Goal: Contribute content

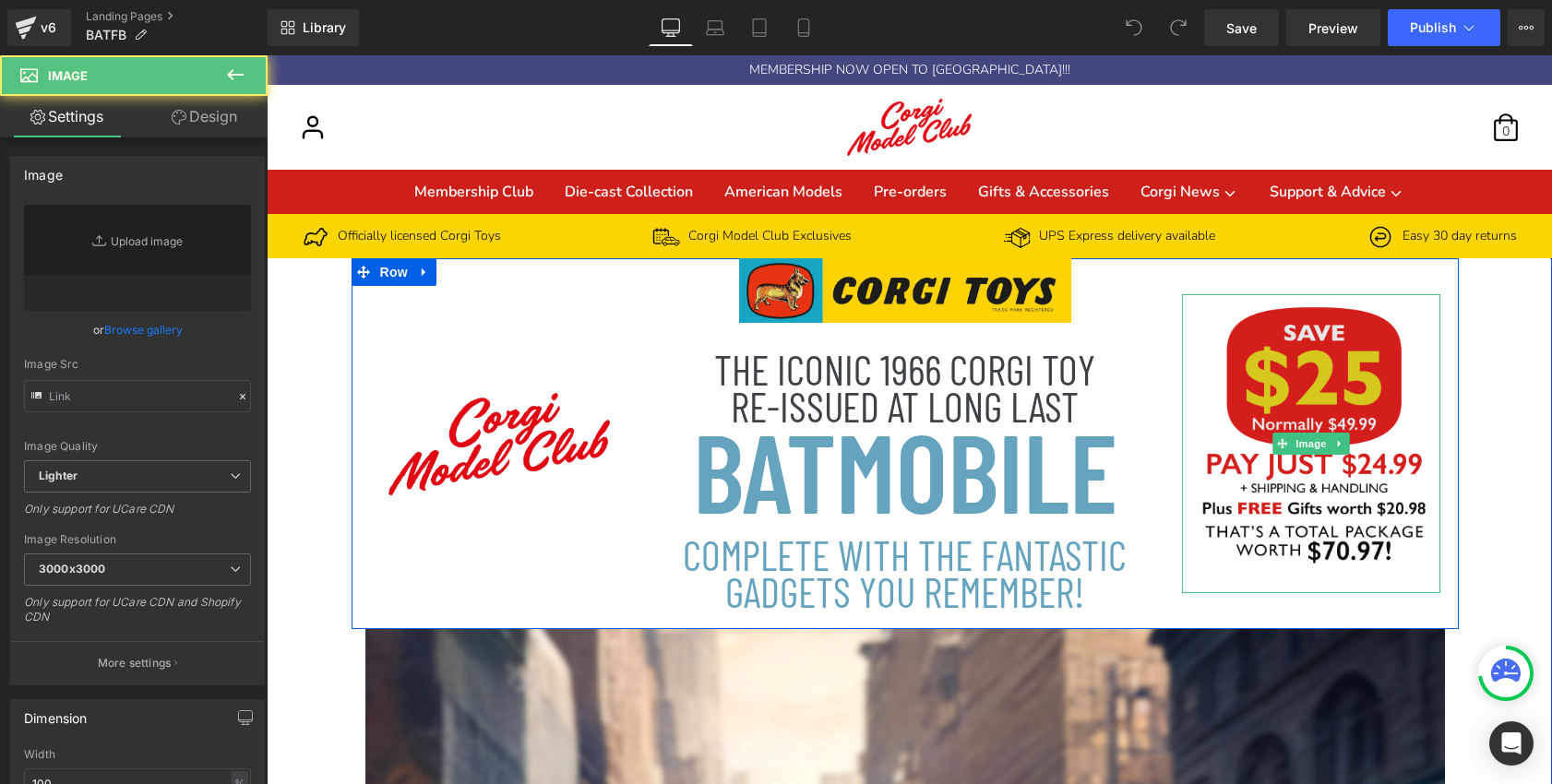
click at [1289, 395] on img at bounding box center [1310, 444] width 259 height 299
type input "[URL][DOMAIN_NAME]"
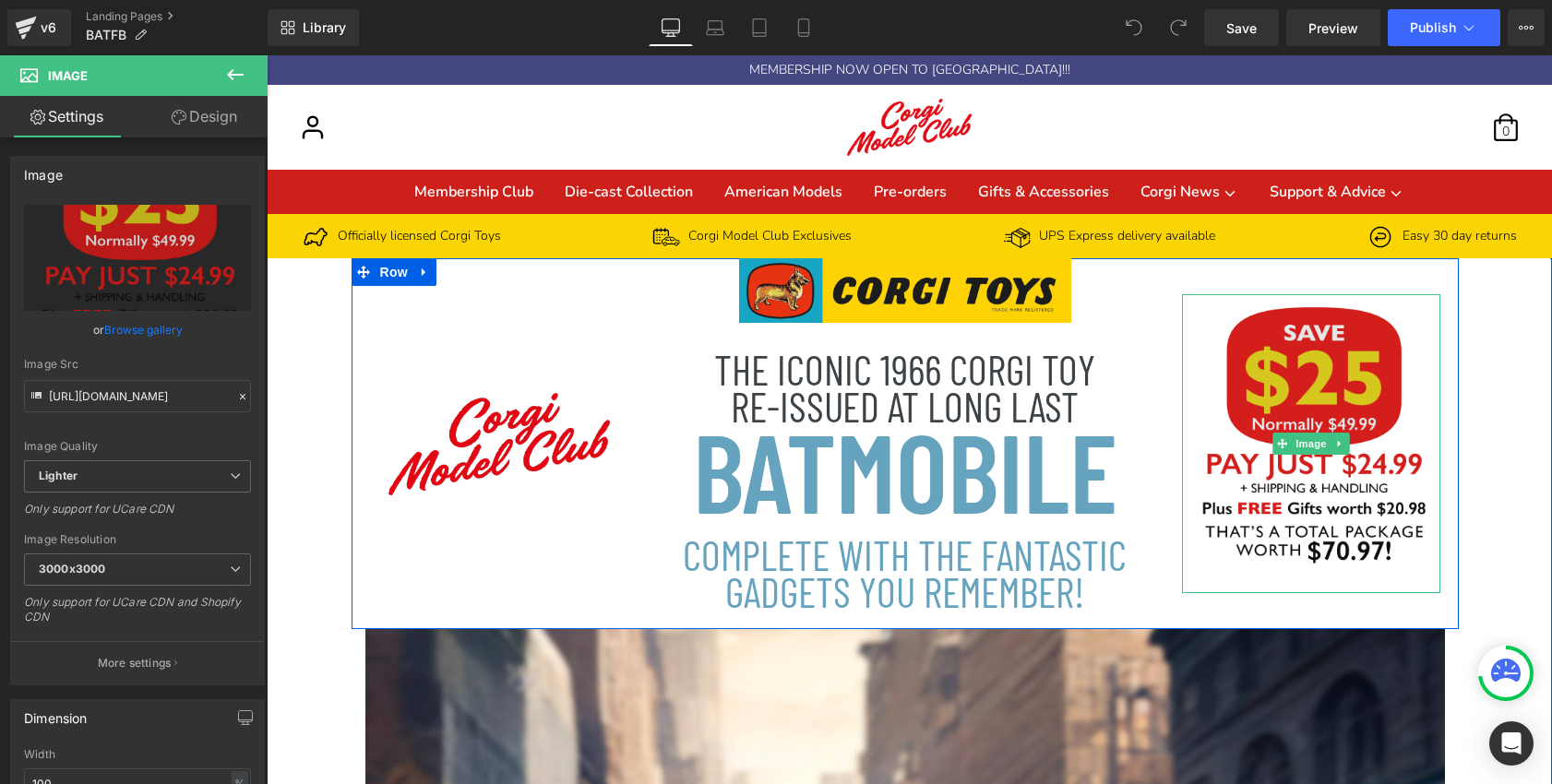
click at [1307, 382] on img at bounding box center [1310, 444] width 259 height 299
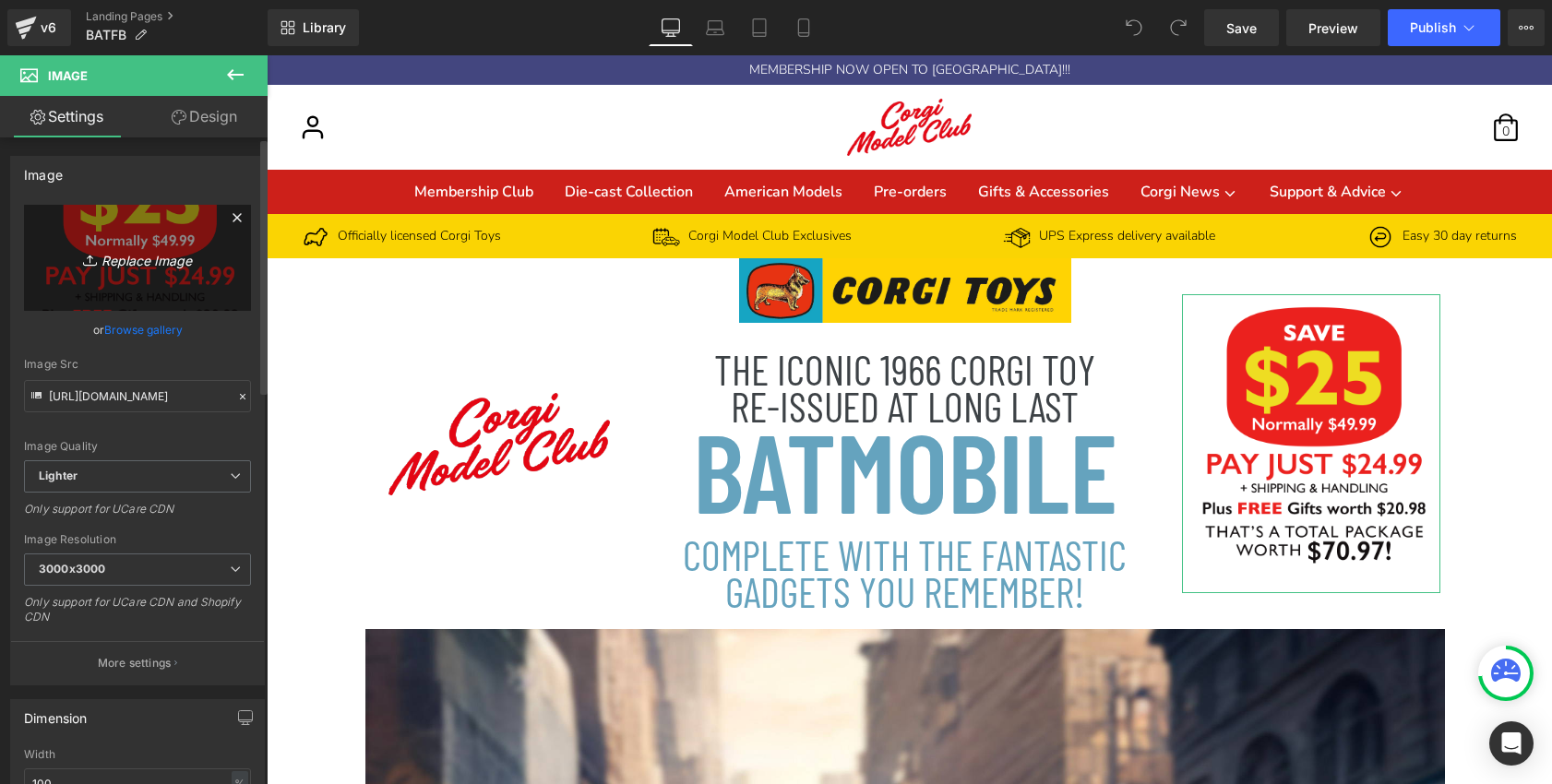
click at [129, 246] on icon "Replace Image" at bounding box center [137, 258] width 148 height 24
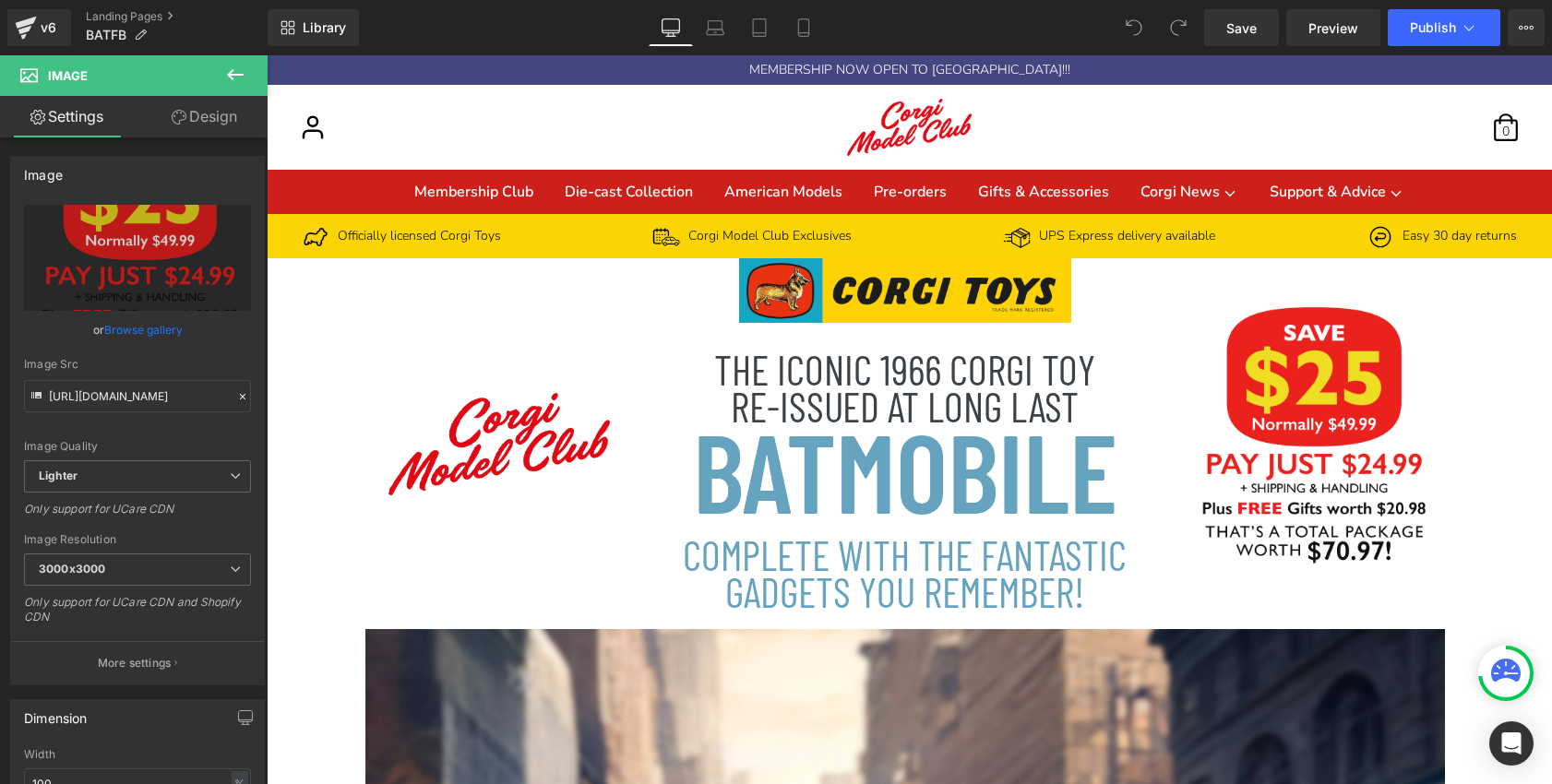
type input "C:\fakepath\Save38-Pay3799-10797.png"
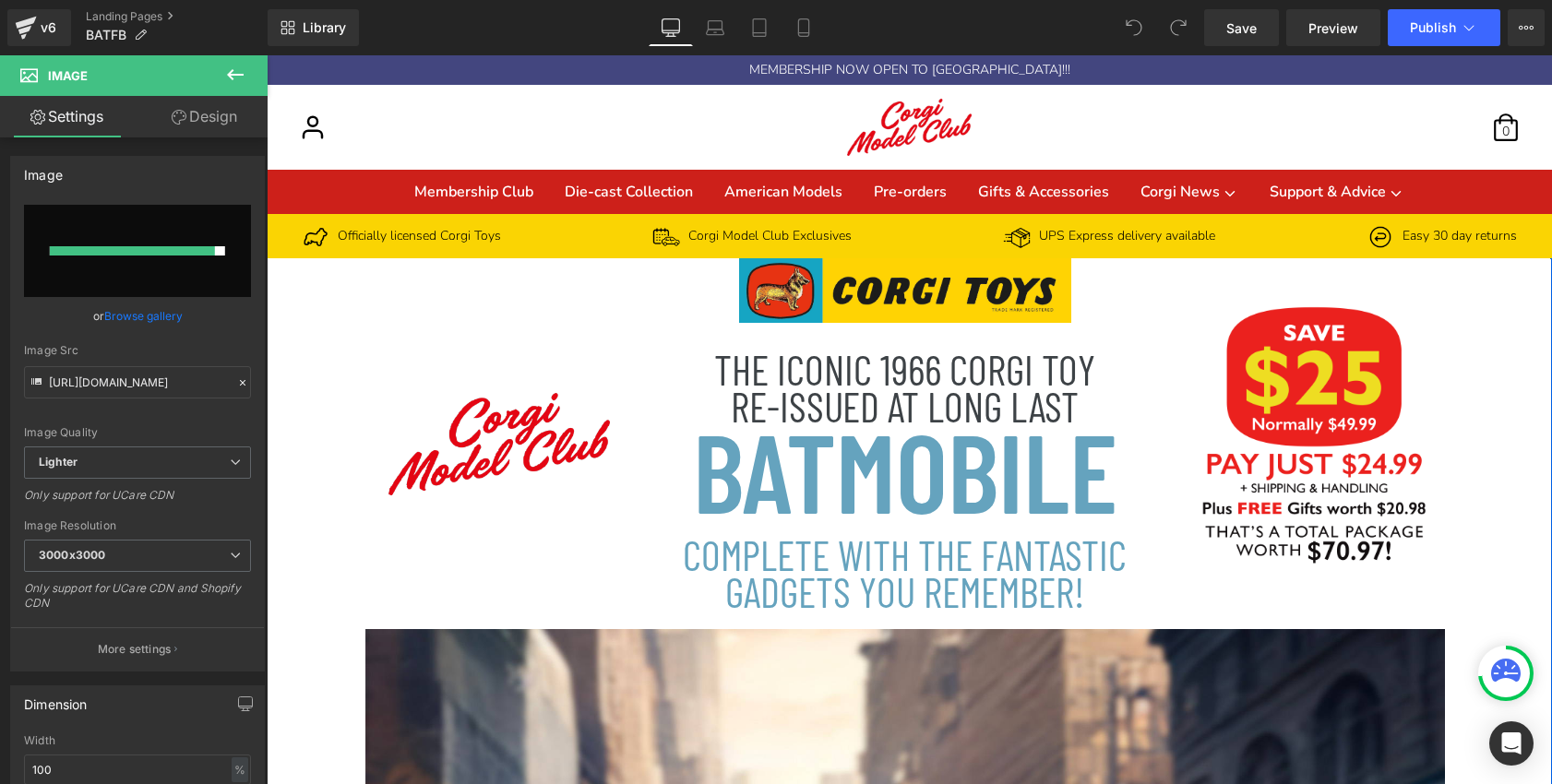
type input "[URL][DOMAIN_NAME]"
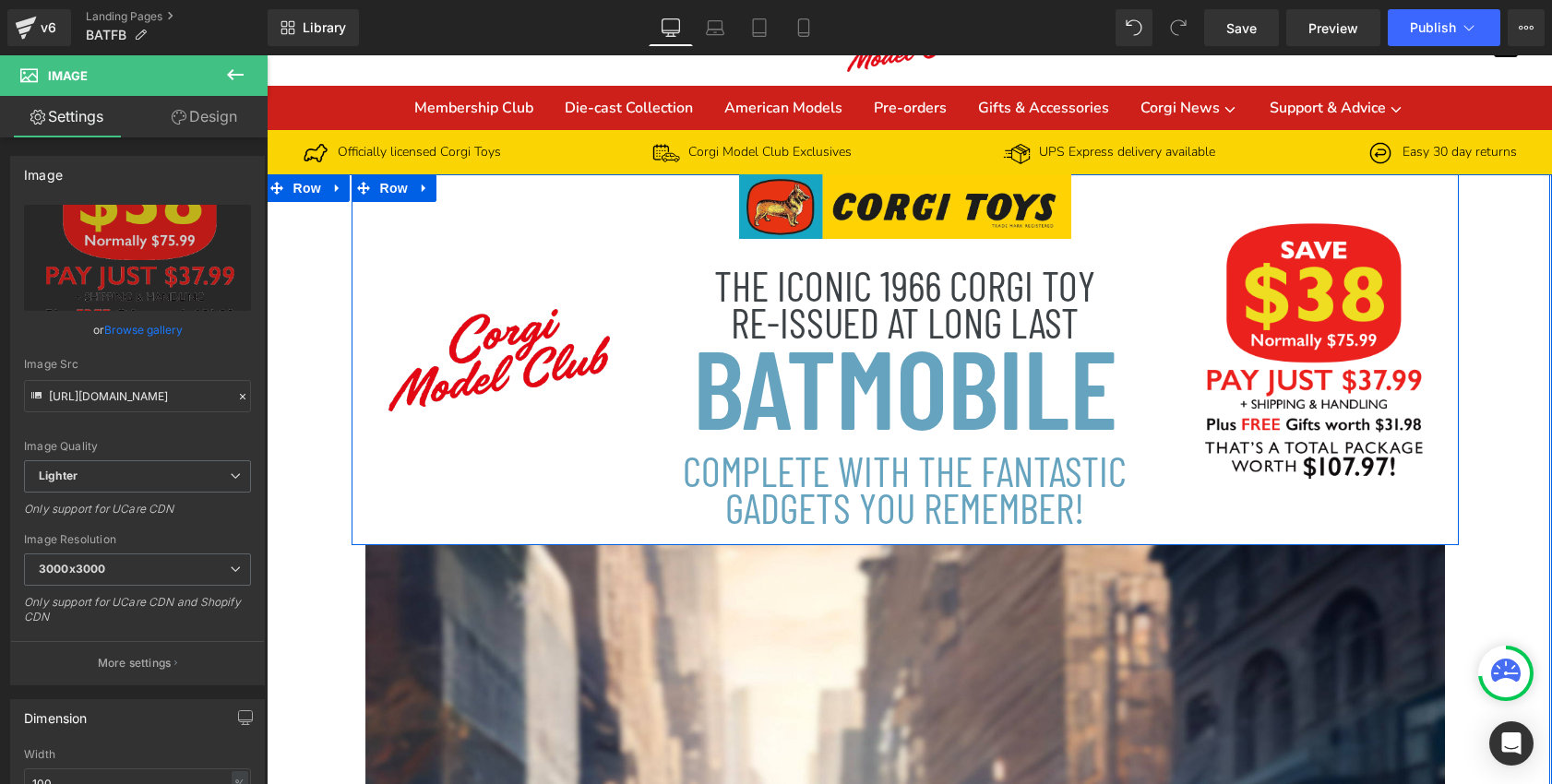
scroll to position [85, 0]
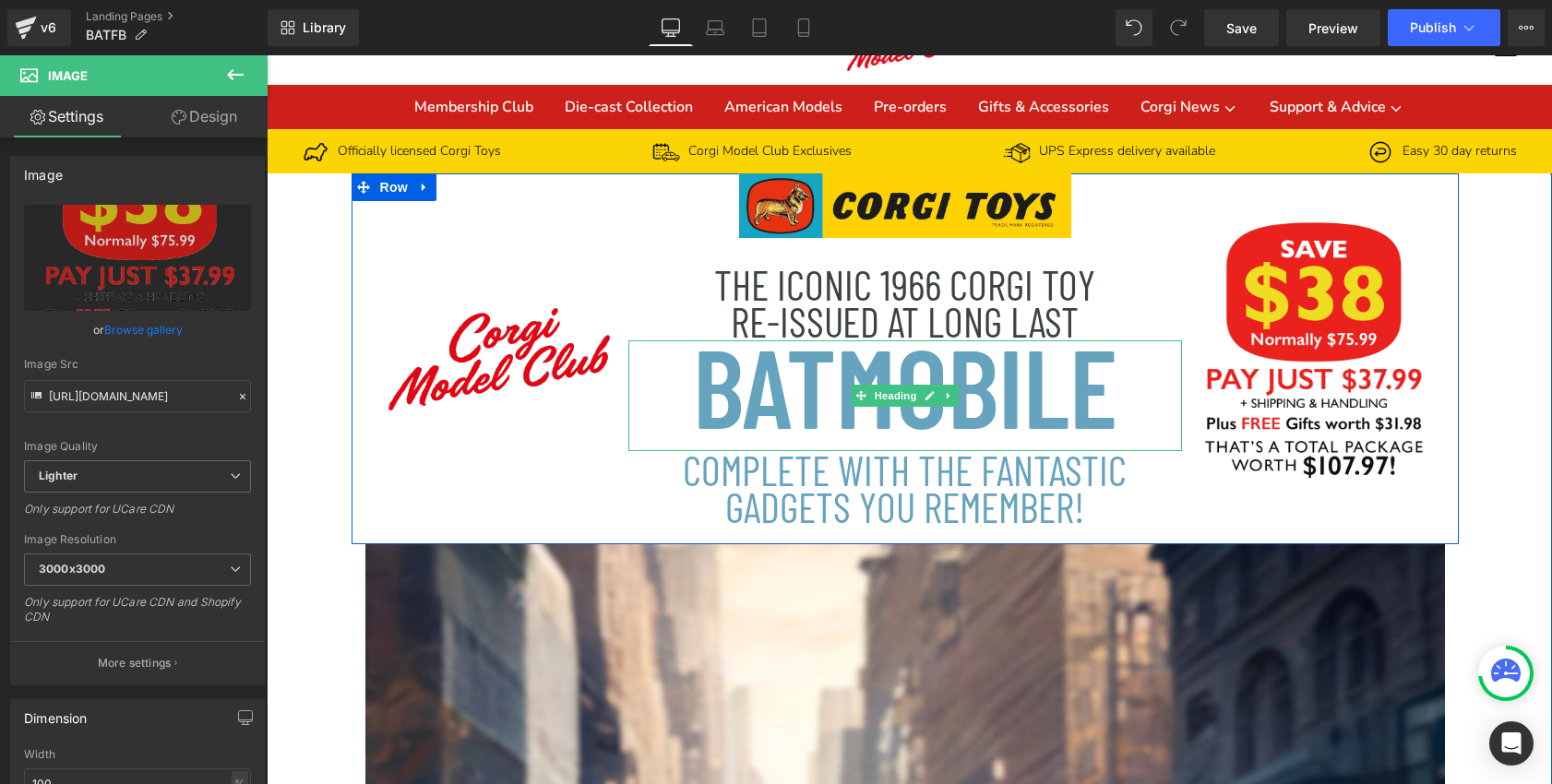
click at [877, 420] on h1 "BATMOBILE" at bounding box center [905, 384] width 553 height 88
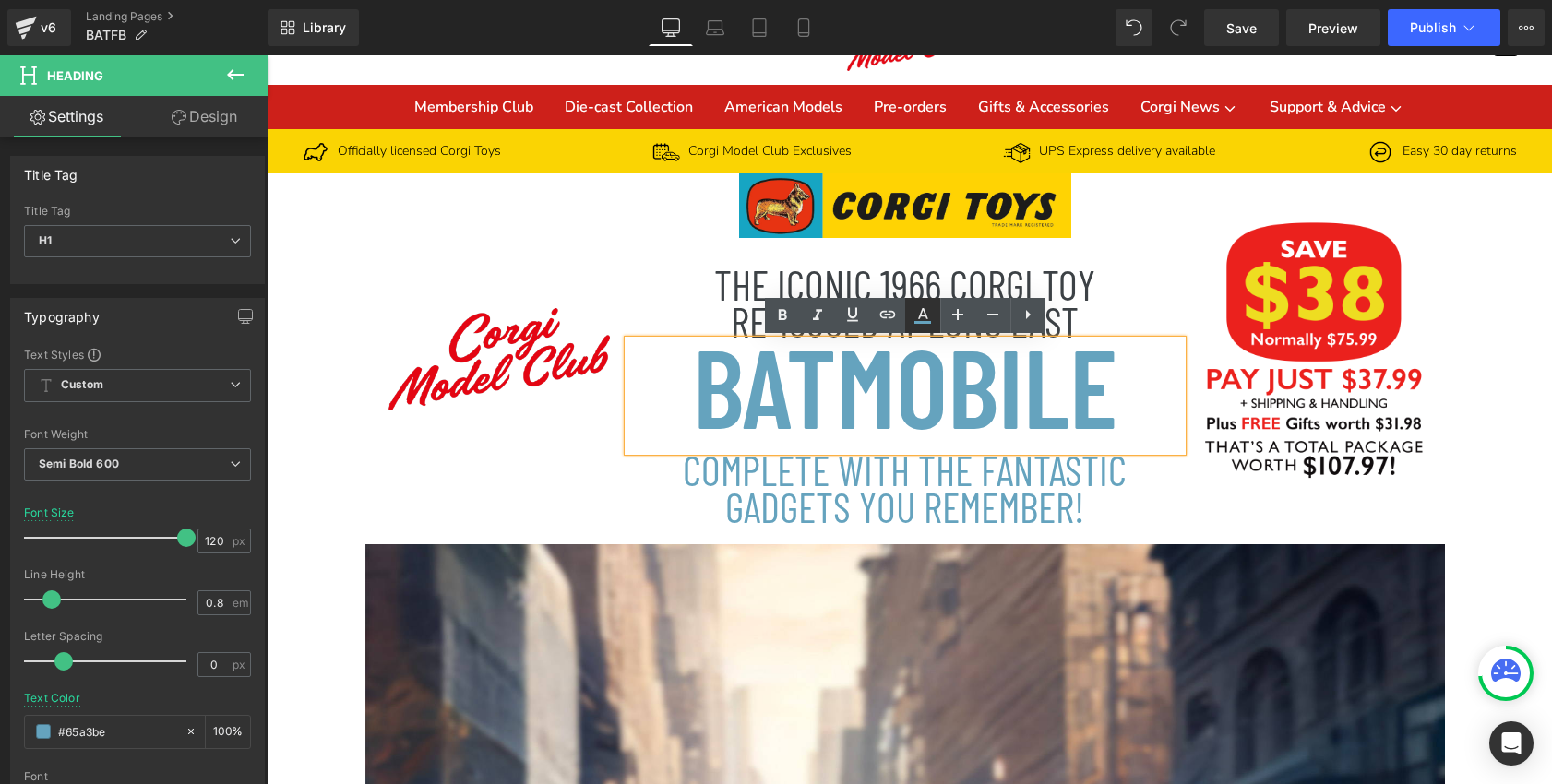
click at [918, 314] on icon at bounding box center [923, 316] width 23 height 23
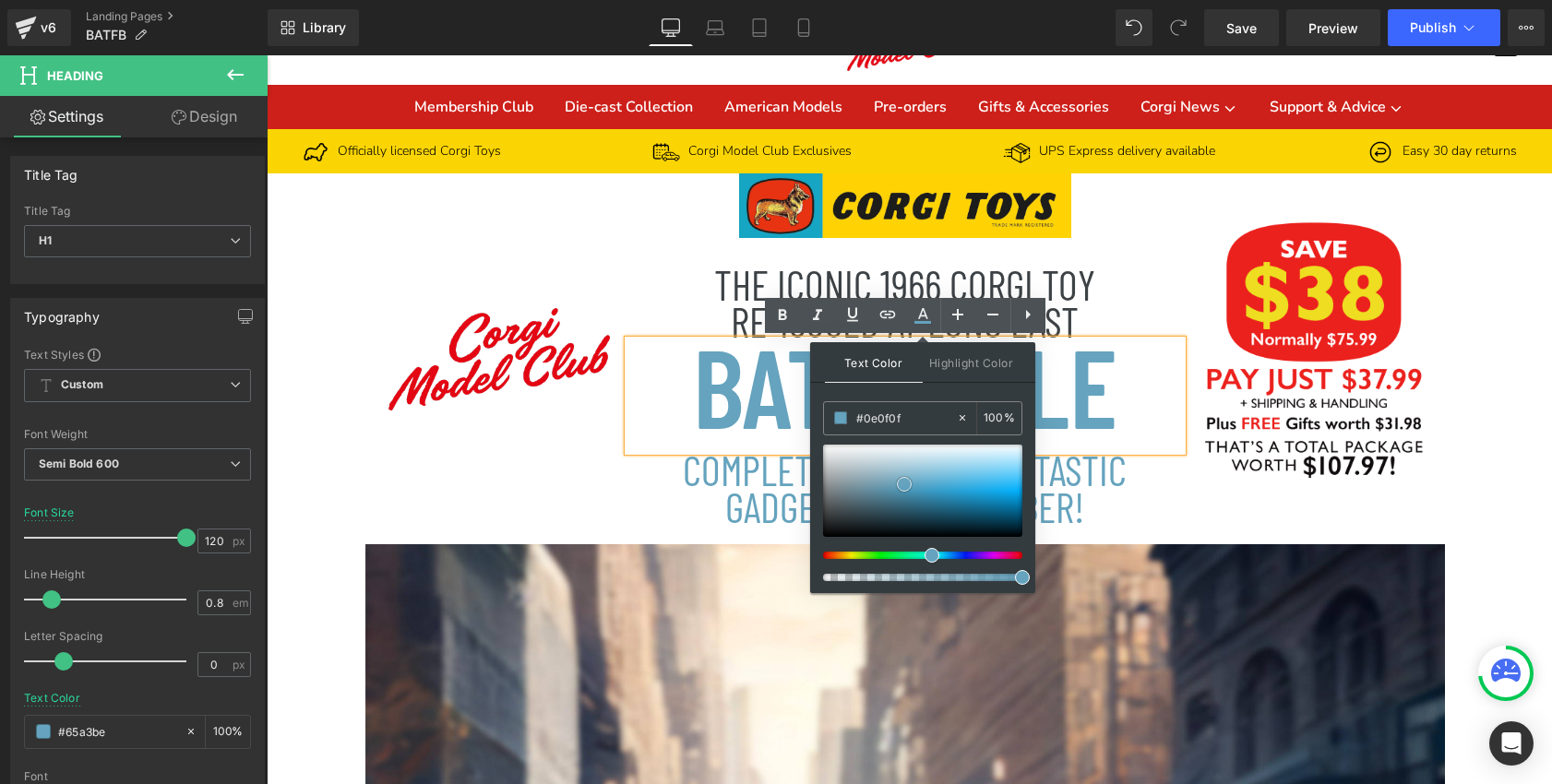
click at [828, 531] on div at bounding box center [923, 491] width 199 height 92
click at [1163, 508] on div "COMPLETE WITH THE FANTASTIC GADGETS YOU REMEMBER!" at bounding box center [905, 488] width 553 height 74
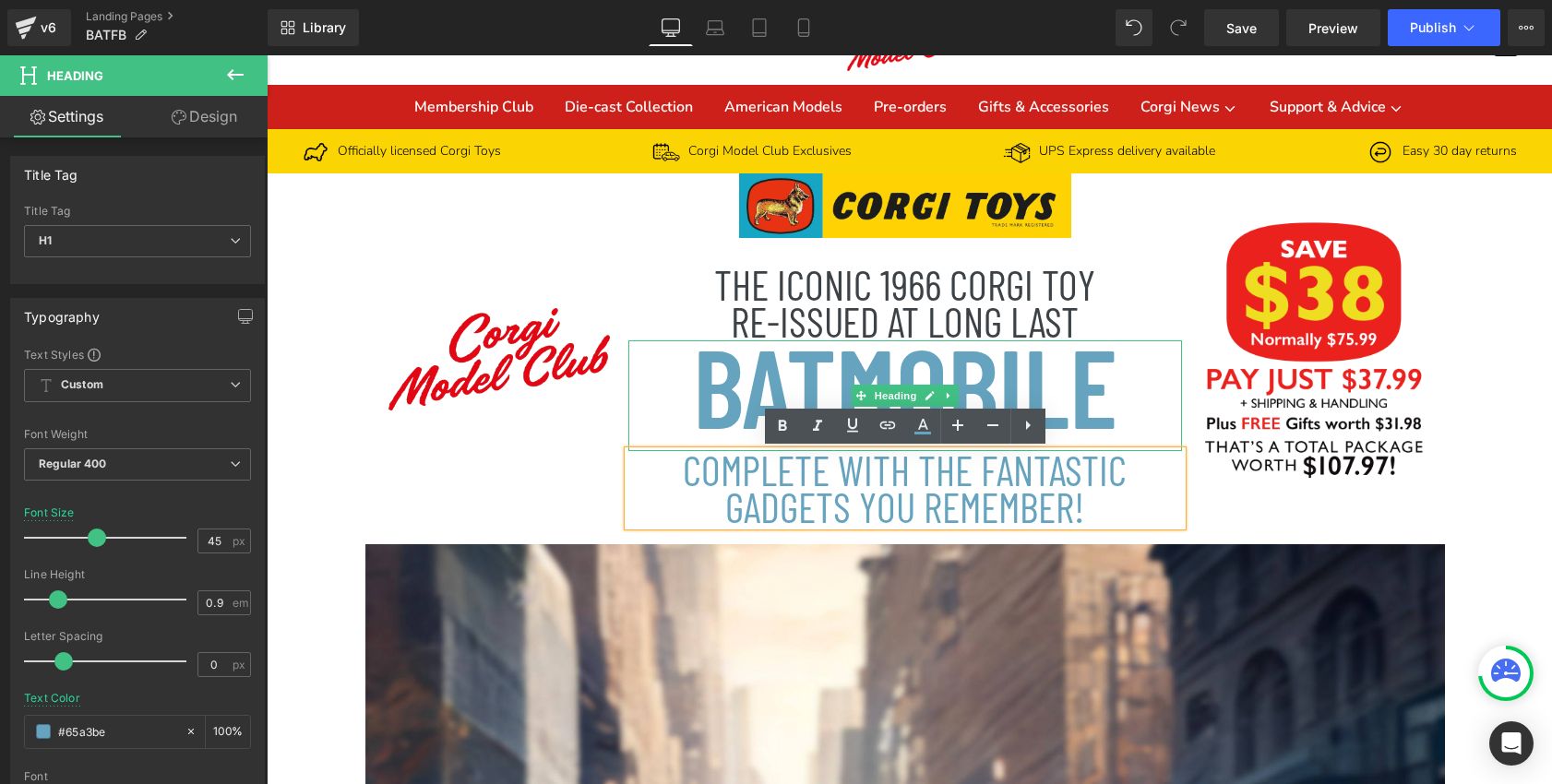
click at [1063, 393] on h1 "BATMOBILE" at bounding box center [905, 384] width 553 height 88
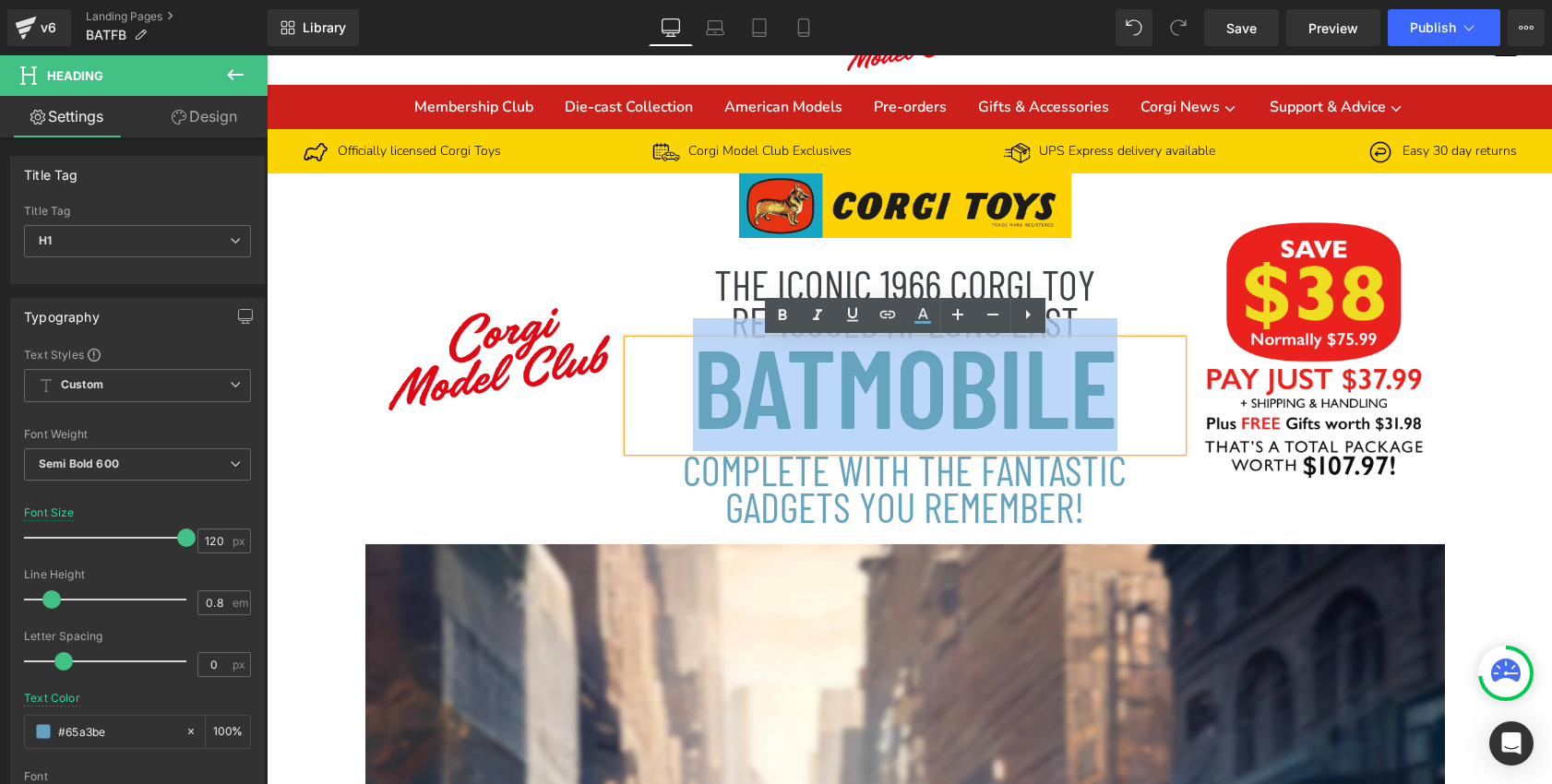
drag, startPoint x: 1121, startPoint y: 399, endPoint x: 705, endPoint y: 405, distance: 416.0
click at [705, 405] on h1 "BATMOBILE" at bounding box center [905, 384] width 553 height 88
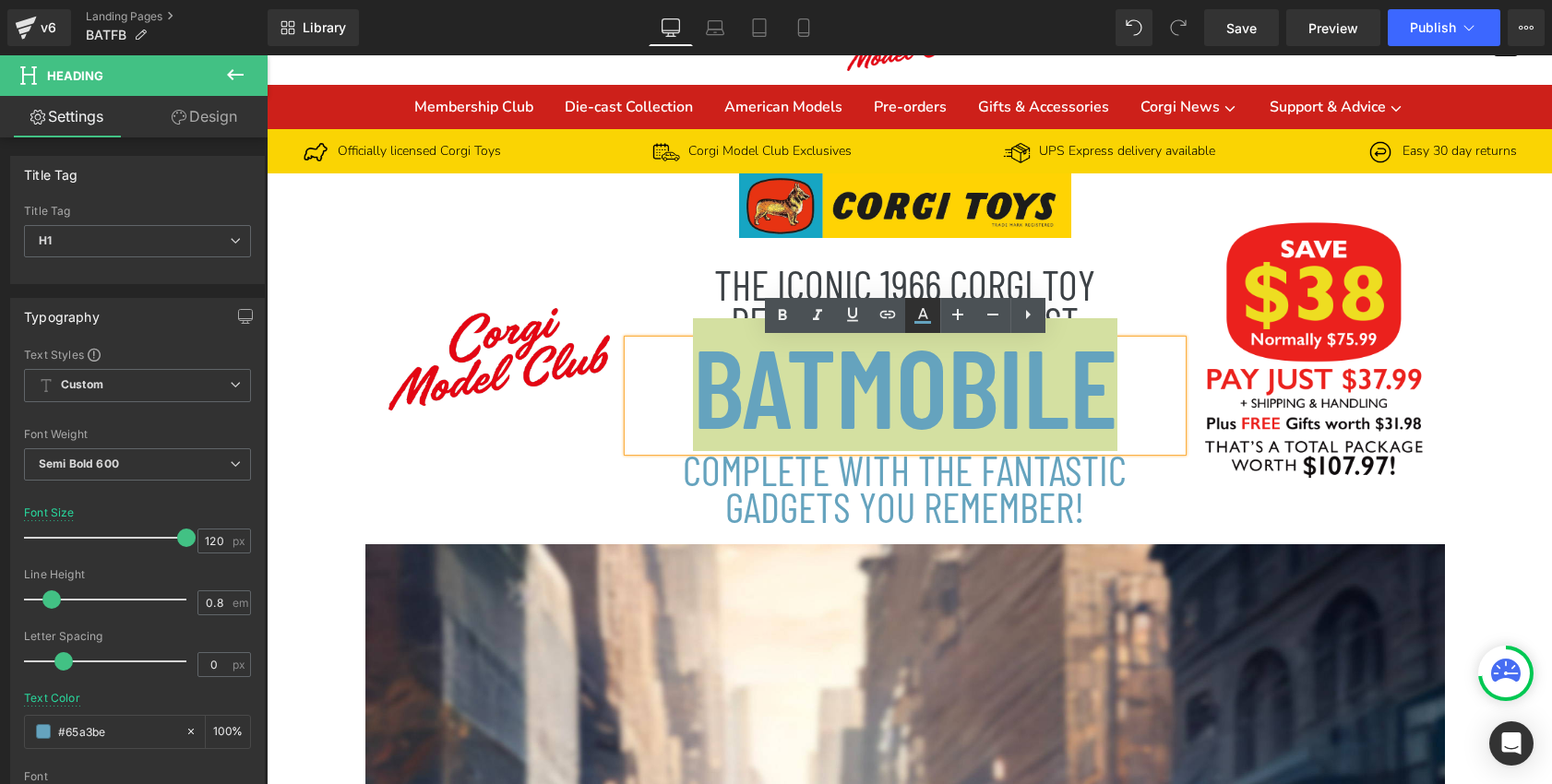
click at [918, 313] on icon at bounding box center [923, 316] width 23 height 23
type input "#65a3be"
type input "100"
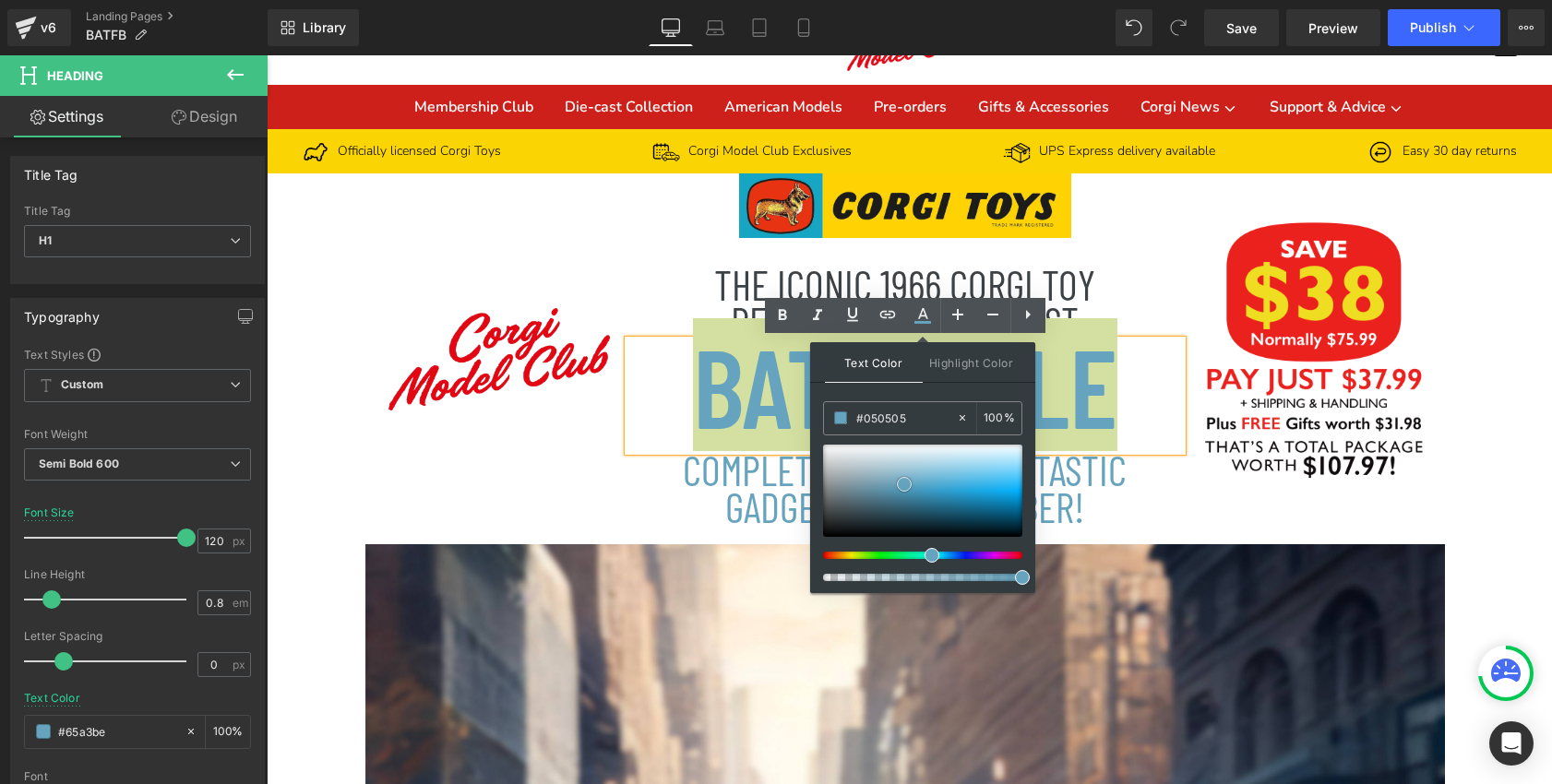
click at [825, 535] on div at bounding box center [923, 491] width 199 height 92
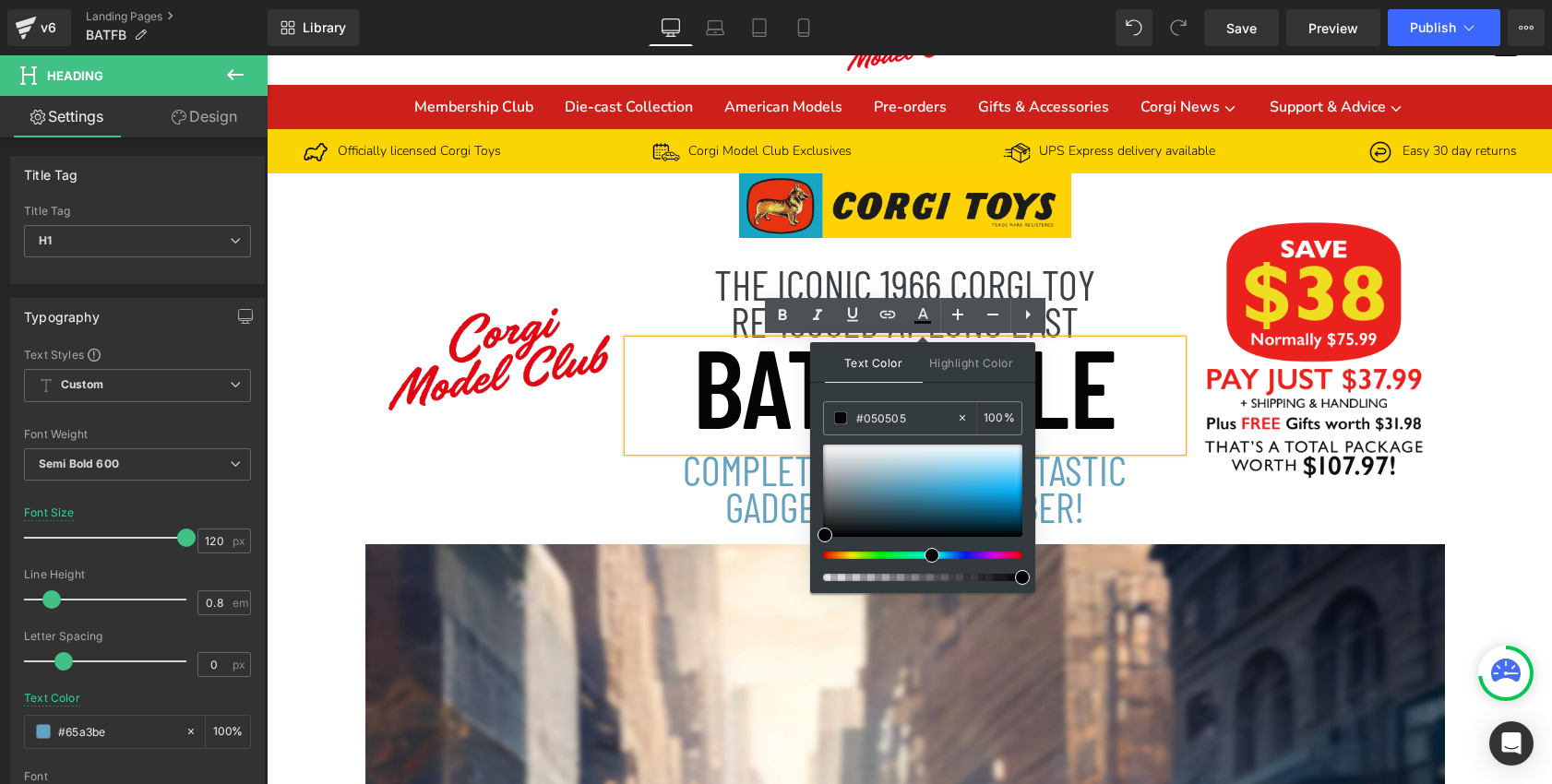
click at [1105, 526] on div "Image THE ICONIC 1966 CORGI TOY RE-ISSUED AT LONG LAST Heading BATMOBILE Headin…" at bounding box center [905, 358] width 553 height 370
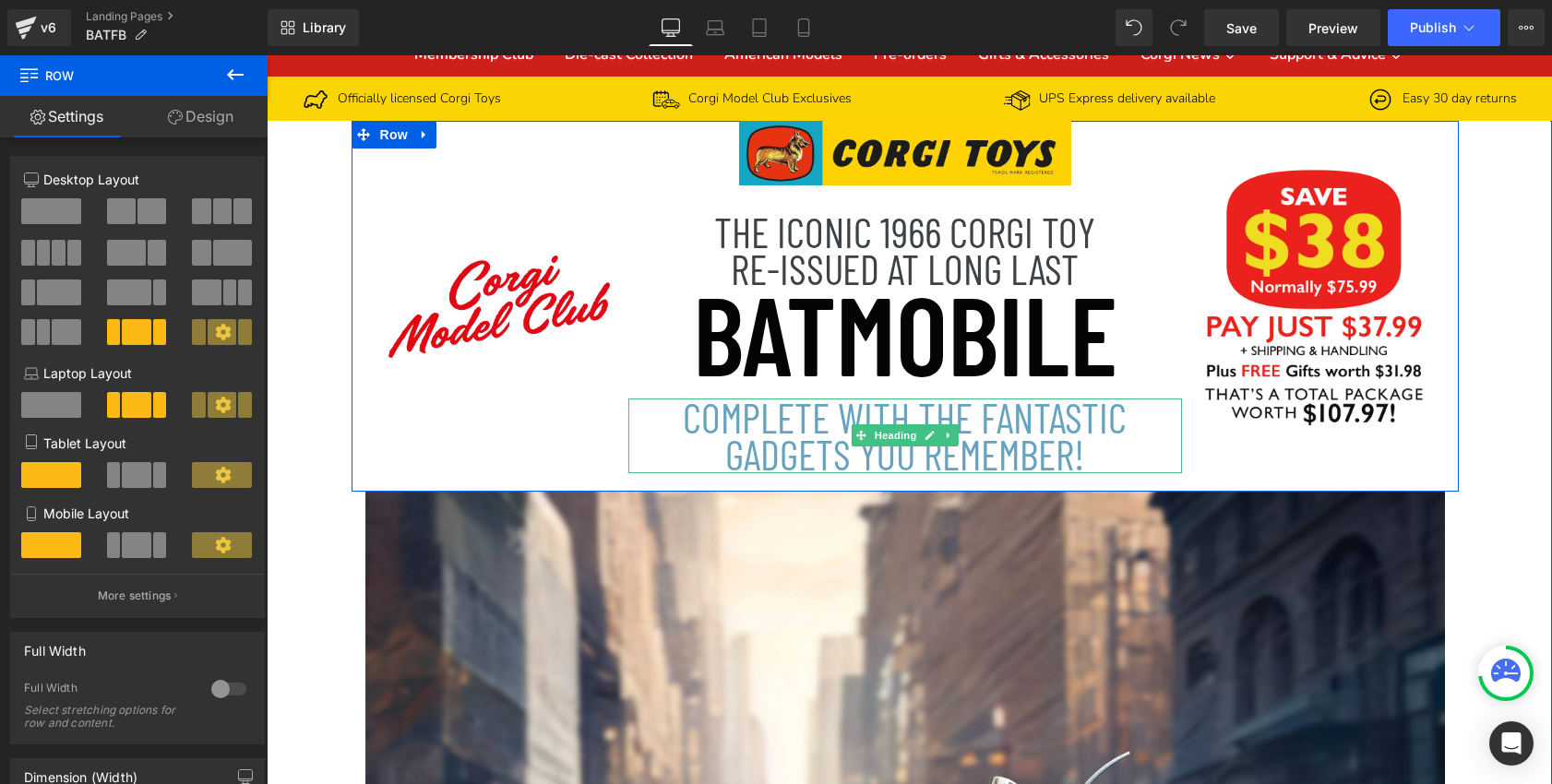
scroll to position [146, 0]
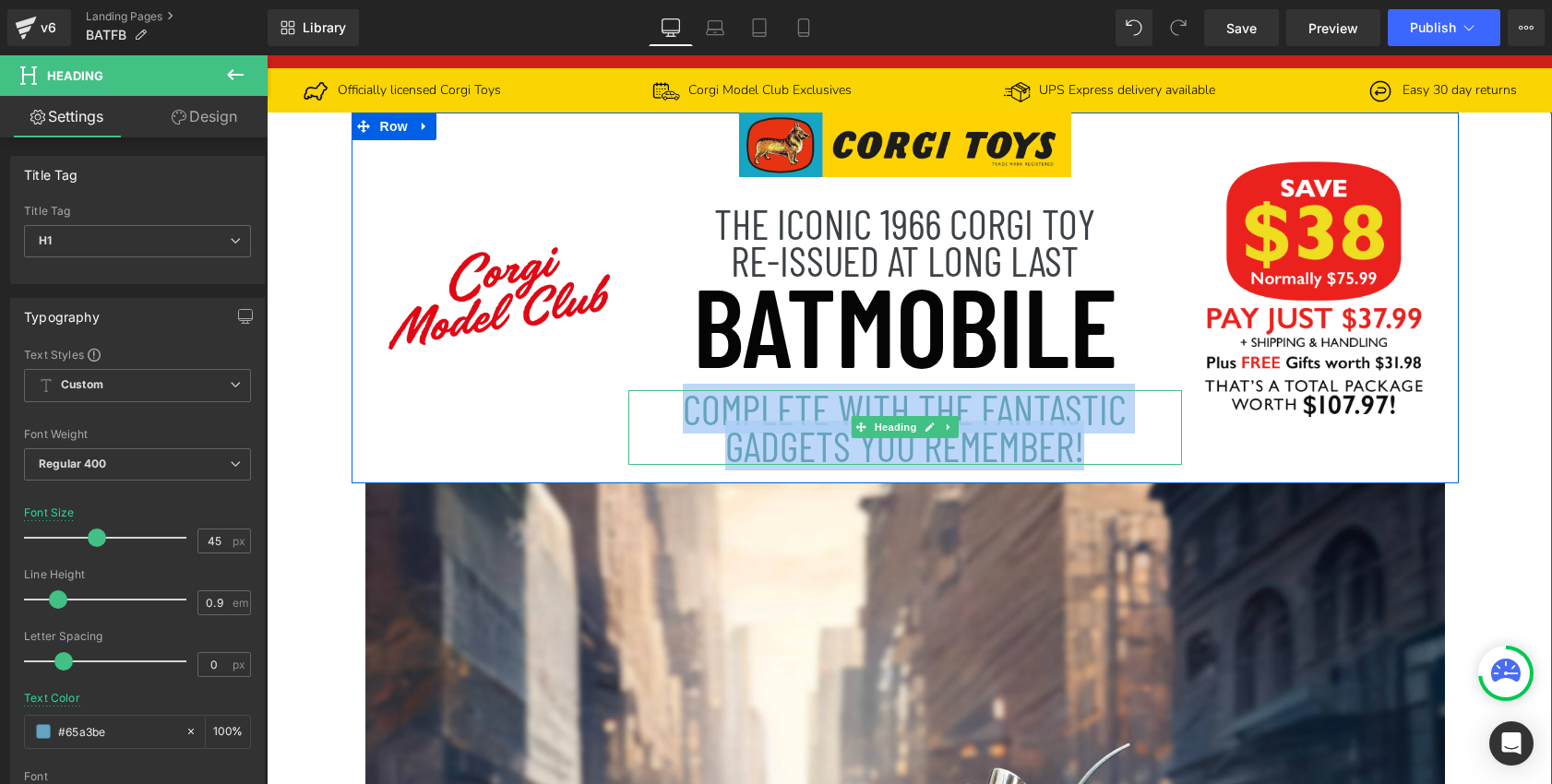
drag, startPoint x: 1091, startPoint y: 447, endPoint x: 682, endPoint y: 421, distance: 409.8
click at [682, 421] on h1 "COMPLETE WITH THE FANTASTIC GADGETS YOU REMEMBER!" at bounding box center [905, 427] width 480 height 74
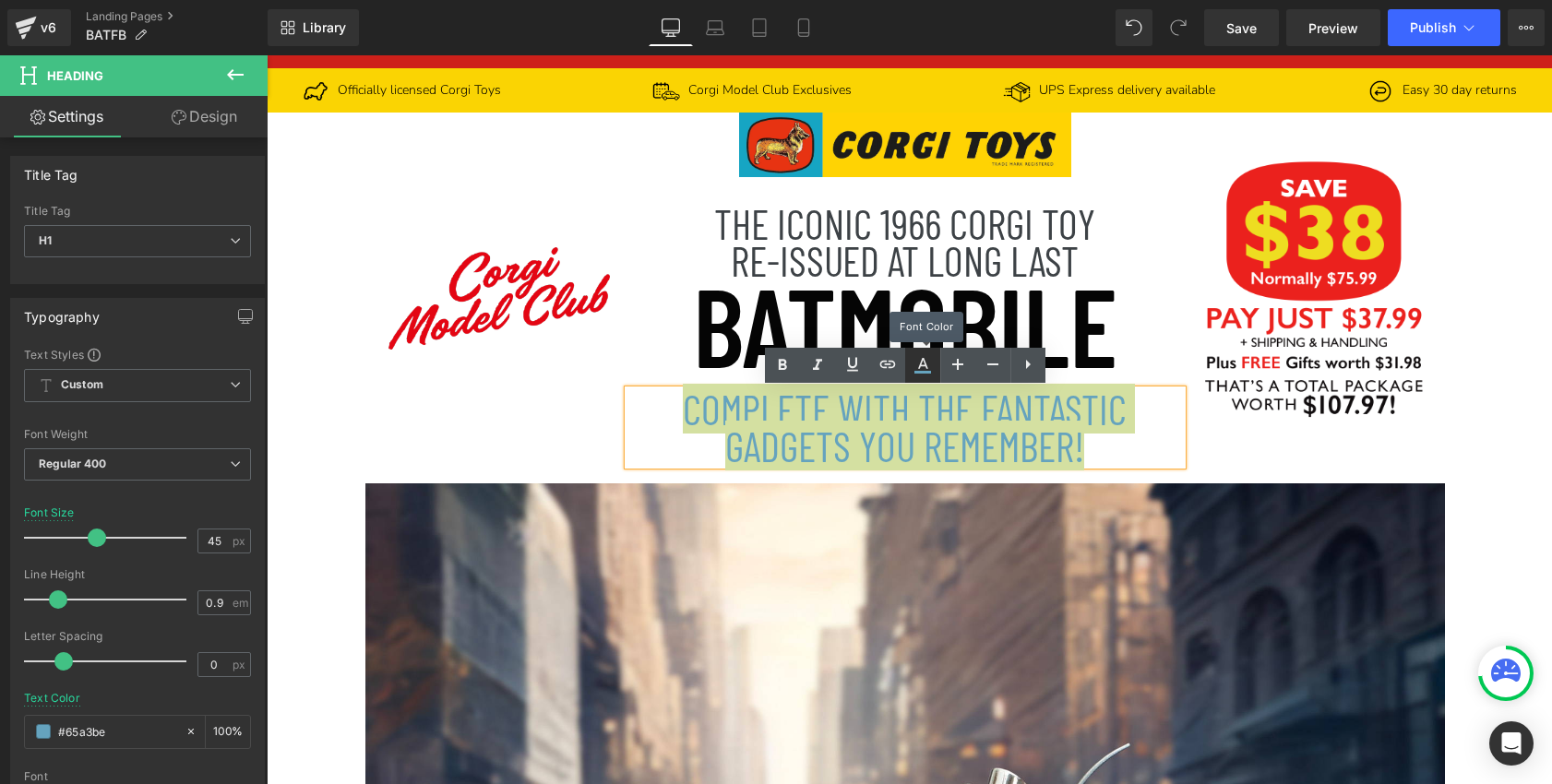
click at [918, 372] on icon at bounding box center [923, 371] width 17 height 3
type input "#65a3be"
type input "100"
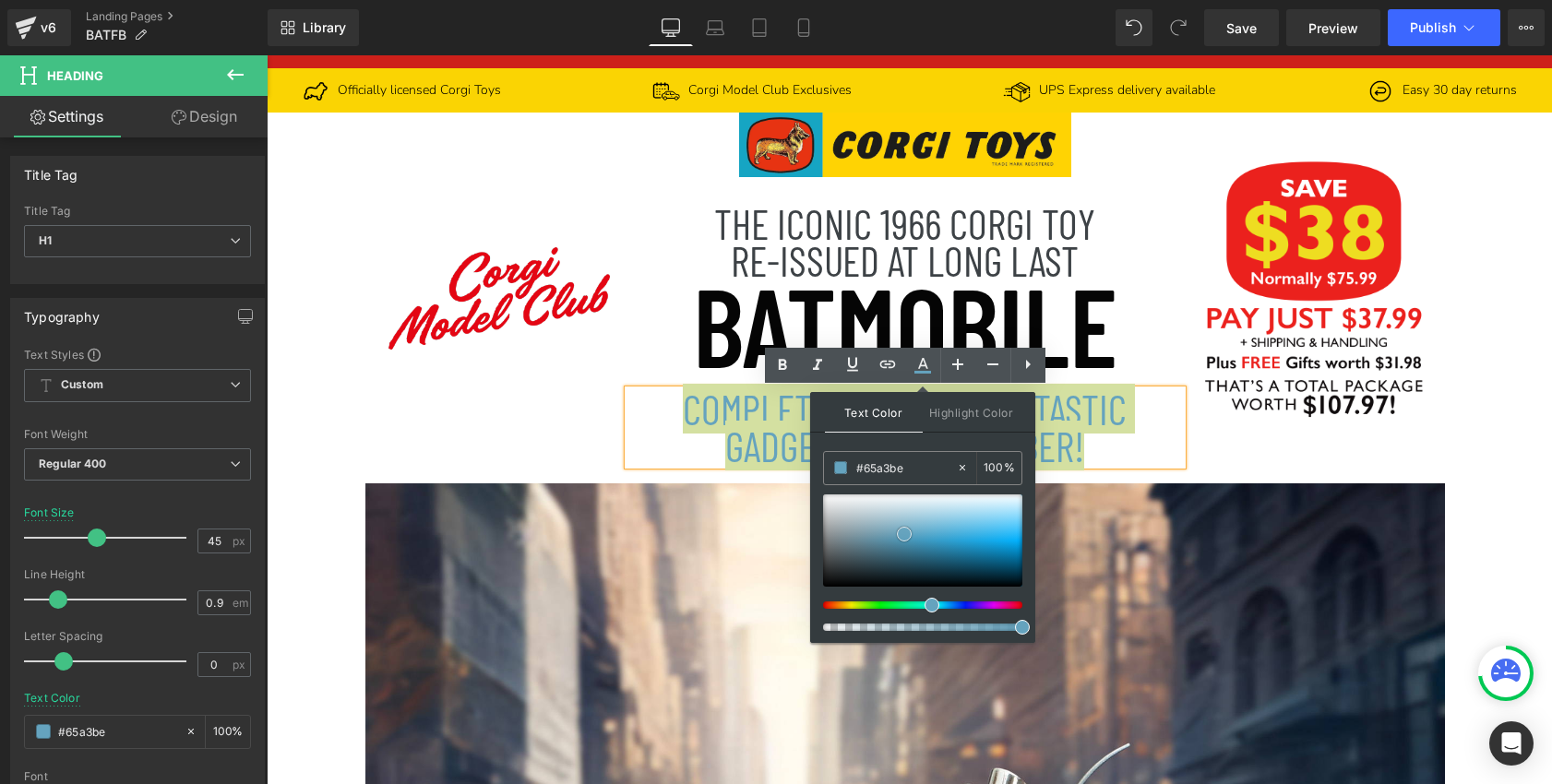
type input "#090a0a"
click at [827, 583] on div at bounding box center [923, 541] width 199 height 92
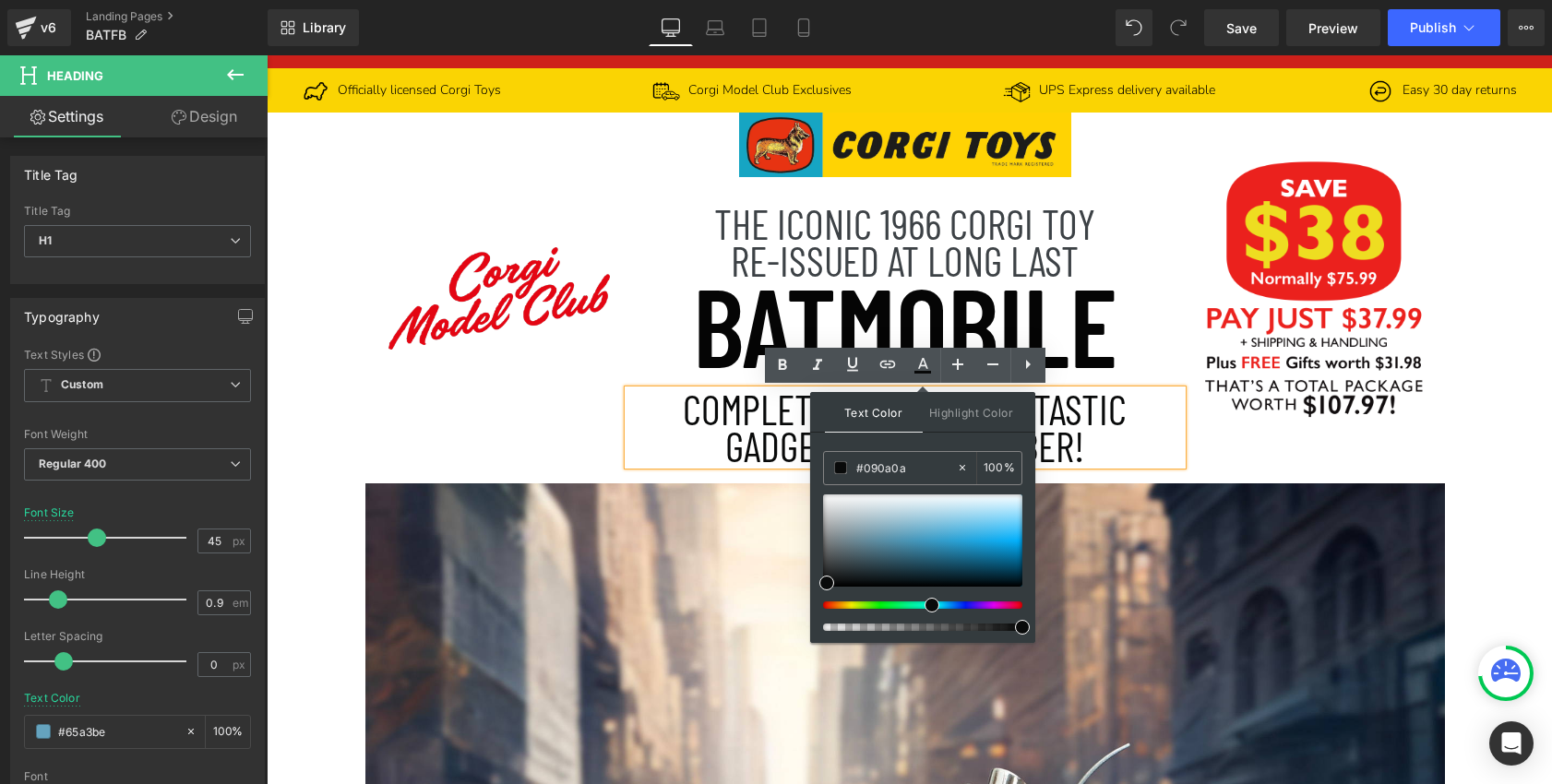
click at [1232, 457] on div "Image" at bounding box center [1320, 298] width 277 height 370
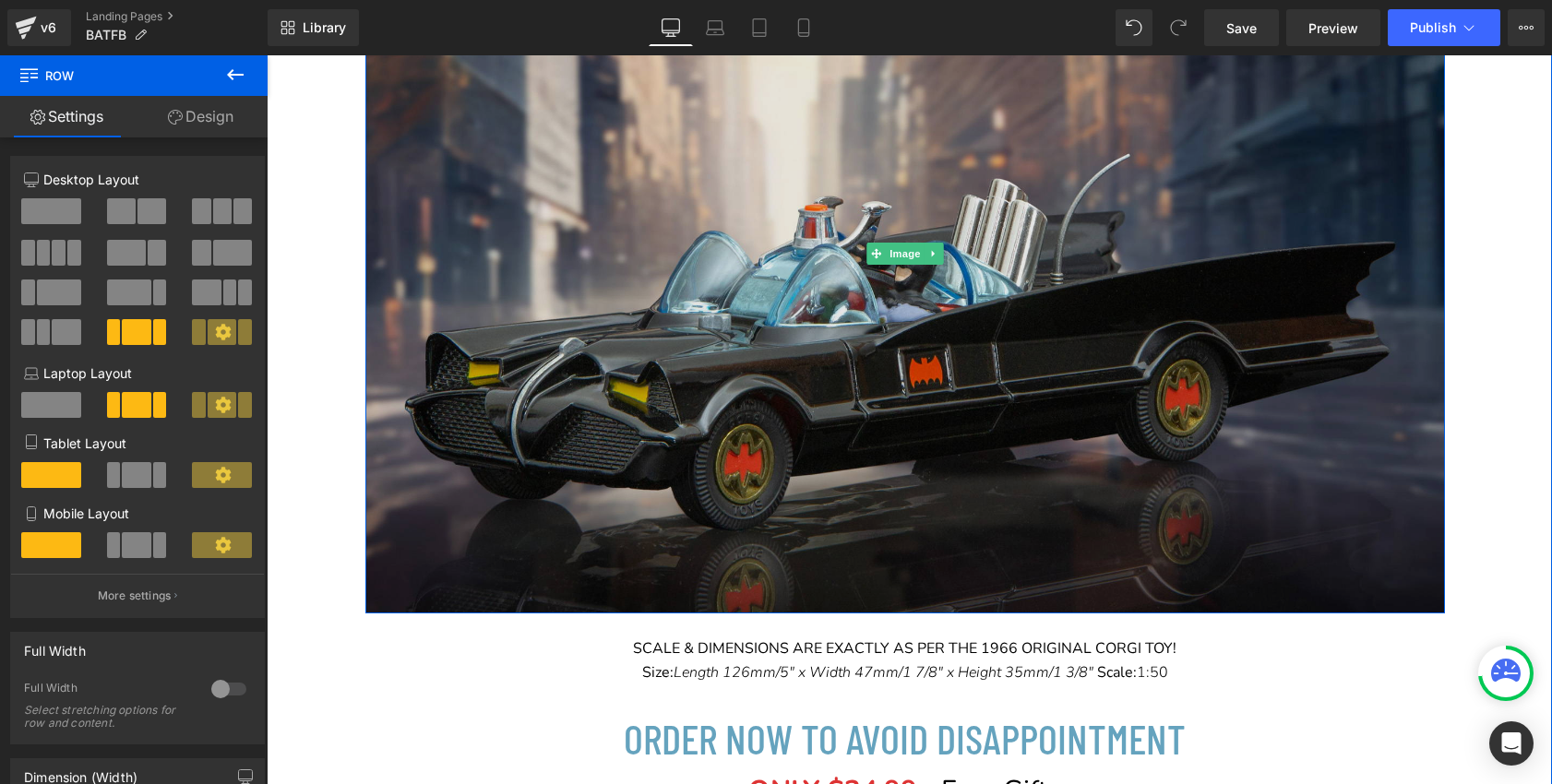
scroll to position [741, 0]
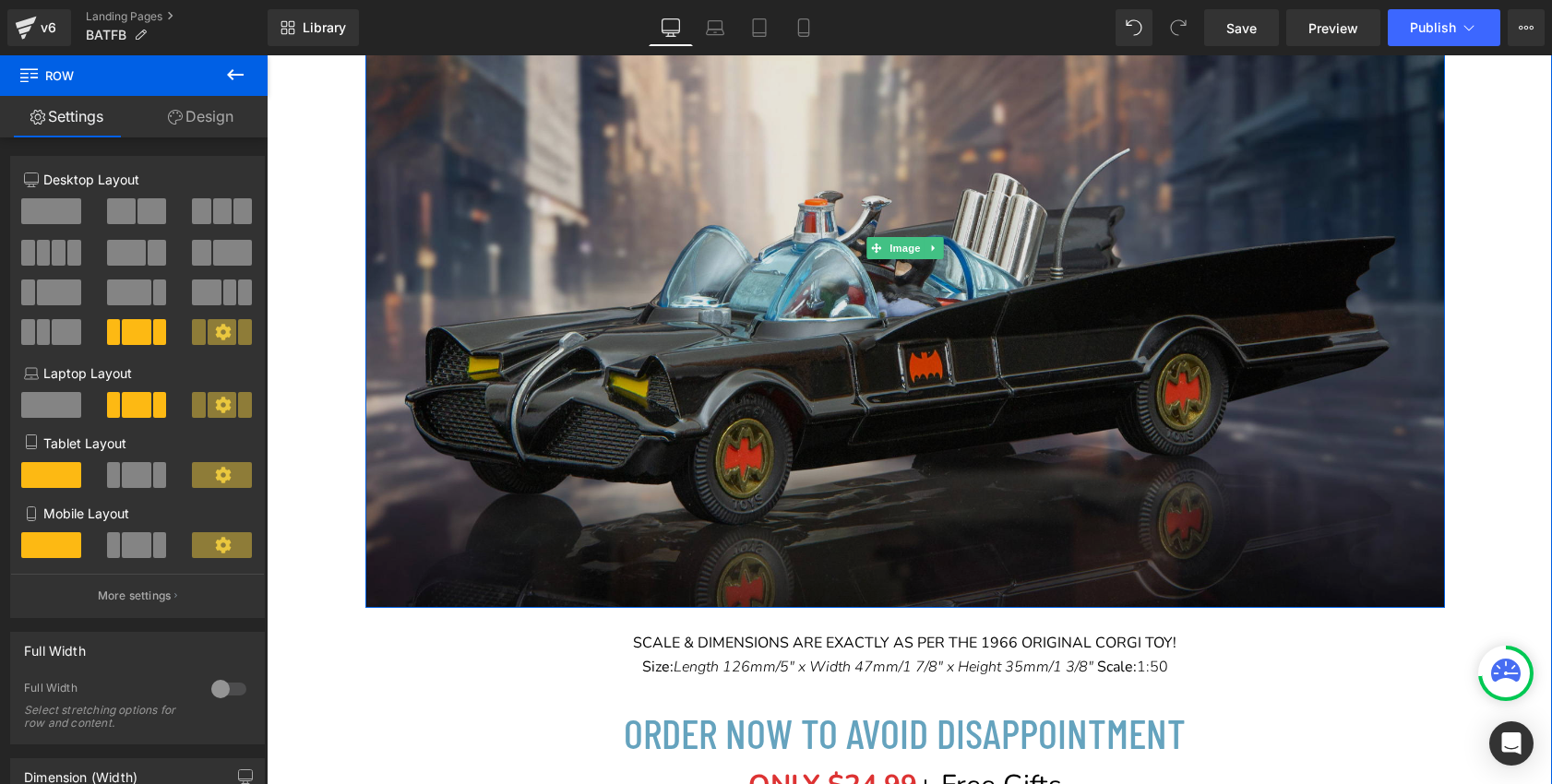
click at [912, 466] on img at bounding box center [905, 247] width 1080 height 719
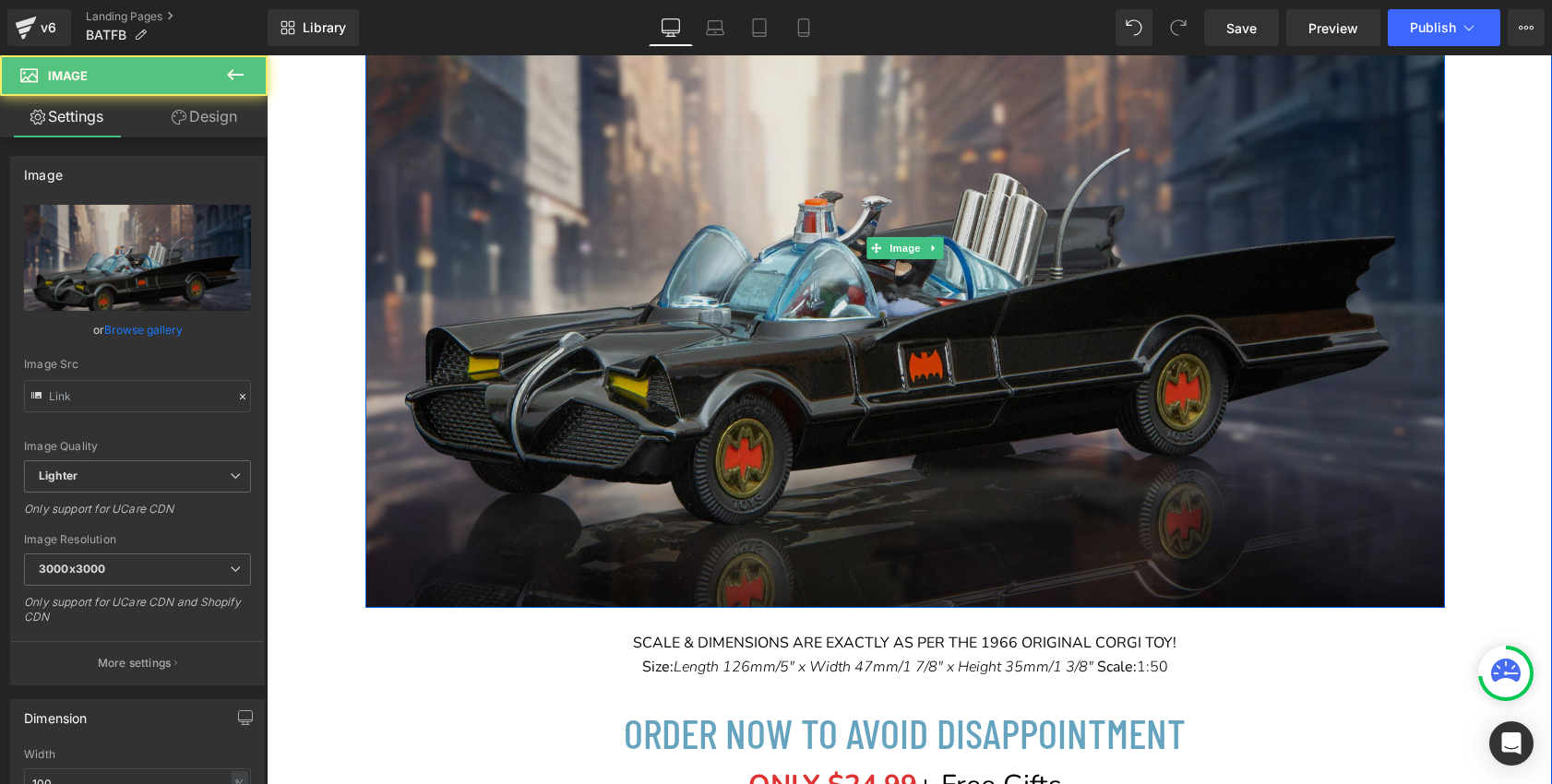
type input "[URL][DOMAIN_NAME]"
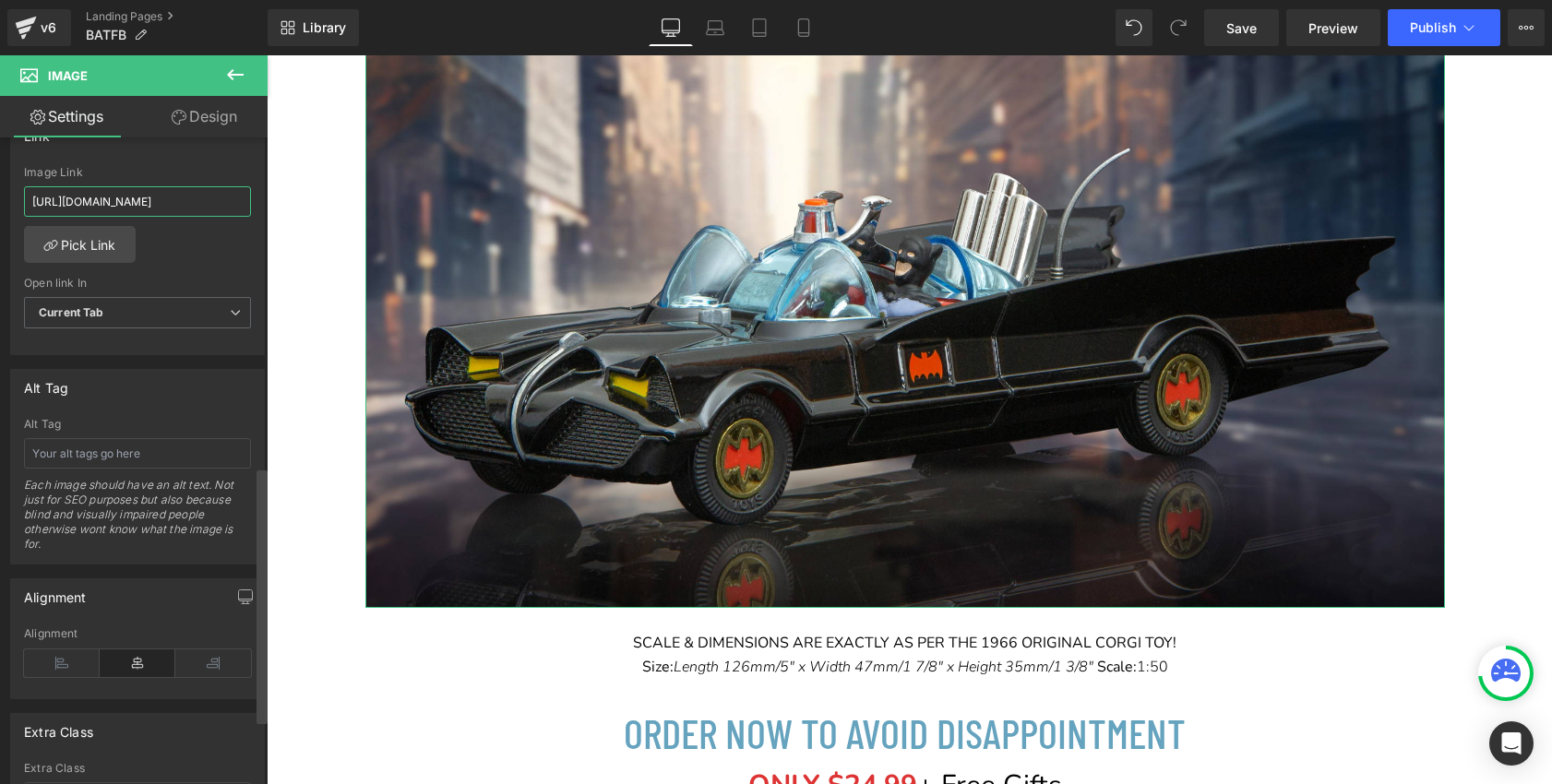
scroll to position [0, 378]
drag, startPoint x: 34, startPoint y: 204, endPoint x: 261, endPoint y: 209, distance: 227.1
click at [261, 212] on div "Image [URL][DOMAIN_NAME] Replace Image Upload image or Browse gallery Image Src…" at bounding box center [134, 464] width 267 height 654
paste input "[URL][DOMAIN_NAME]"
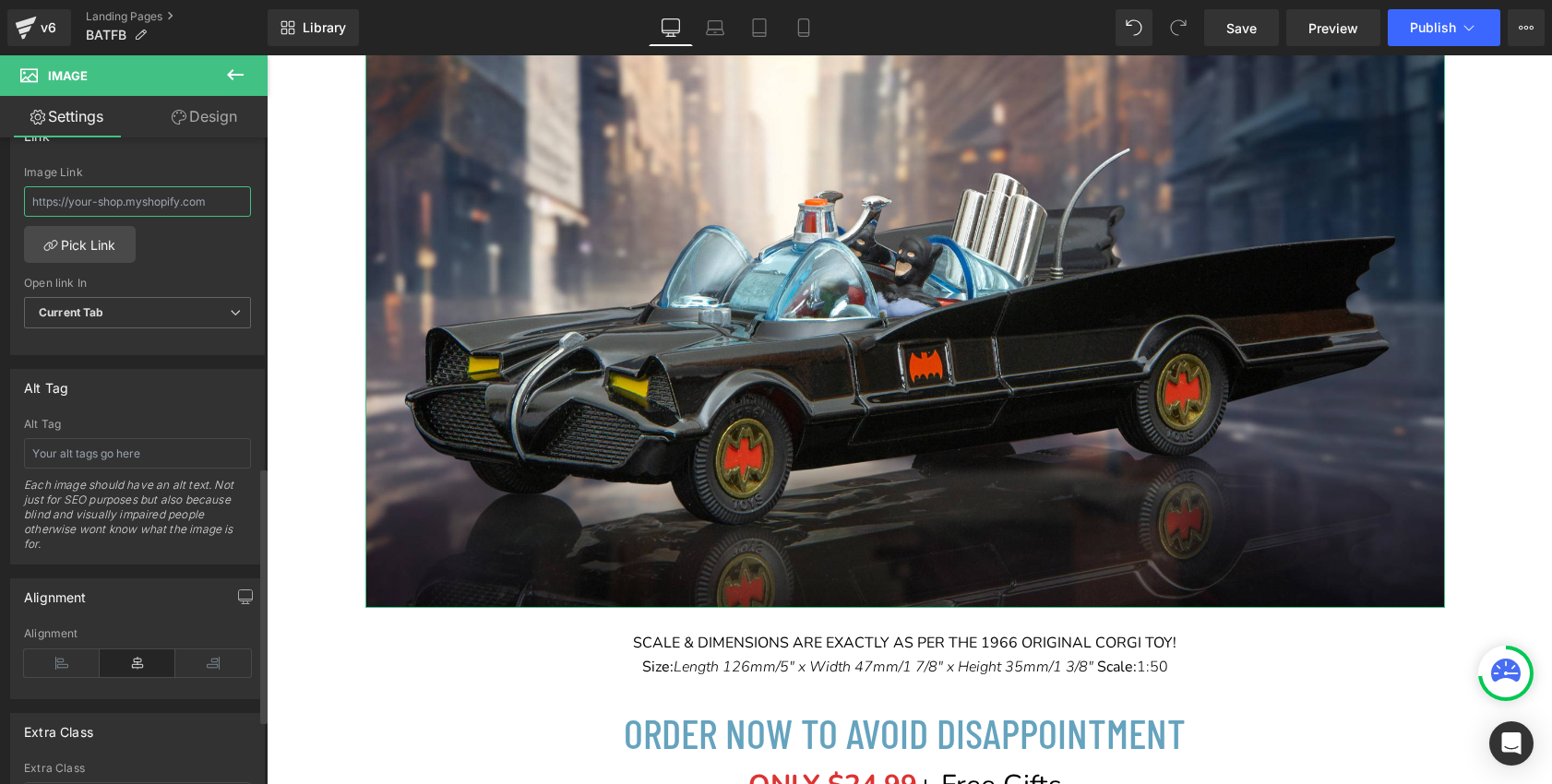
type input "[URL][DOMAIN_NAME]"
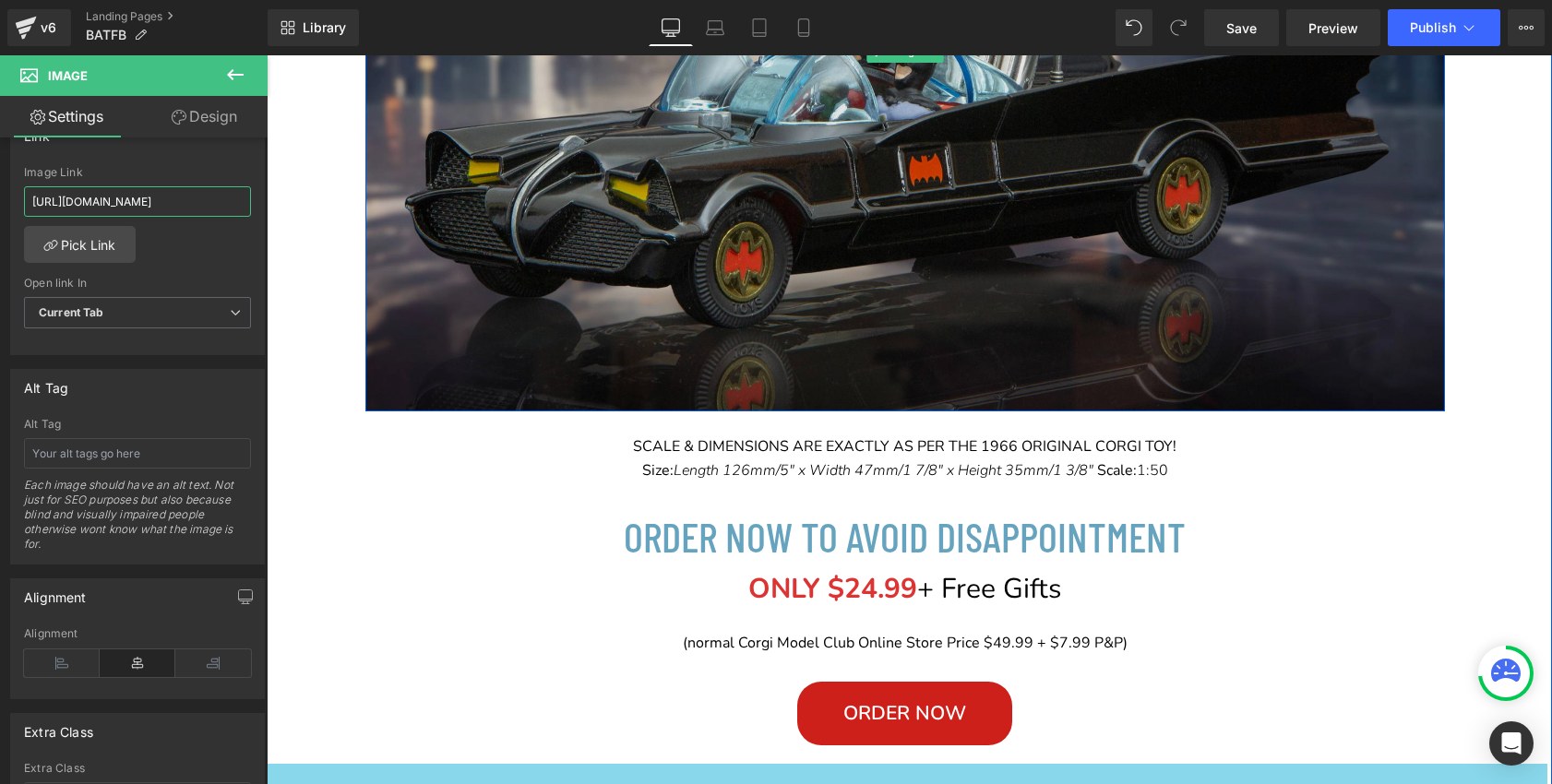
scroll to position [938, 0]
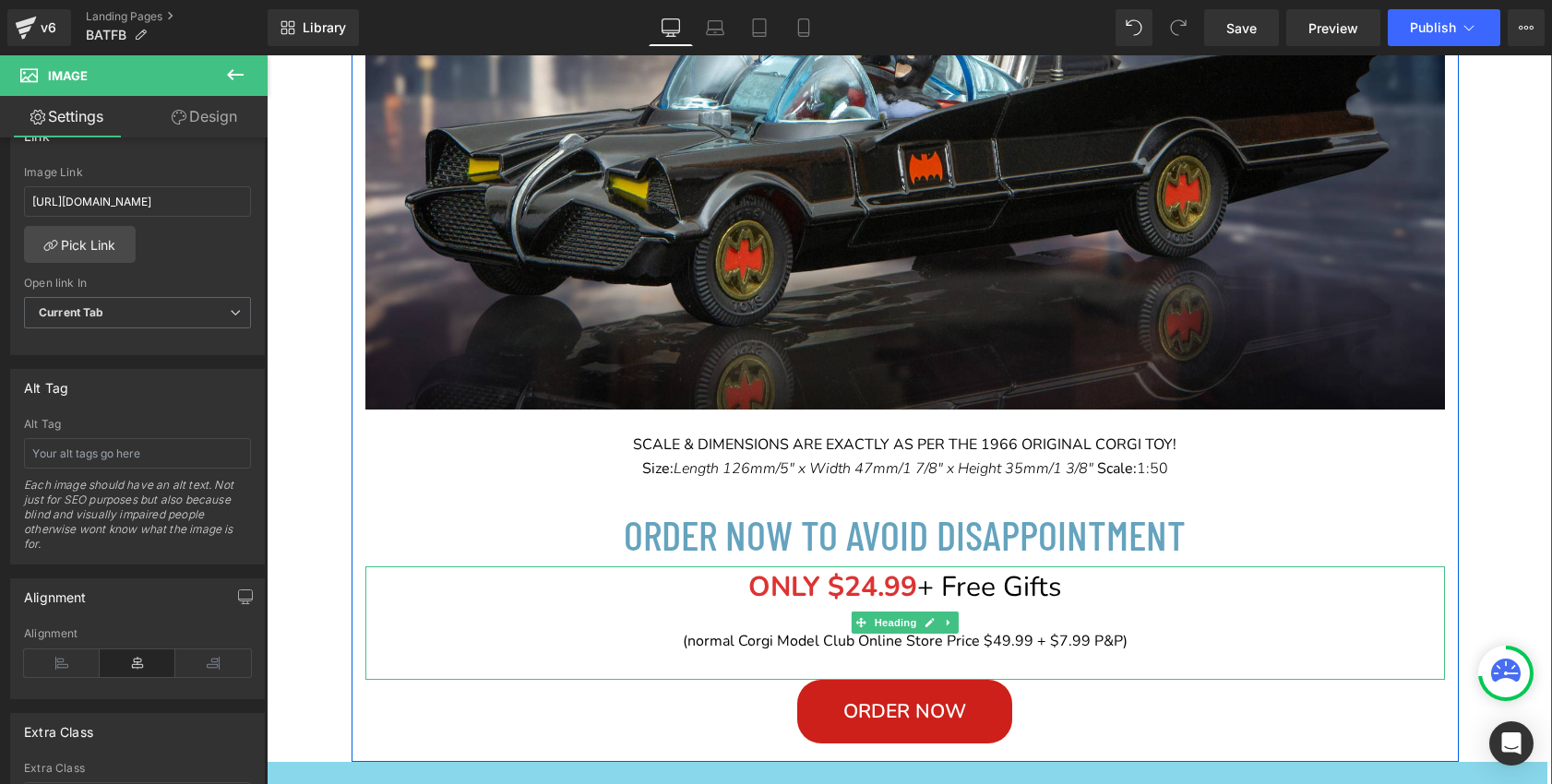
click at [871, 591] on strong "ONLY $24.99" at bounding box center [831, 587] width 168 height 38
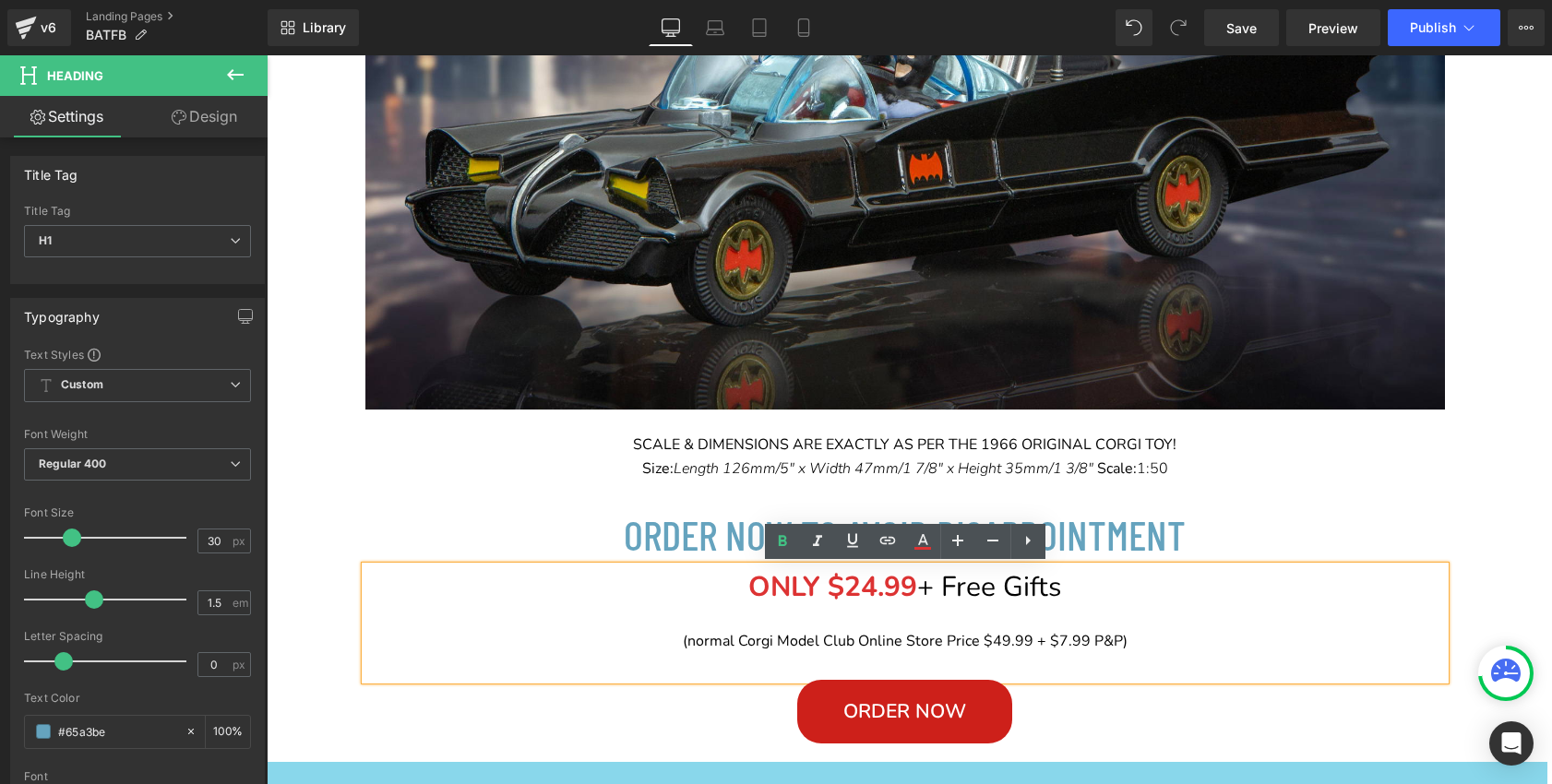
click at [871, 591] on strong "ONLY $24.99" at bounding box center [831, 587] width 168 height 38
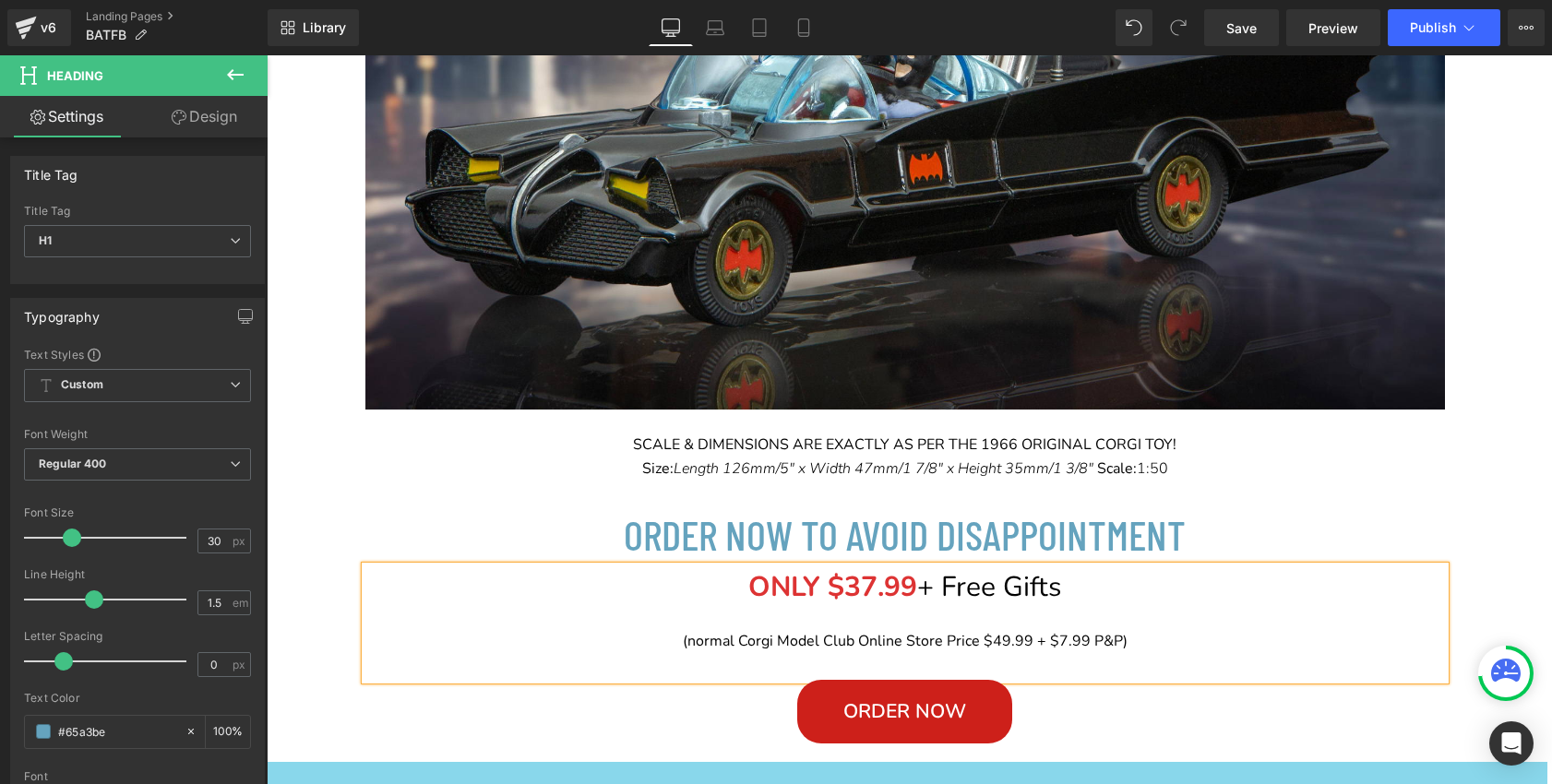
click at [1009, 643] on span "(normal Corgi Model Club Online Store Price $49.99 + $7.99 P&P)" at bounding box center [905, 641] width 445 height 21
click at [1063, 644] on span "(normal Corgi Model Club Online Store Price $75.99 + $7.99 P&P)" at bounding box center [905, 641] width 445 height 21
click at [1121, 645] on span "(normal Corgi Model Club Online Store Price $75.99 + $14.99 P&P)" at bounding box center [905, 641] width 454 height 21
click at [822, 710] on div "Rendering Content" at bounding box center [776, 711] width 114 height 21
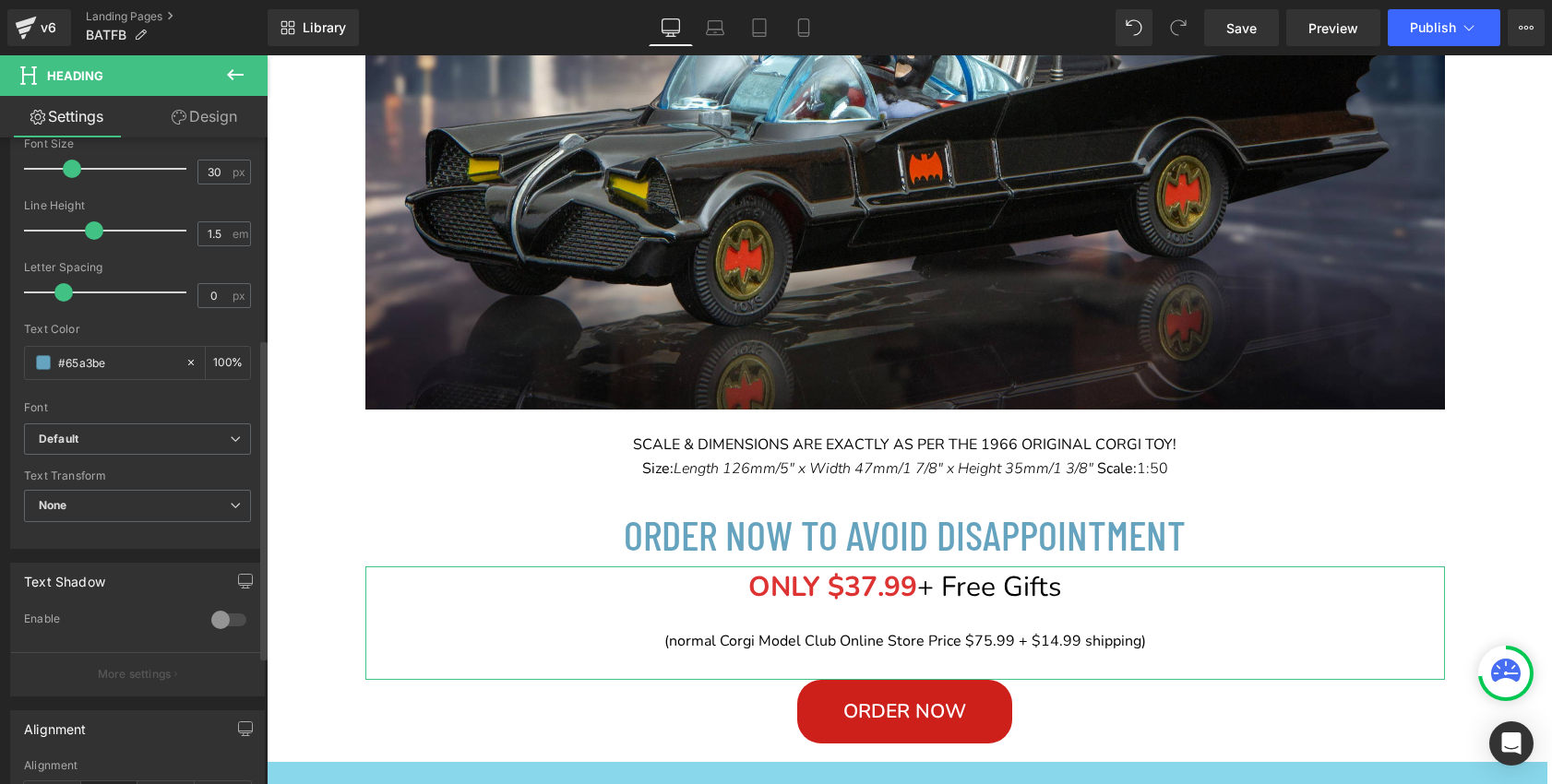
scroll to position [663, 0]
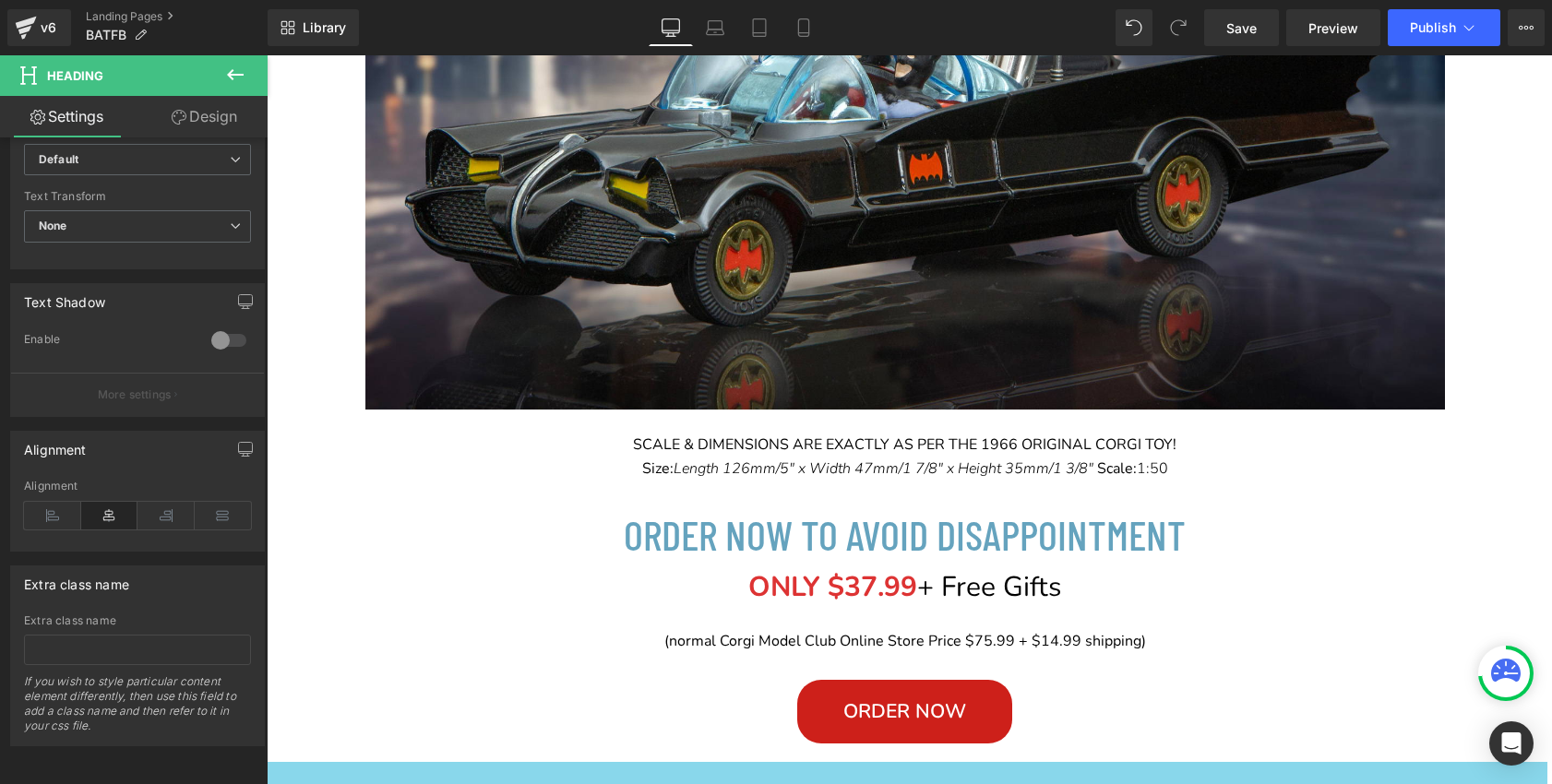
click at [820, 712] on div "Rendering Content" at bounding box center [776, 711] width 114 height 21
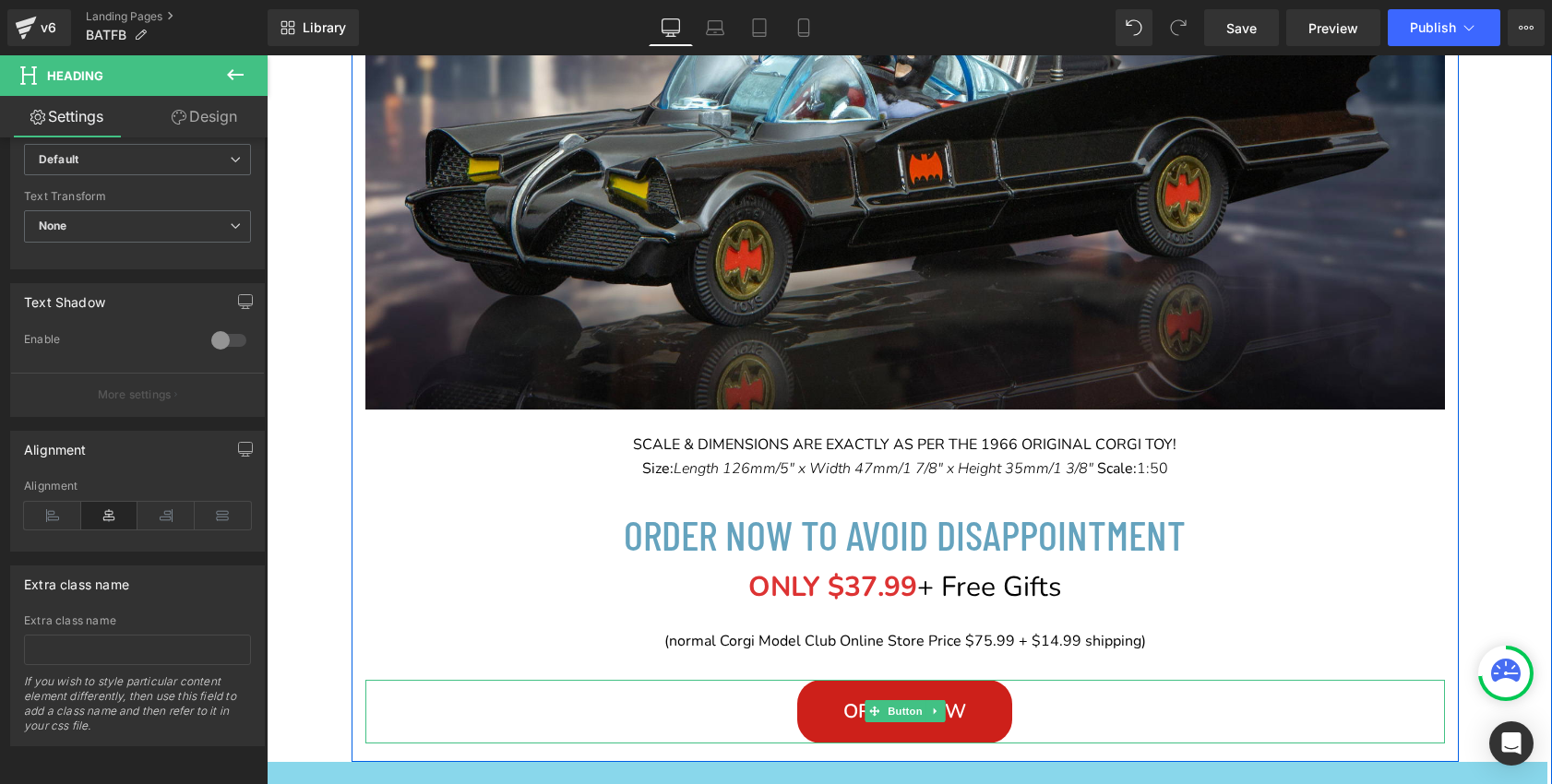
click at [864, 714] on span at bounding box center [874, 711] width 20 height 23
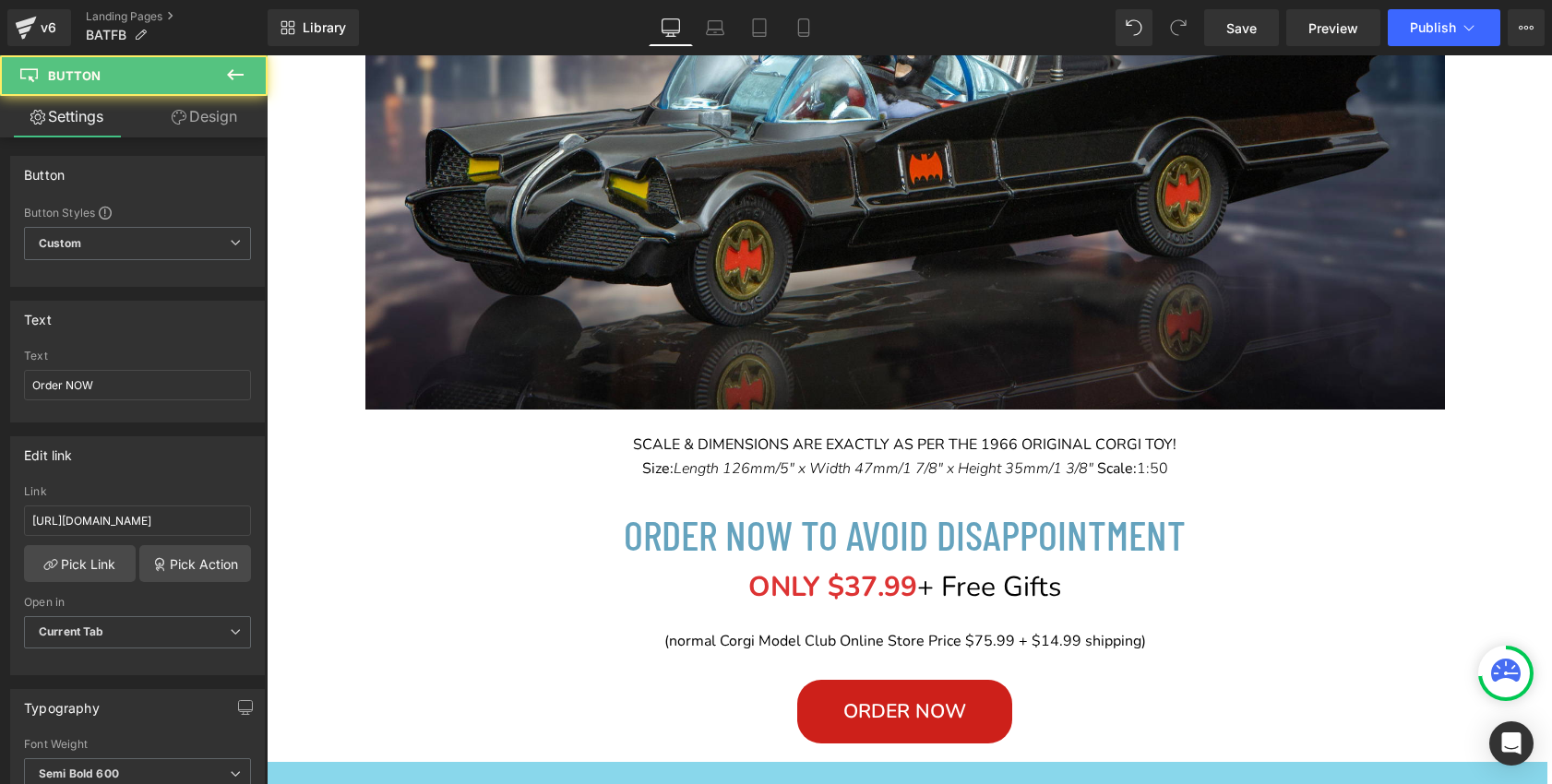
click at [831, 715] on div "Rendering Content" at bounding box center [776, 711] width 114 height 21
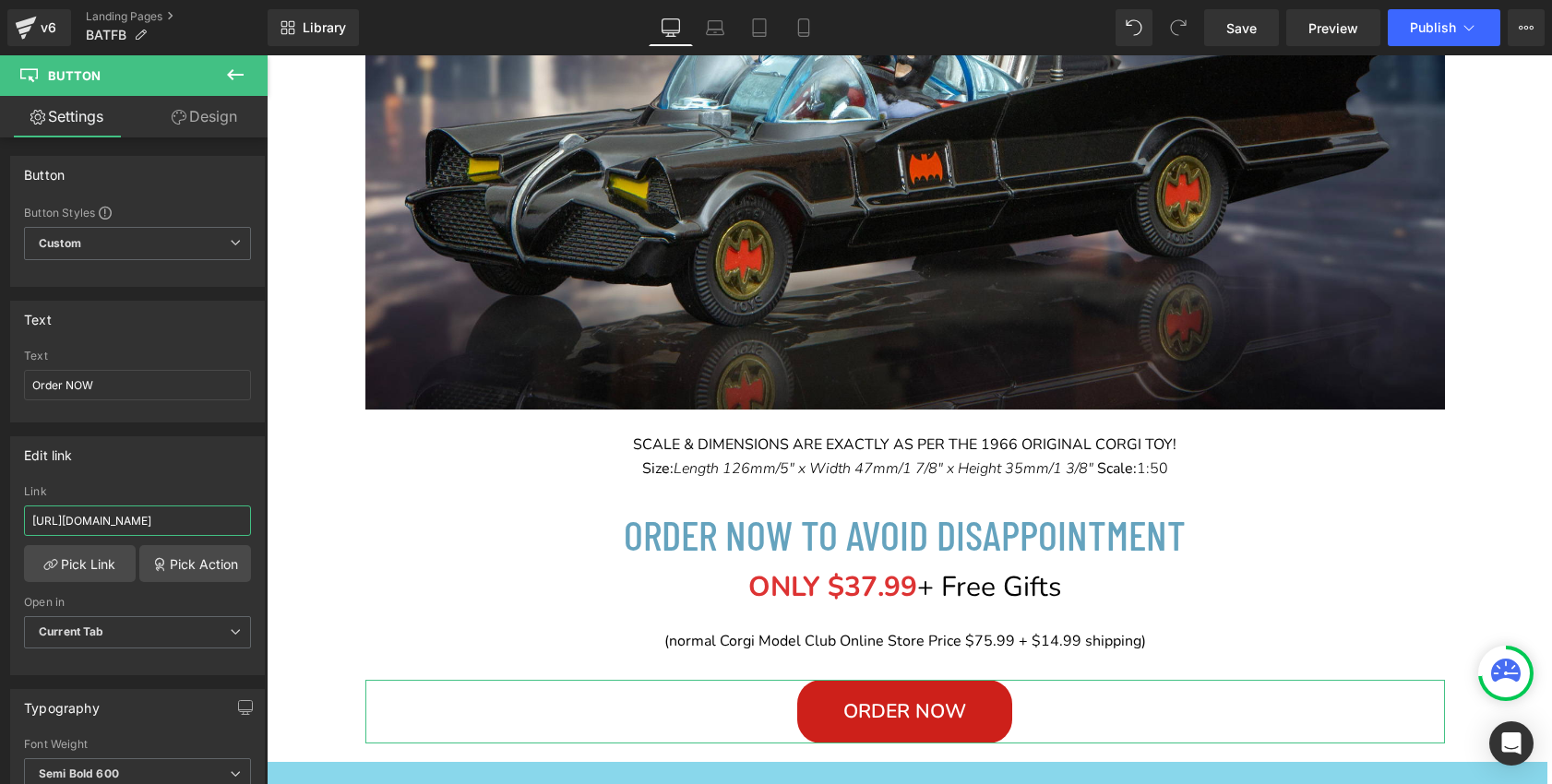
scroll to position [0, 378]
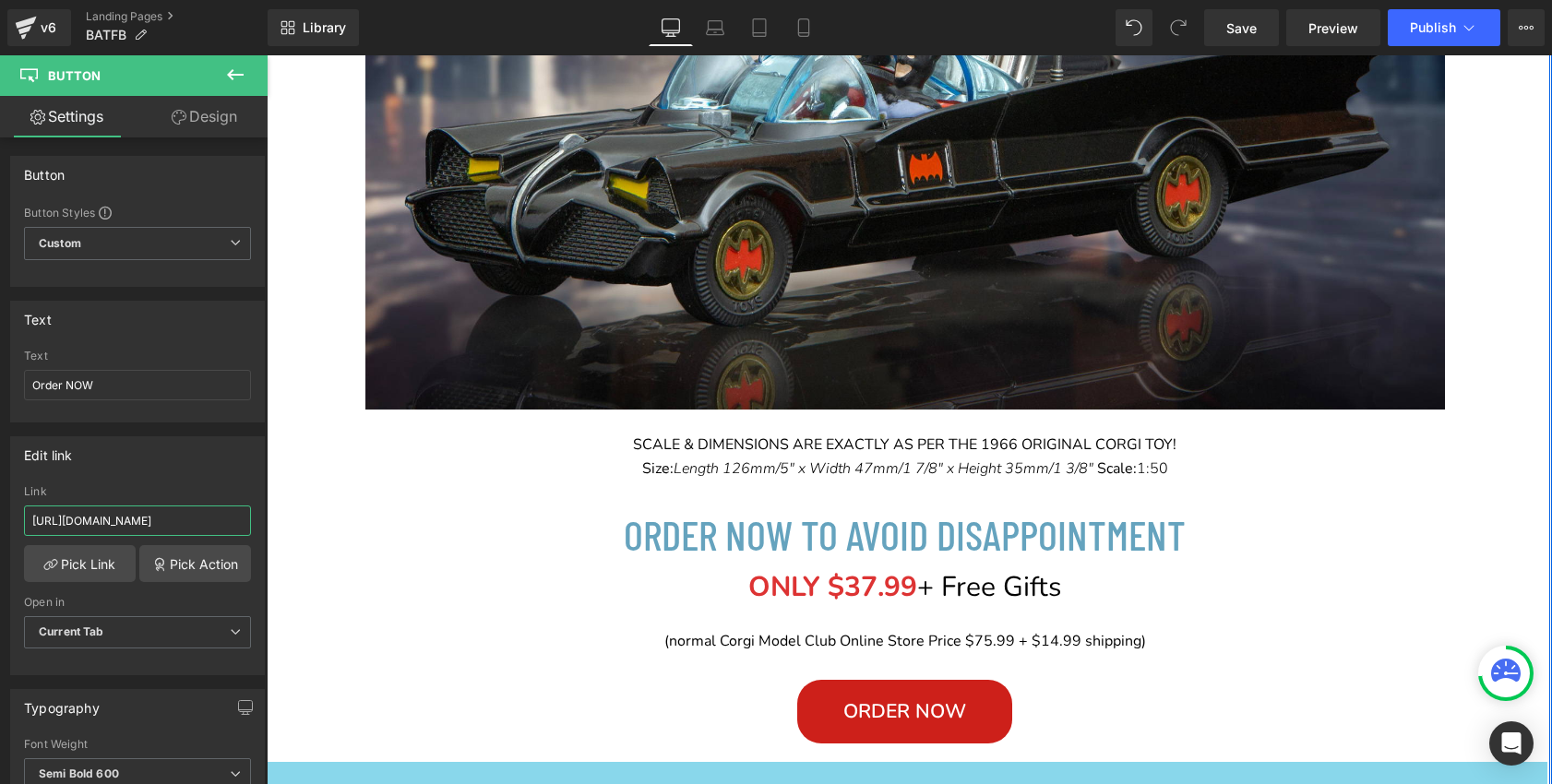
drag, startPoint x: 297, startPoint y: 577, endPoint x: 345, endPoint y: 552, distance: 54.1
paste input "[DOMAIN_NAME][URL]"
type input "[URL][DOMAIN_NAME]"
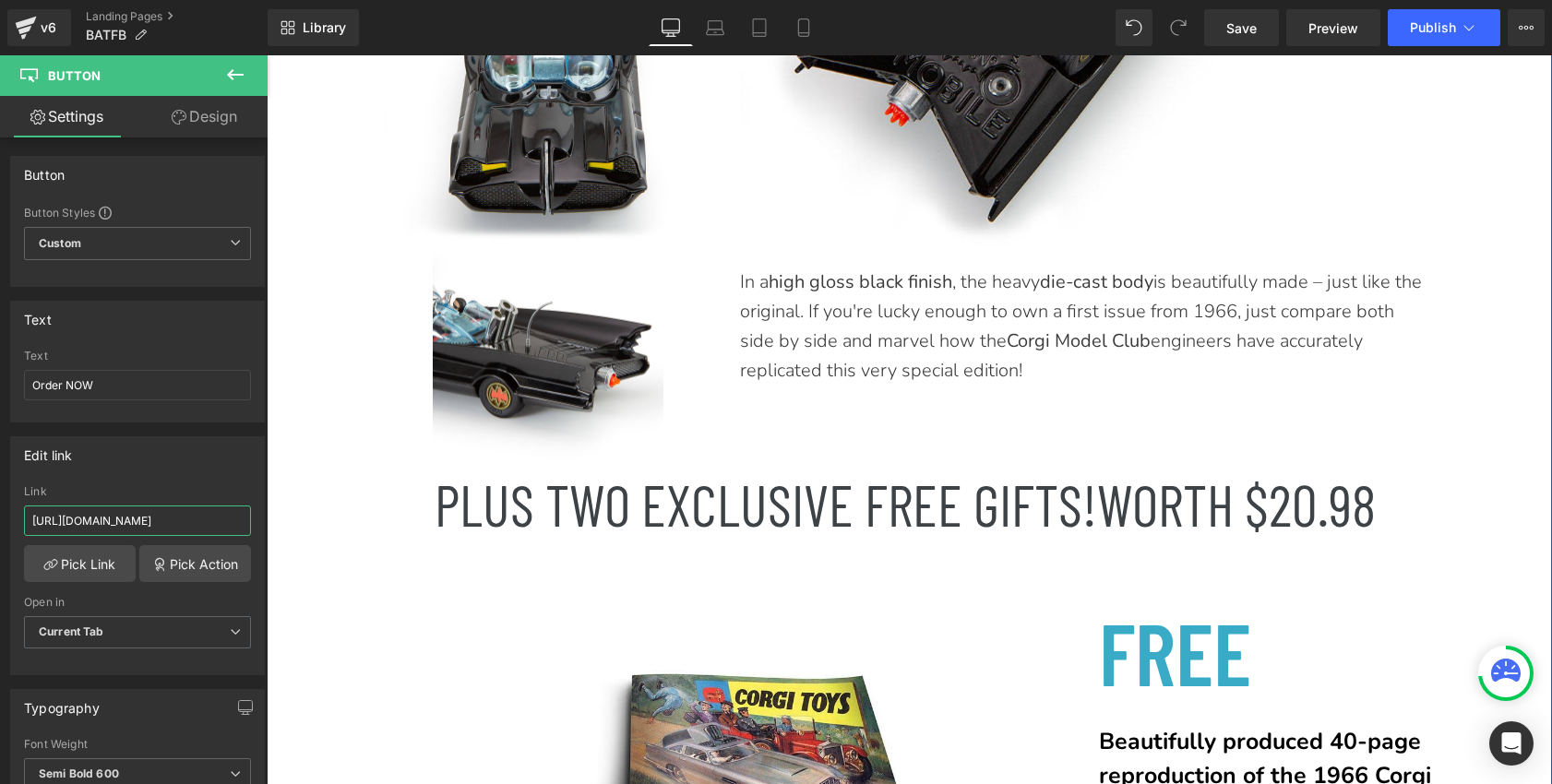
scroll to position [5332, 0]
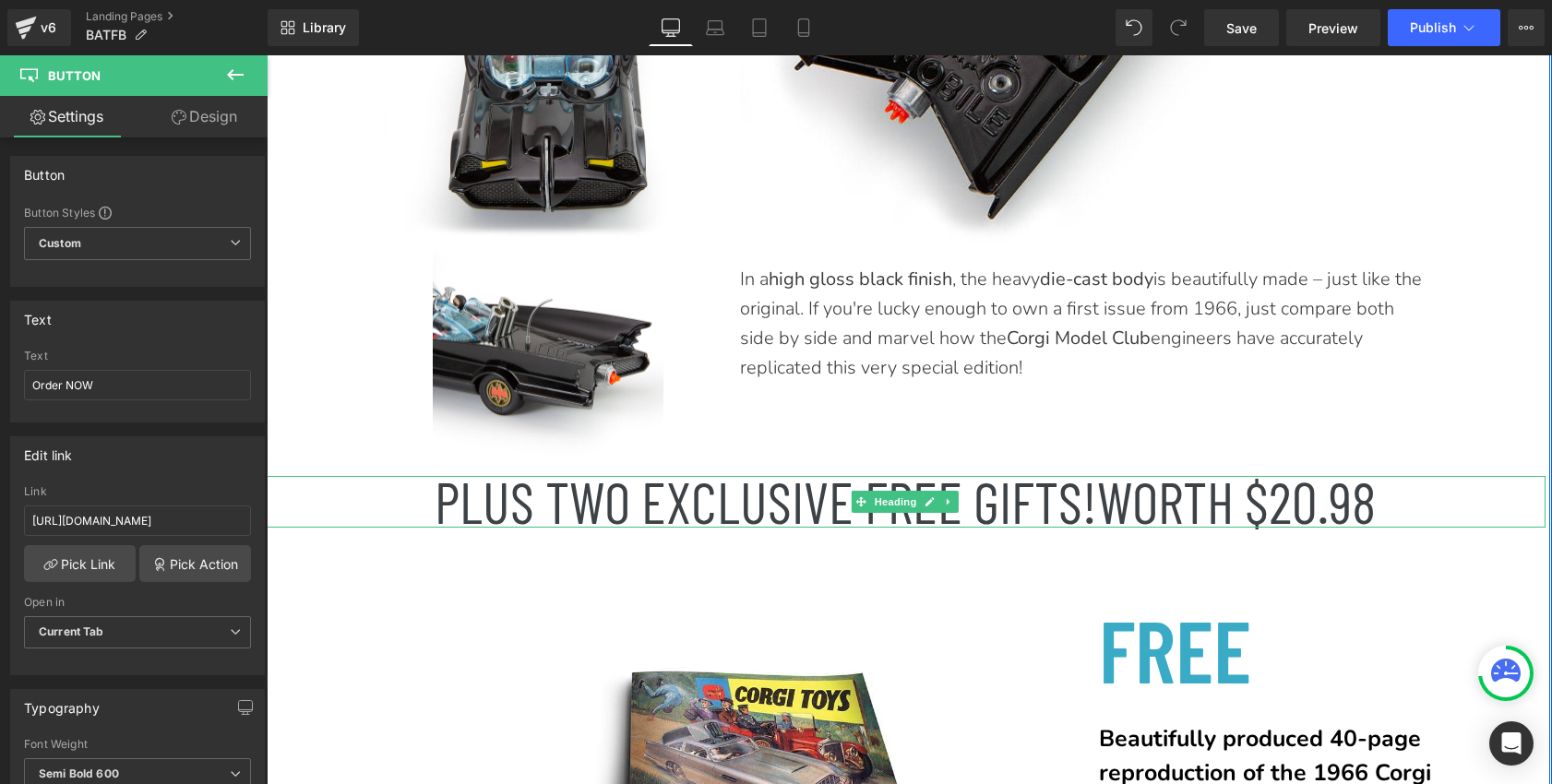
click at [1321, 510] on span "WORTH $20.98" at bounding box center [1236, 500] width 278 height 69
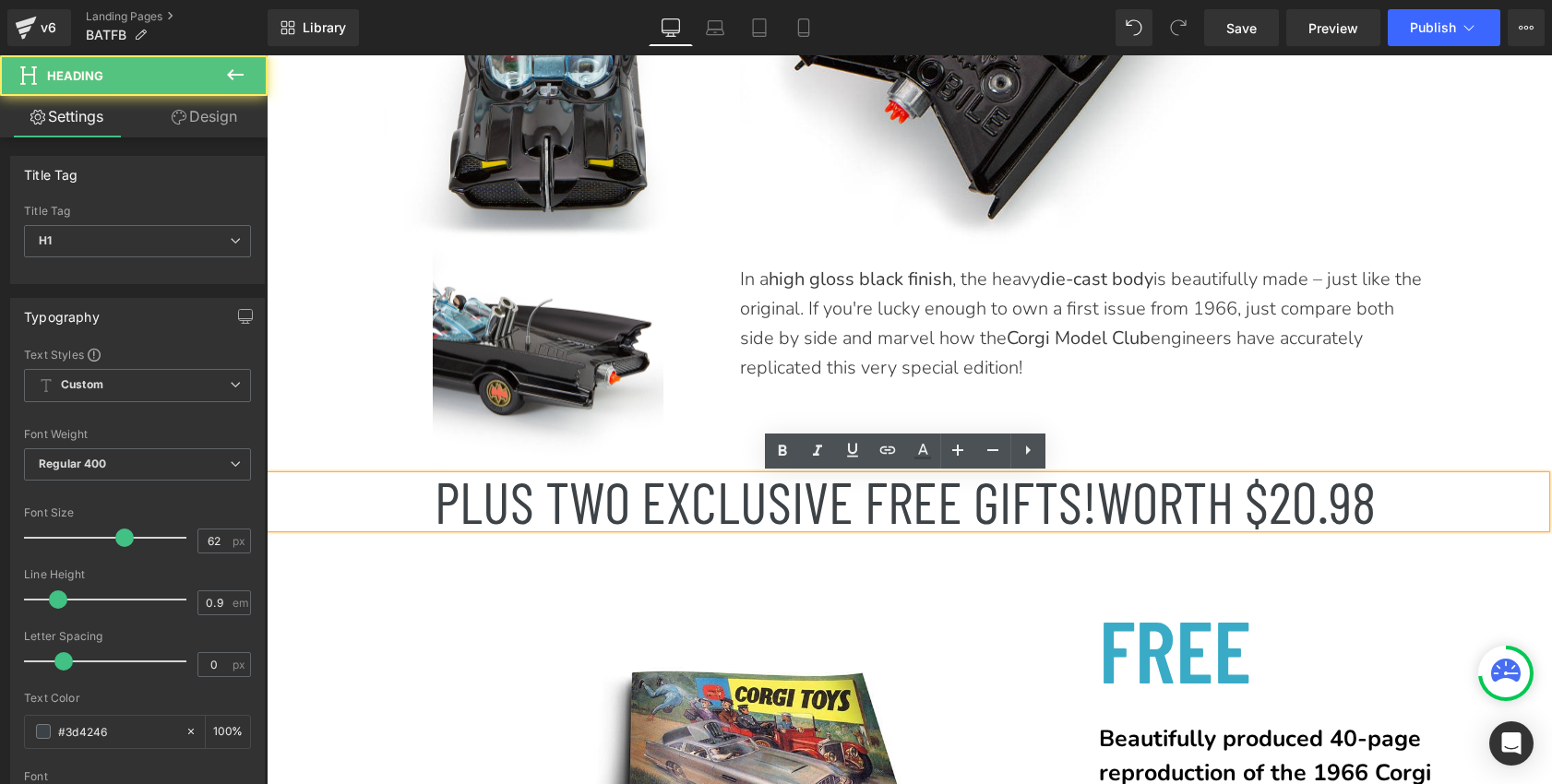
click at [1321, 510] on span "WORTH $20.98" at bounding box center [1236, 500] width 278 height 69
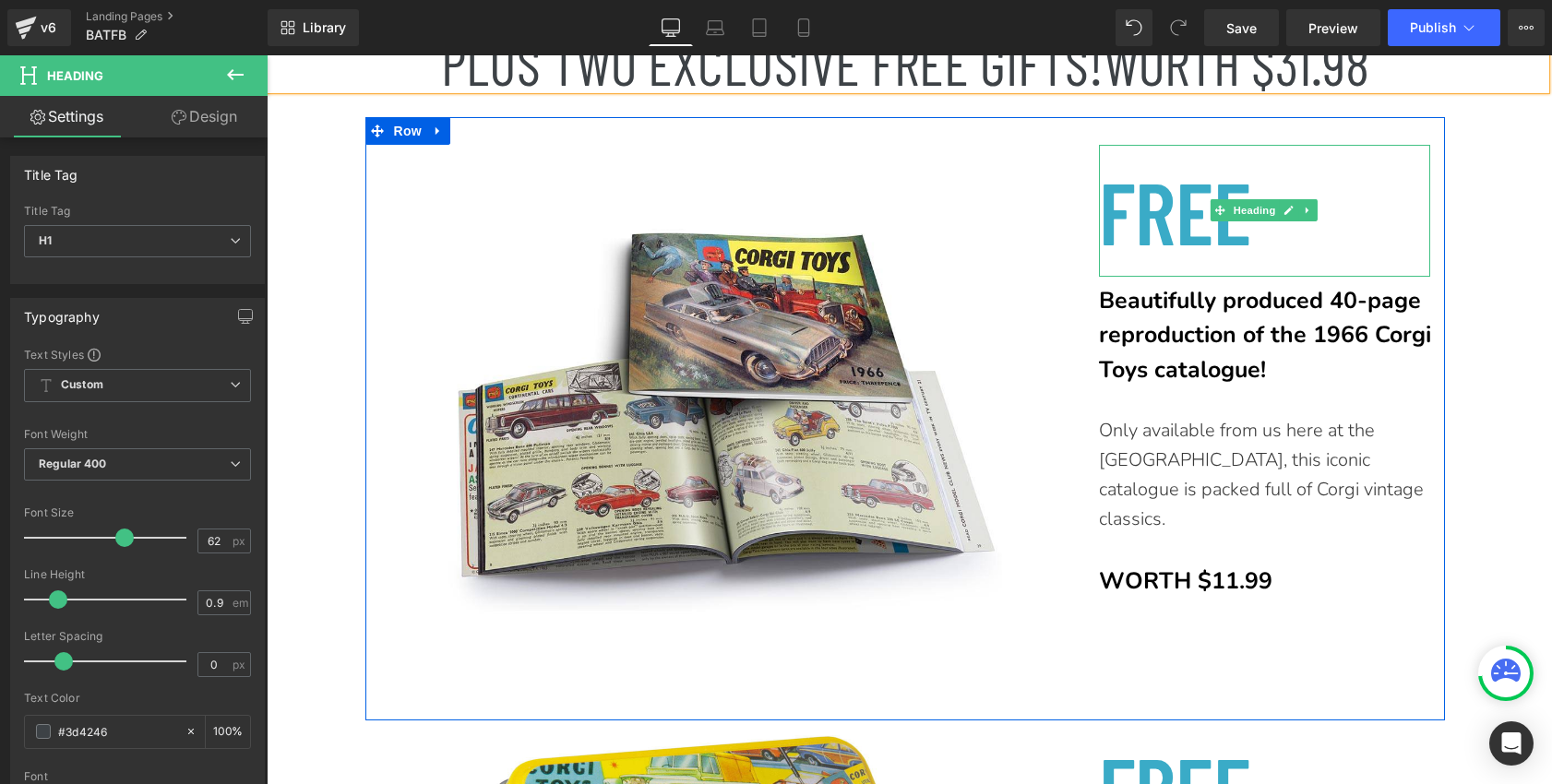
scroll to position [5774, 0]
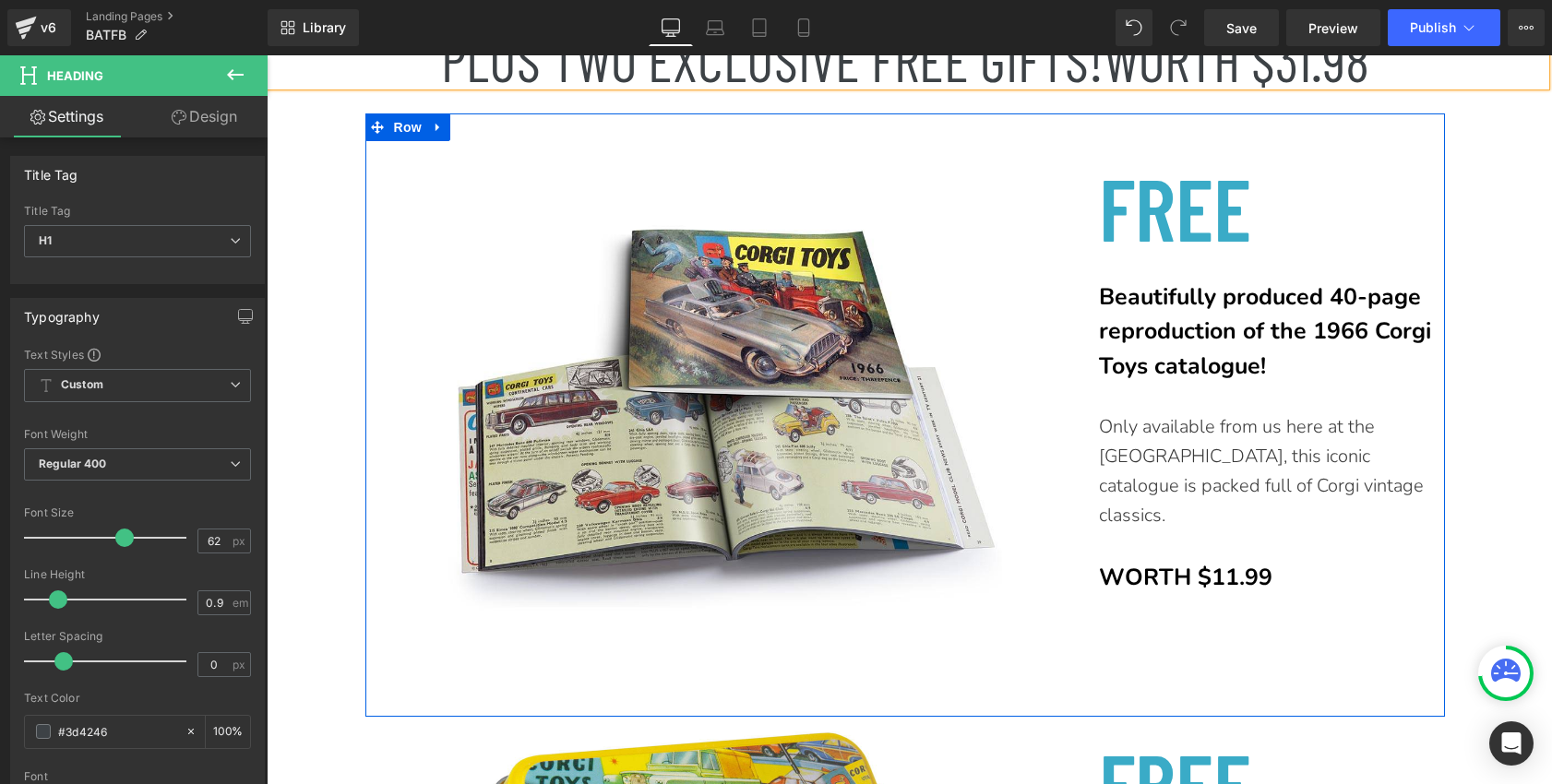
click at [1236, 560] on div "WORTH $11.99 Heading" at bounding box center [1264, 577] width 332 height 35
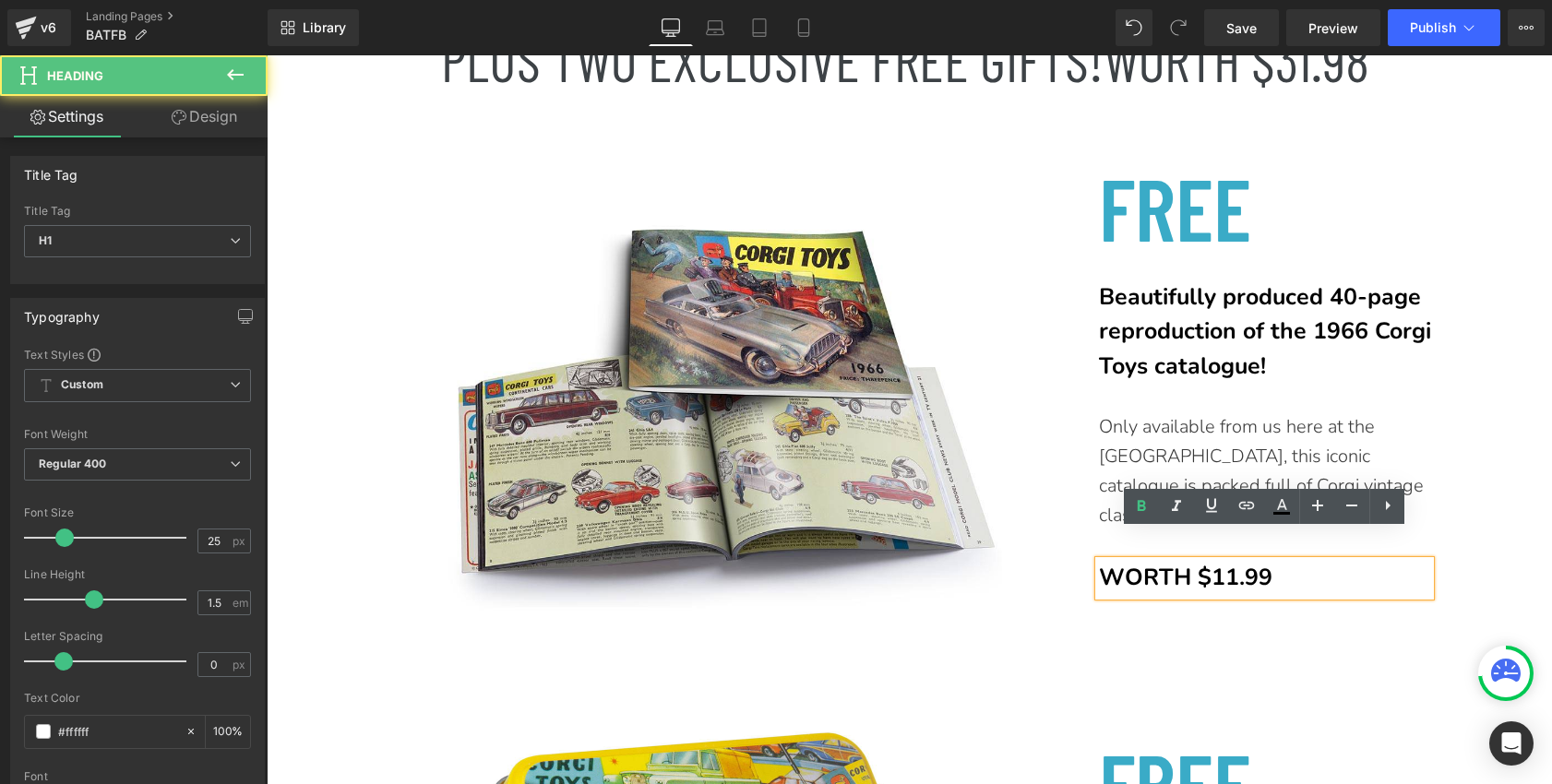
click at [1236, 561] on font "WORTH $11.99" at bounding box center [1185, 576] width 173 height 31
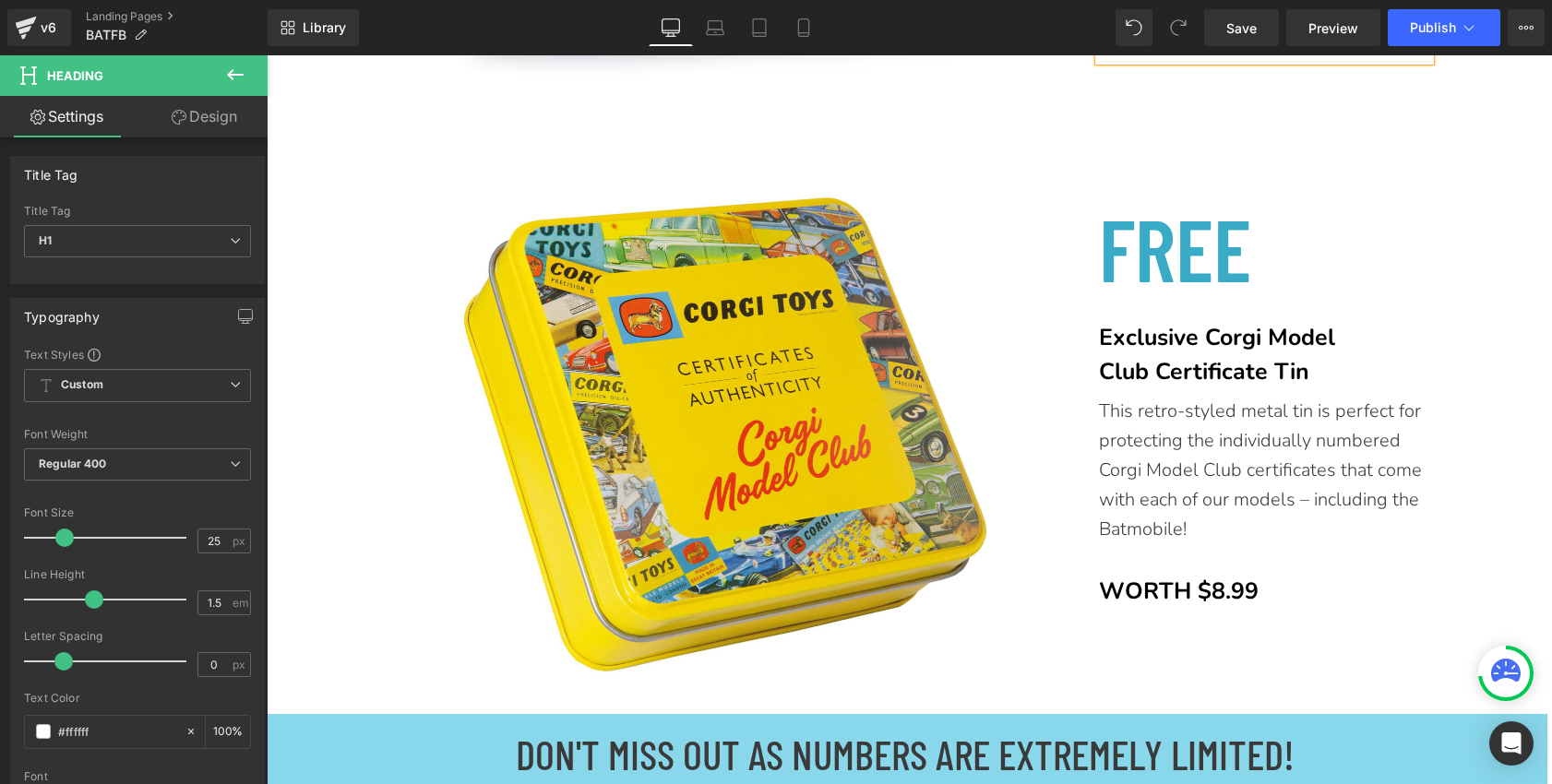
scroll to position [6363, 0]
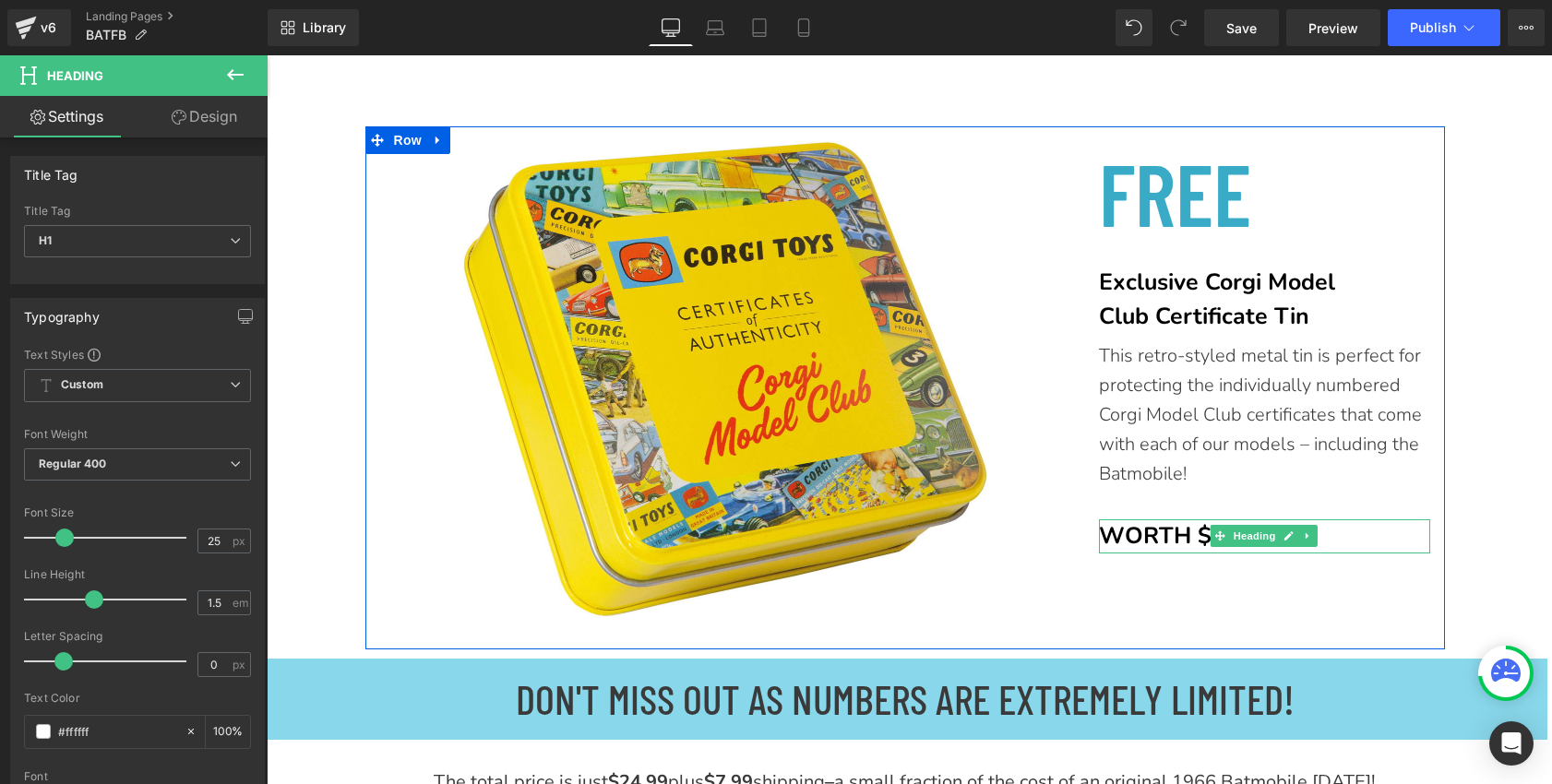
click at [1175, 540] on font "WORTH $8.99" at bounding box center [1179, 535] width 160 height 31
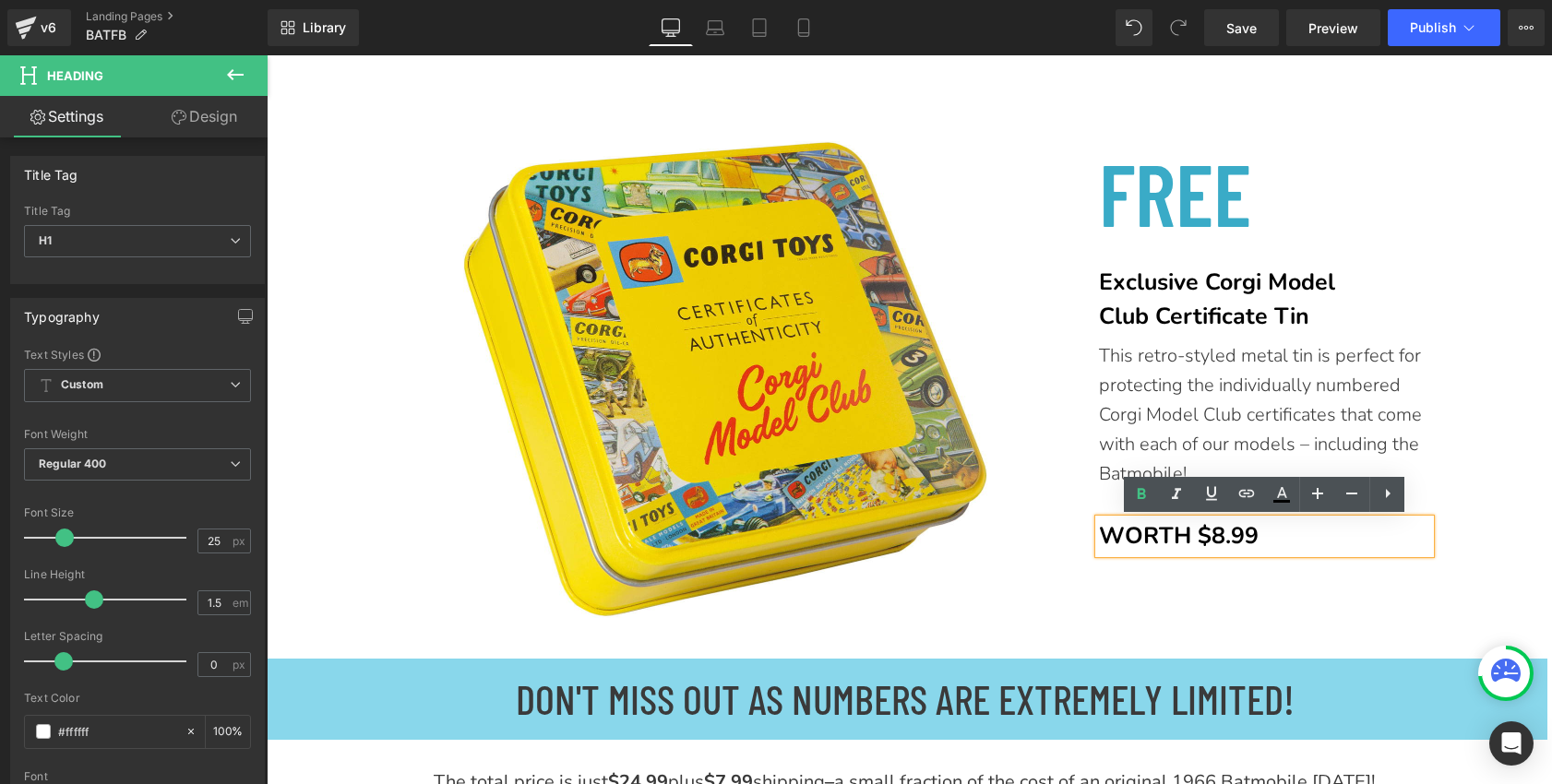
click at [1224, 538] on font "WORTH $8.99" at bounding box center [1179, 535] width 160 height 31
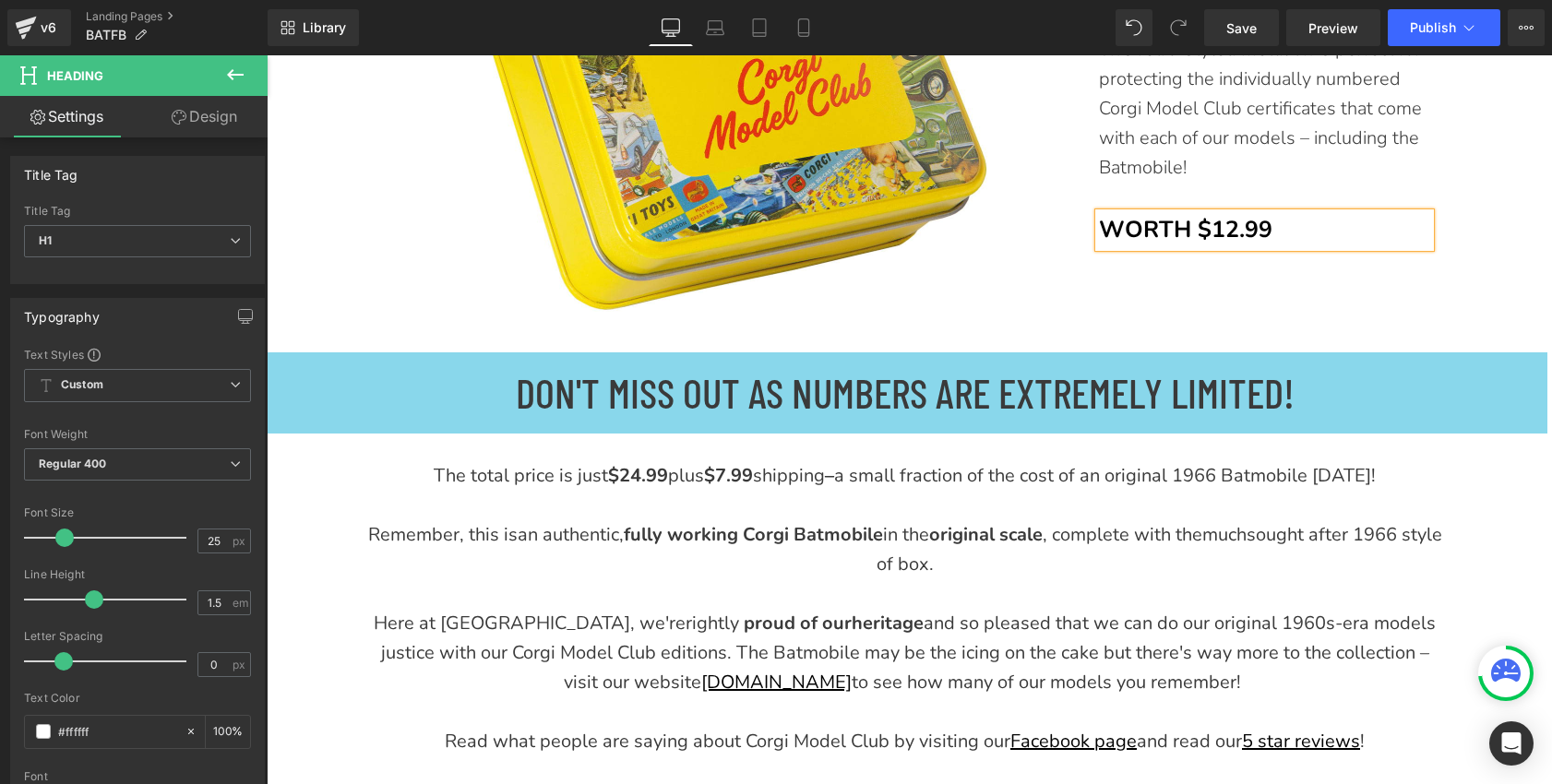
scroll to position [6679, 0]
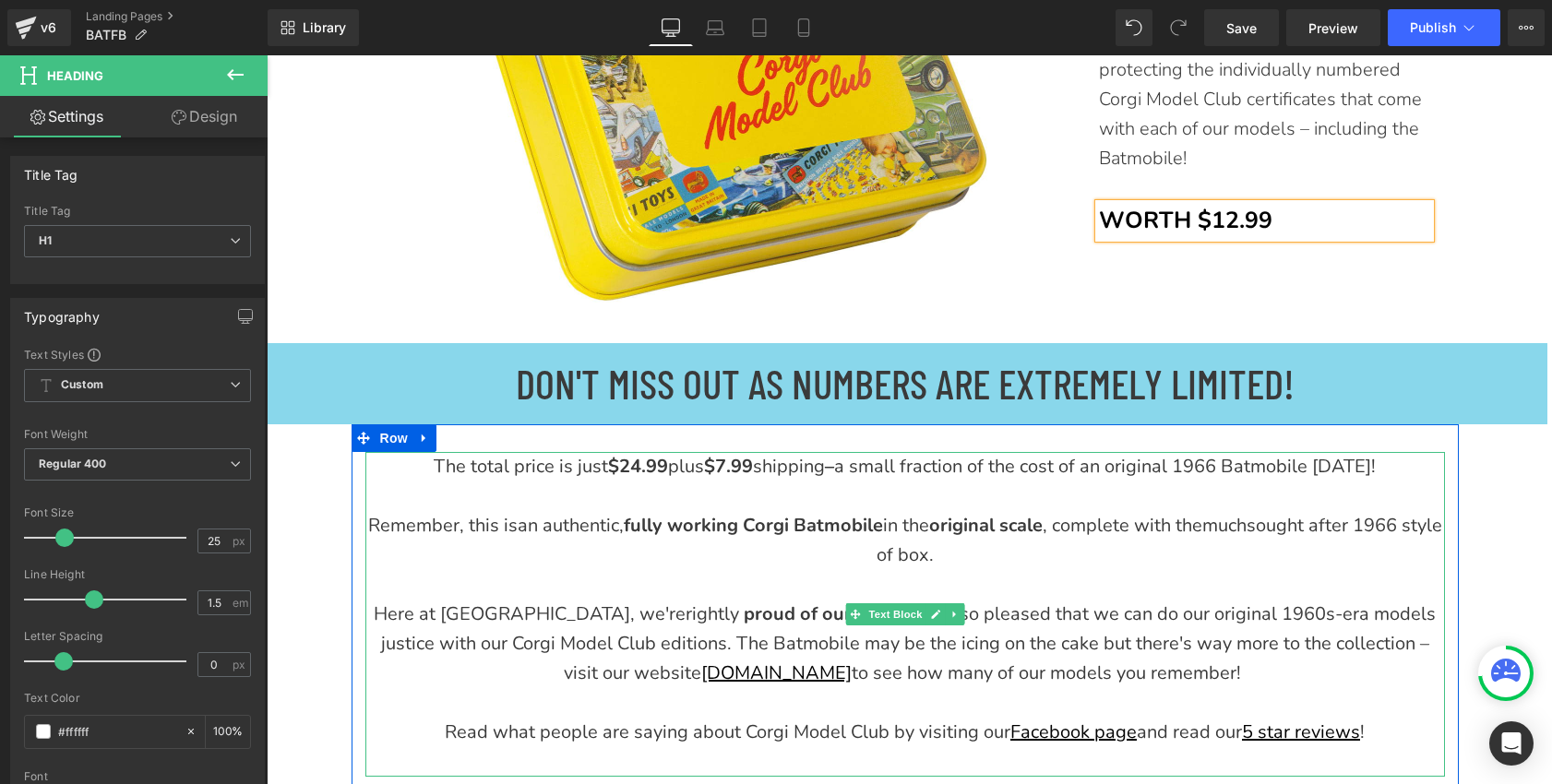
click at [621, 470] on strong "$24" at bounding box center [624, 466] width 33 height 24
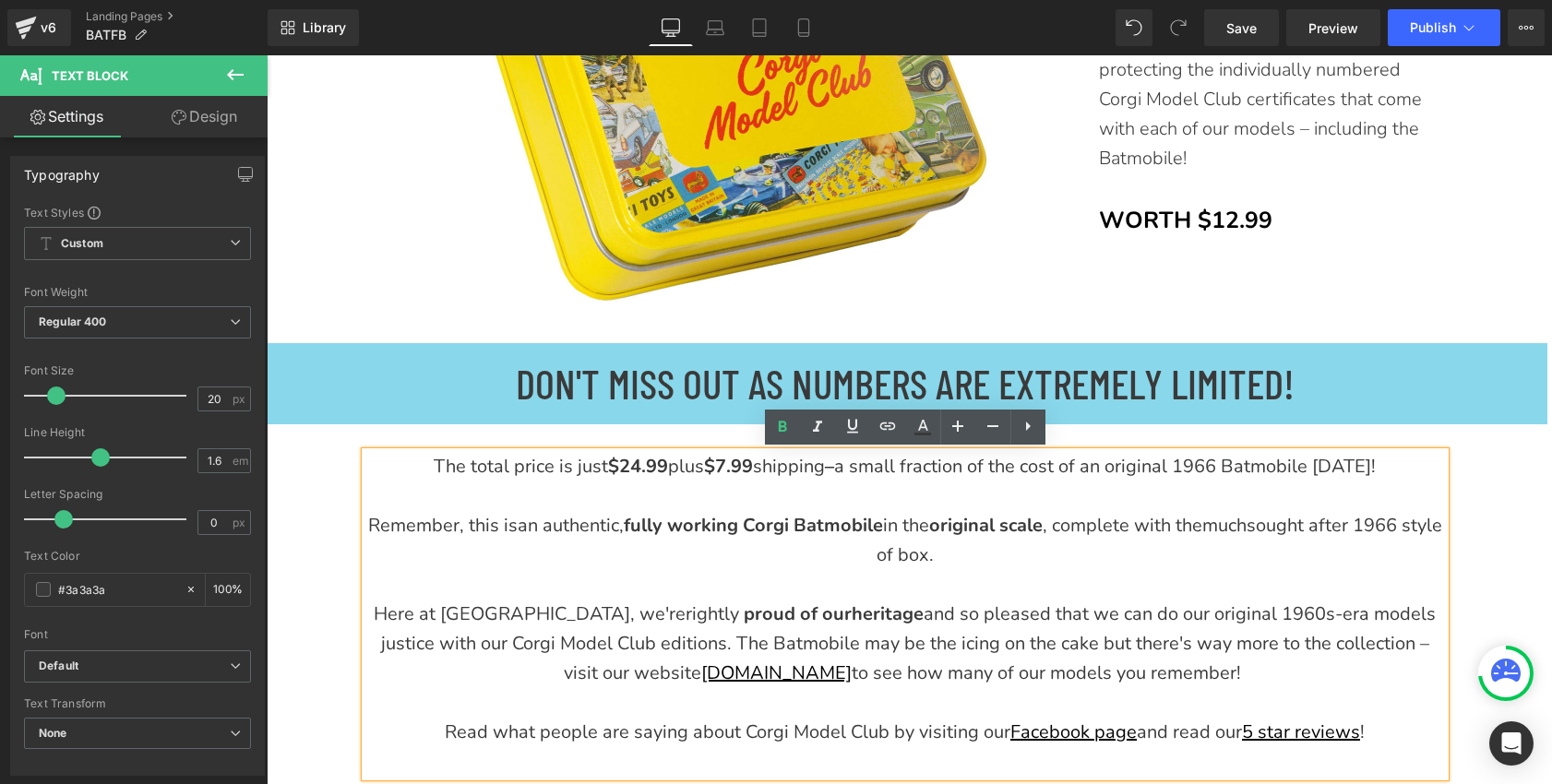
click at [641, 470] on strong ".99" at bounding box center [655, 466] width 26 height 24
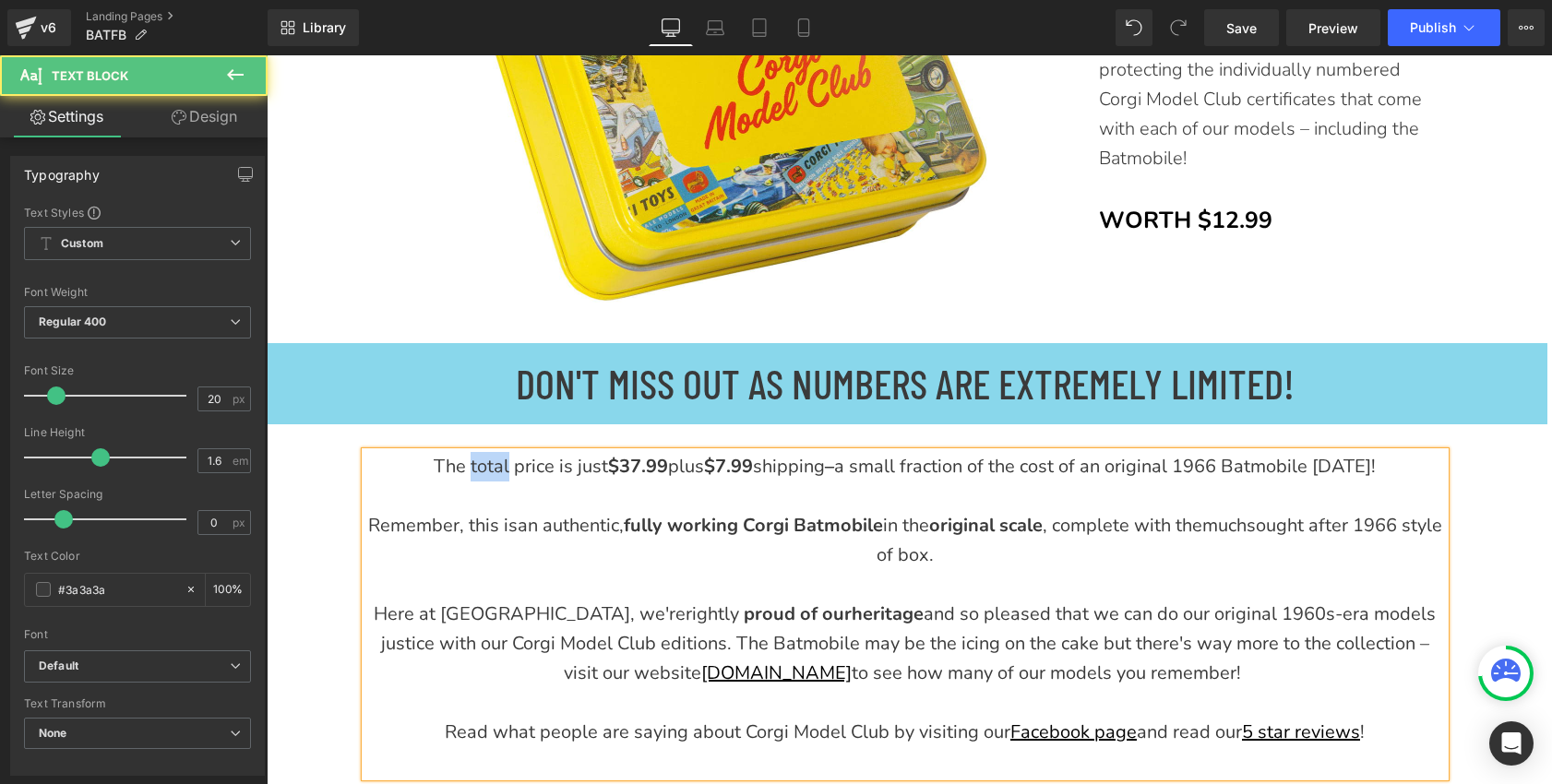
drag, startPoint x: 502, startPoint y: 472, endPoint x: 464, endPoint y: 469, distance: 38.1
click at [464, 469] on span "The total price is just $37" at bounding box center [537, 466] width 208 height 24
click at [705, 471] on strong "$7.99" at bounding box center [707, 466] width 49 height 24
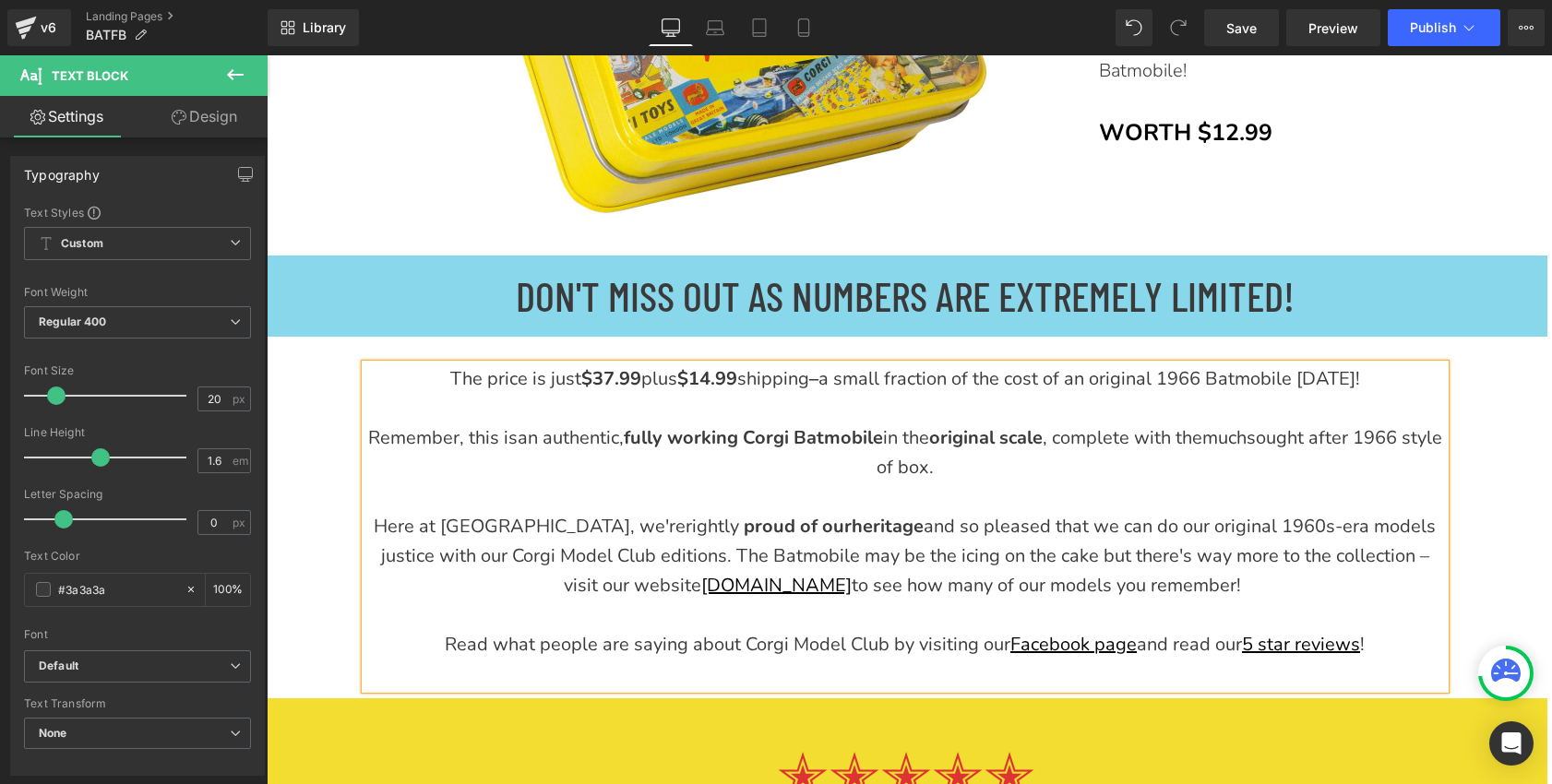
scroll to position [6796, 0]
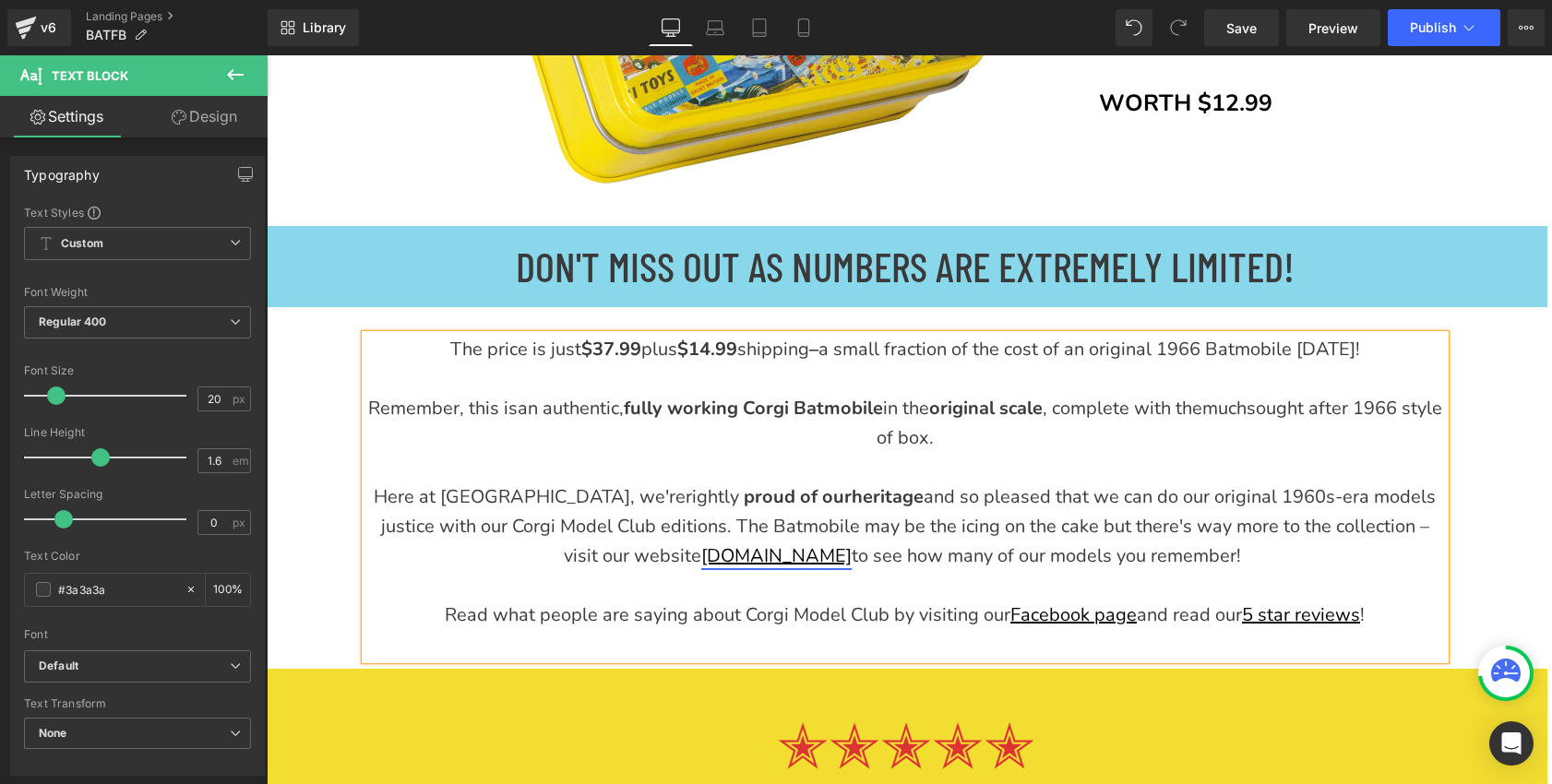
drag, startPoint x: 871, startPoint y: 558, endPoint x: 611, endPoint y: 567, distance: 260.2
click at [611, 567] on div "Here at [GEOGRAPHIC_DATA], we're rightly proud of our heritage and so pleased t…" at bounding box center [905, 526] width 1080 height 88
drag, startPoint x: 825, startPoint y: 557, endPoint x: 584, endPoint y: 565, distance: 241.1
click at [584, 565] on div "Here at [GEOGRAPHIC_DATA], we're rightly proud of our heritage and so pleased t…" at bounding box center [905, 526] width 1080 height 88
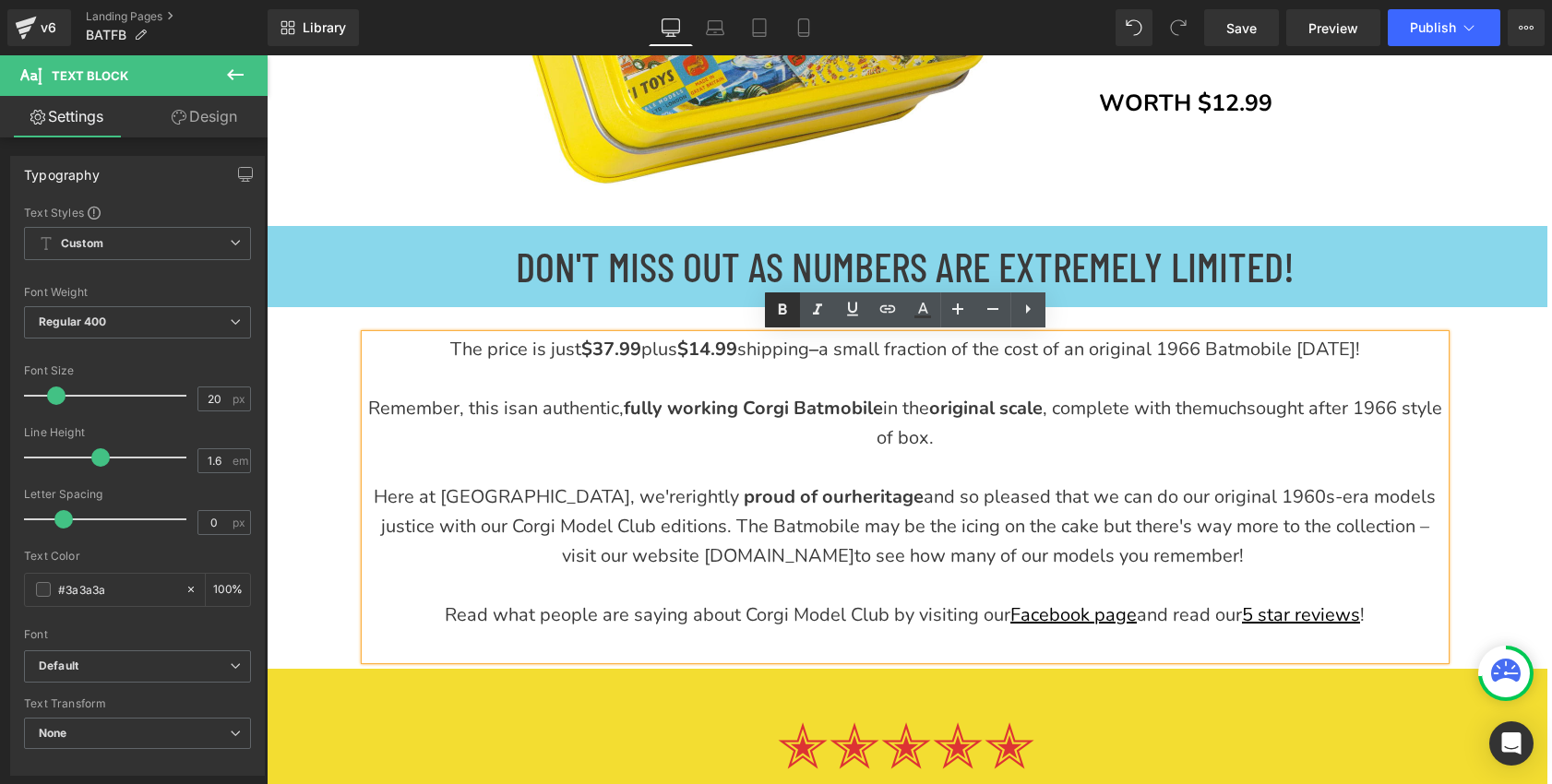
click at [779, 307] on icon at bounding box center [782, 310] width 8 height 11
click at [981, 558] on div "Here at [GEOGRAPHIC_DATA], we're rightly proud of our heritage and so pleased t…" at bounding box center [905, 526] width 1080 height 88
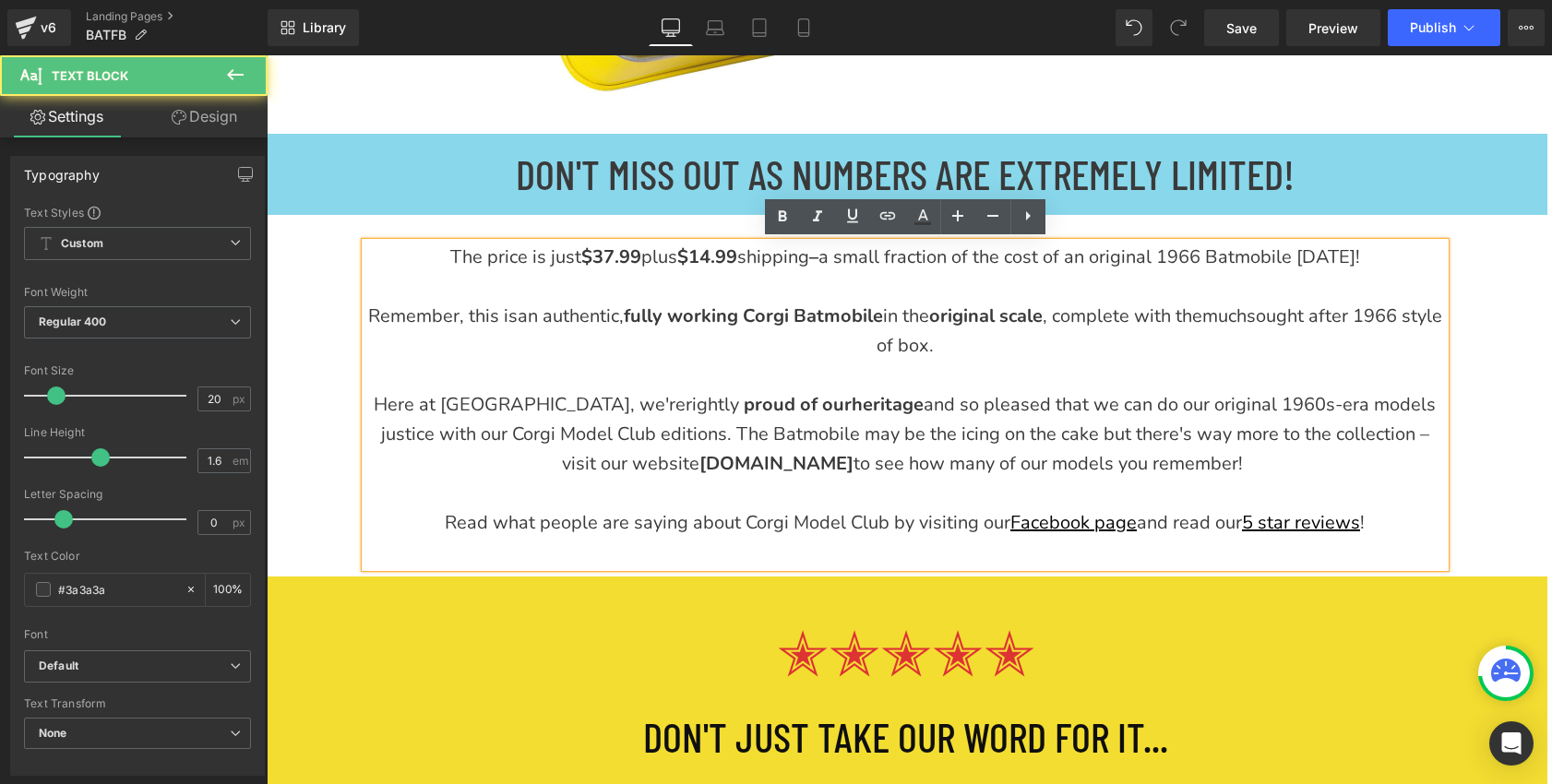
scroll to position [6891, 0]
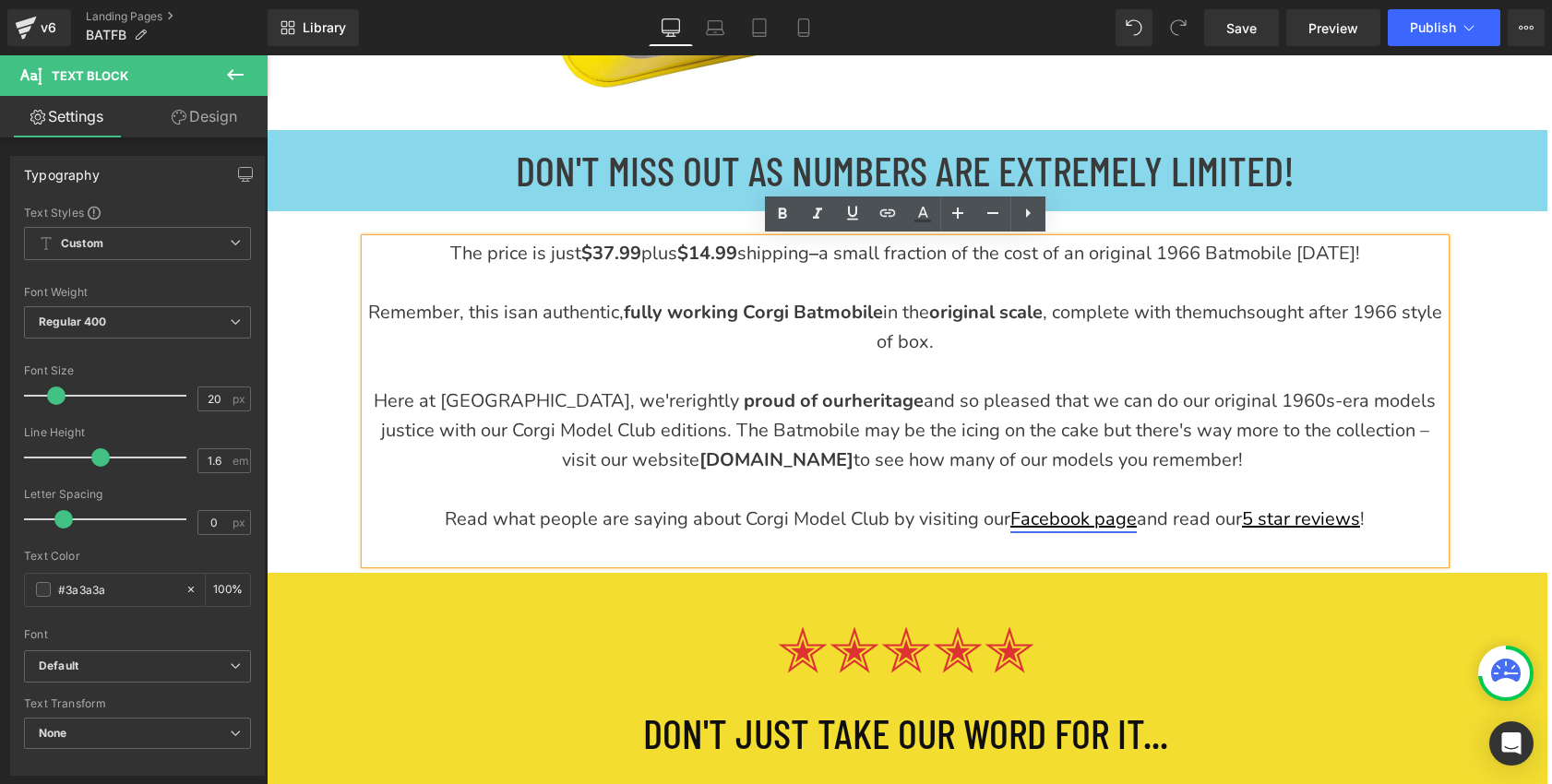
click at [1065, 522] on link "Facebook page" at bounding box center [1073, 518] width 126 height 24
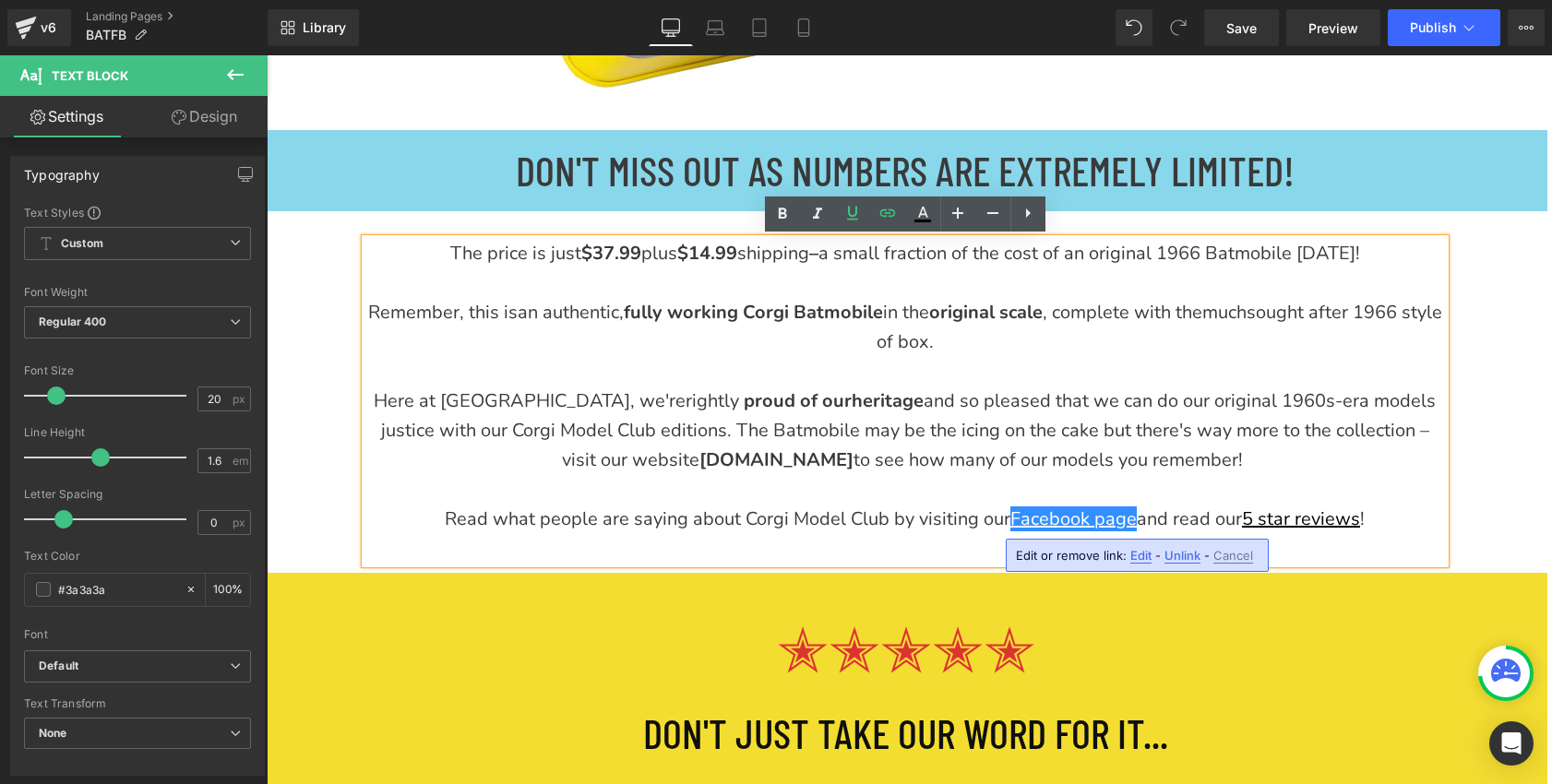
click at [1138, 557] on span "Edit" at bounding box center [1140, 556] width 22 height 16
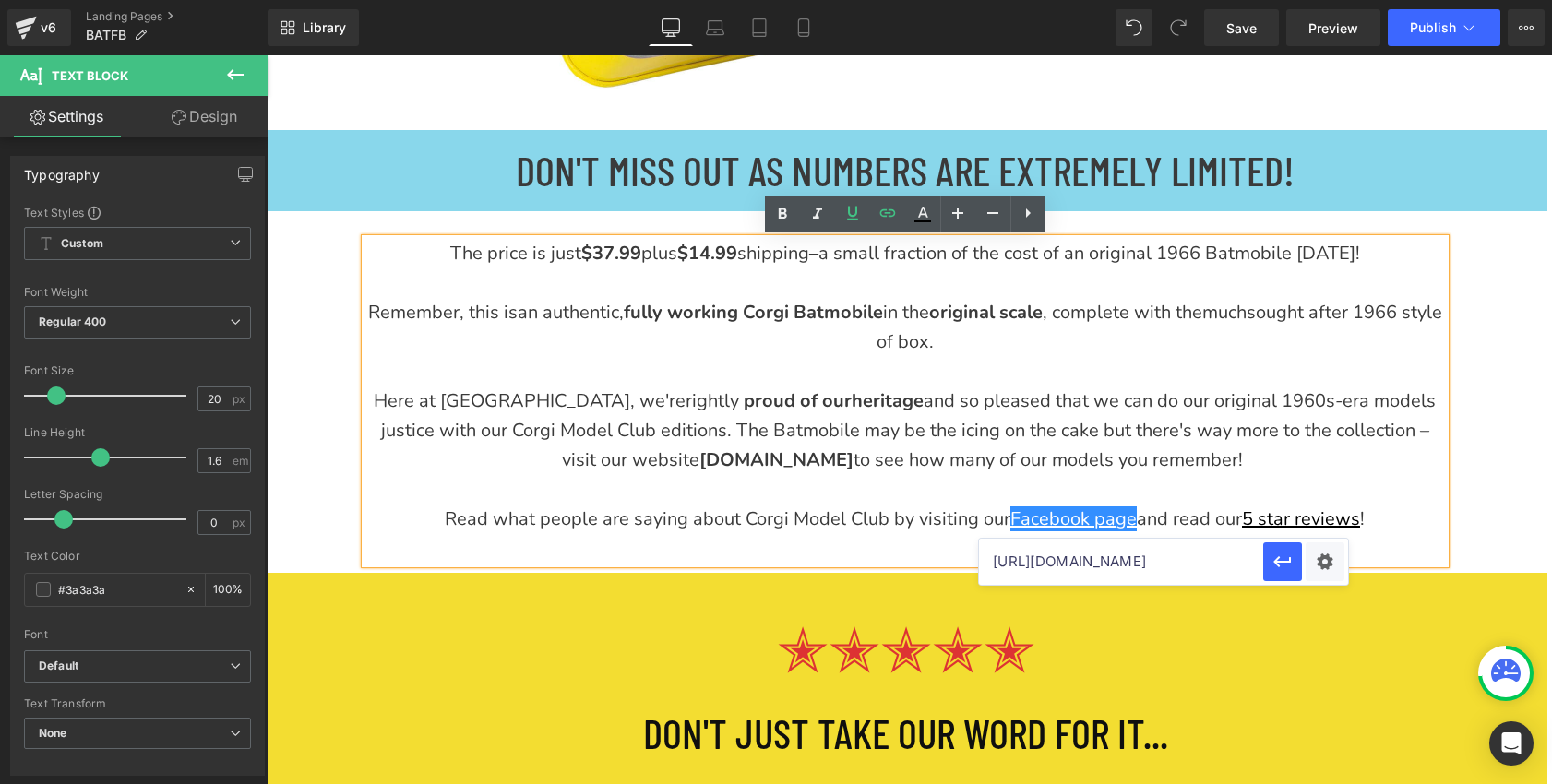
scroll to position [0, 78]
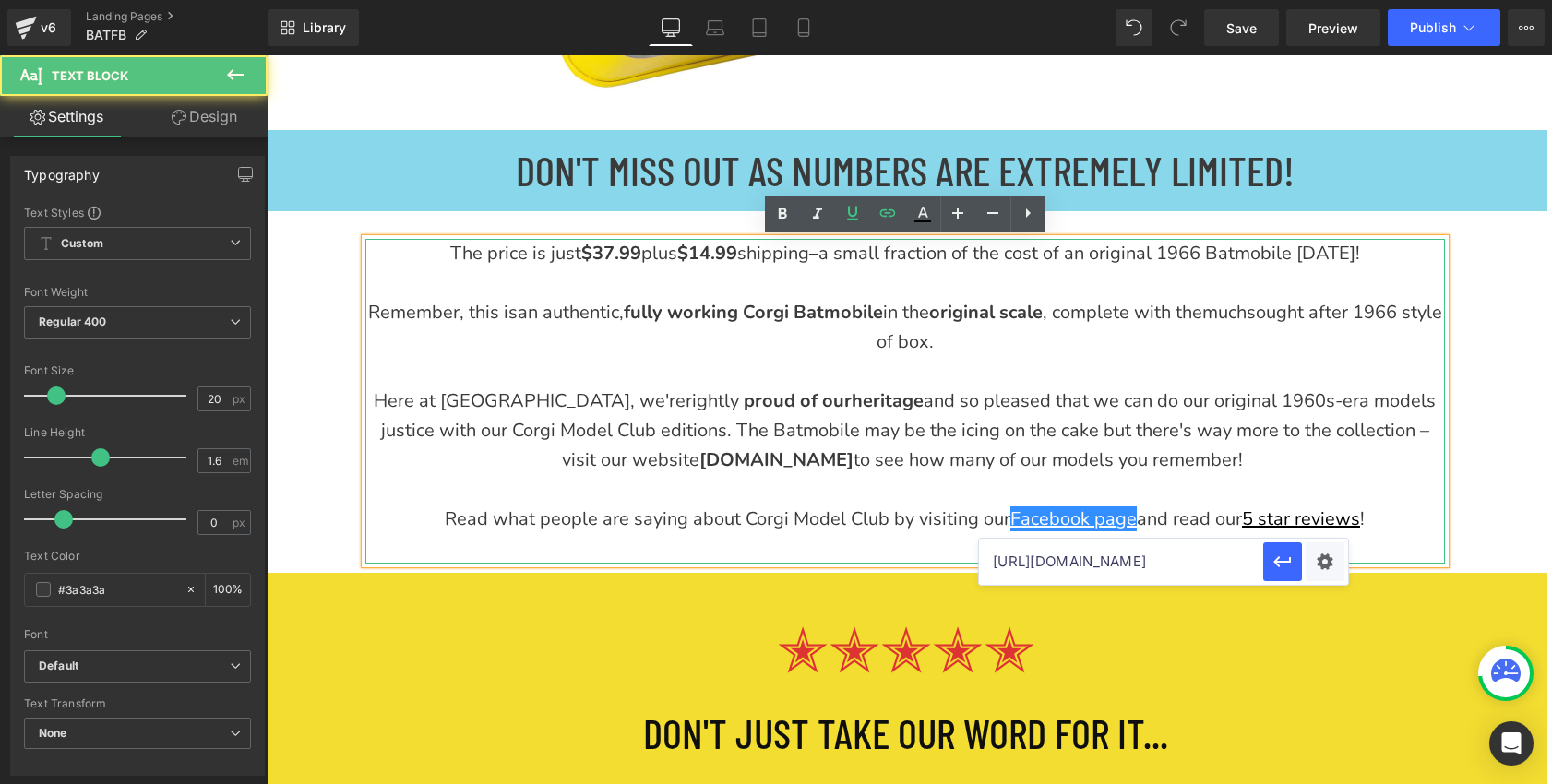
click at [1197, 463] on div "Here at [GEOGRAPHIC_DATA], we're rightly proud of our heritage and so pleased t…" at bounding box center [905, 431] width 1080 height 88
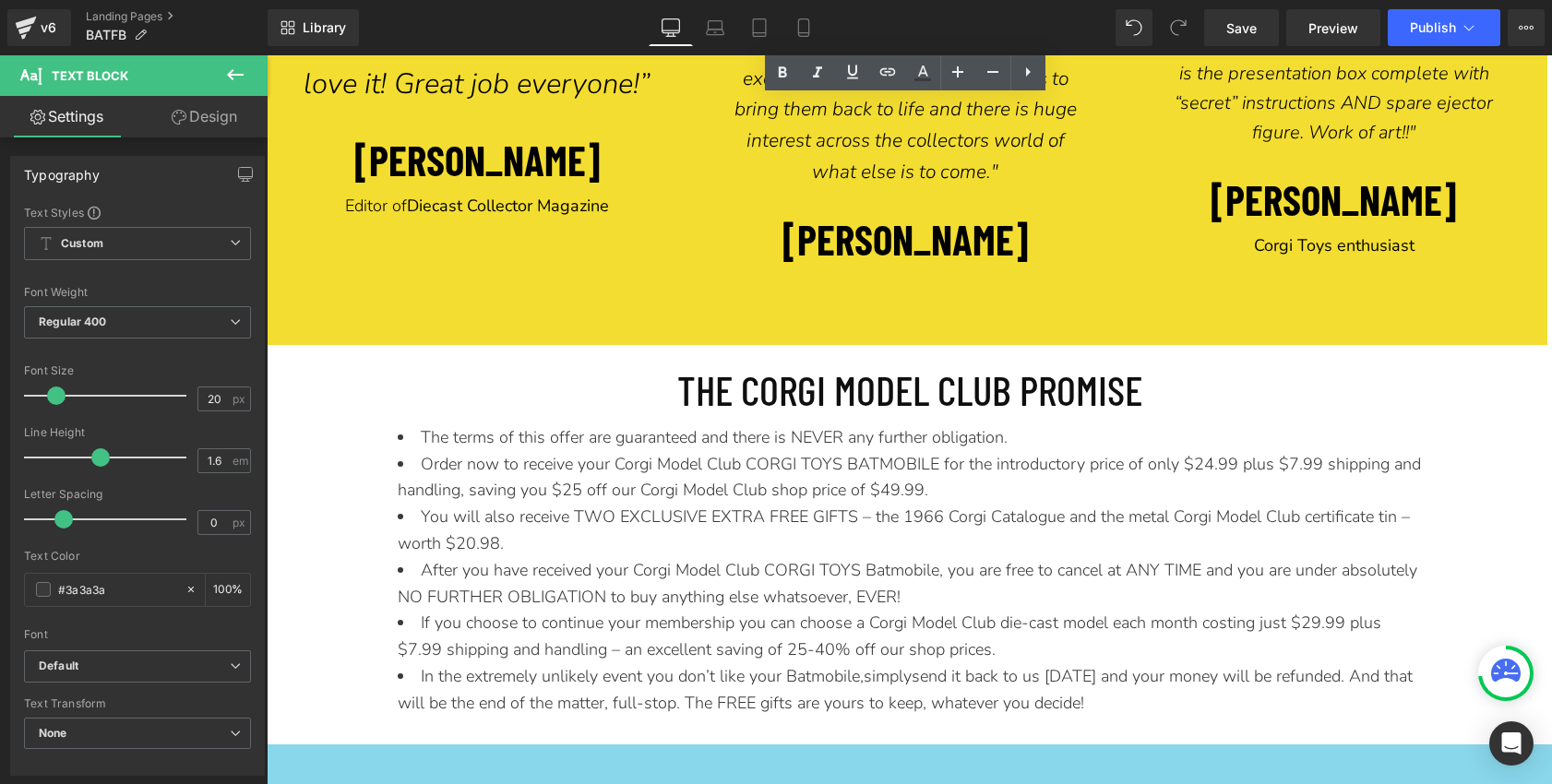
scroll to position [7745, 0]
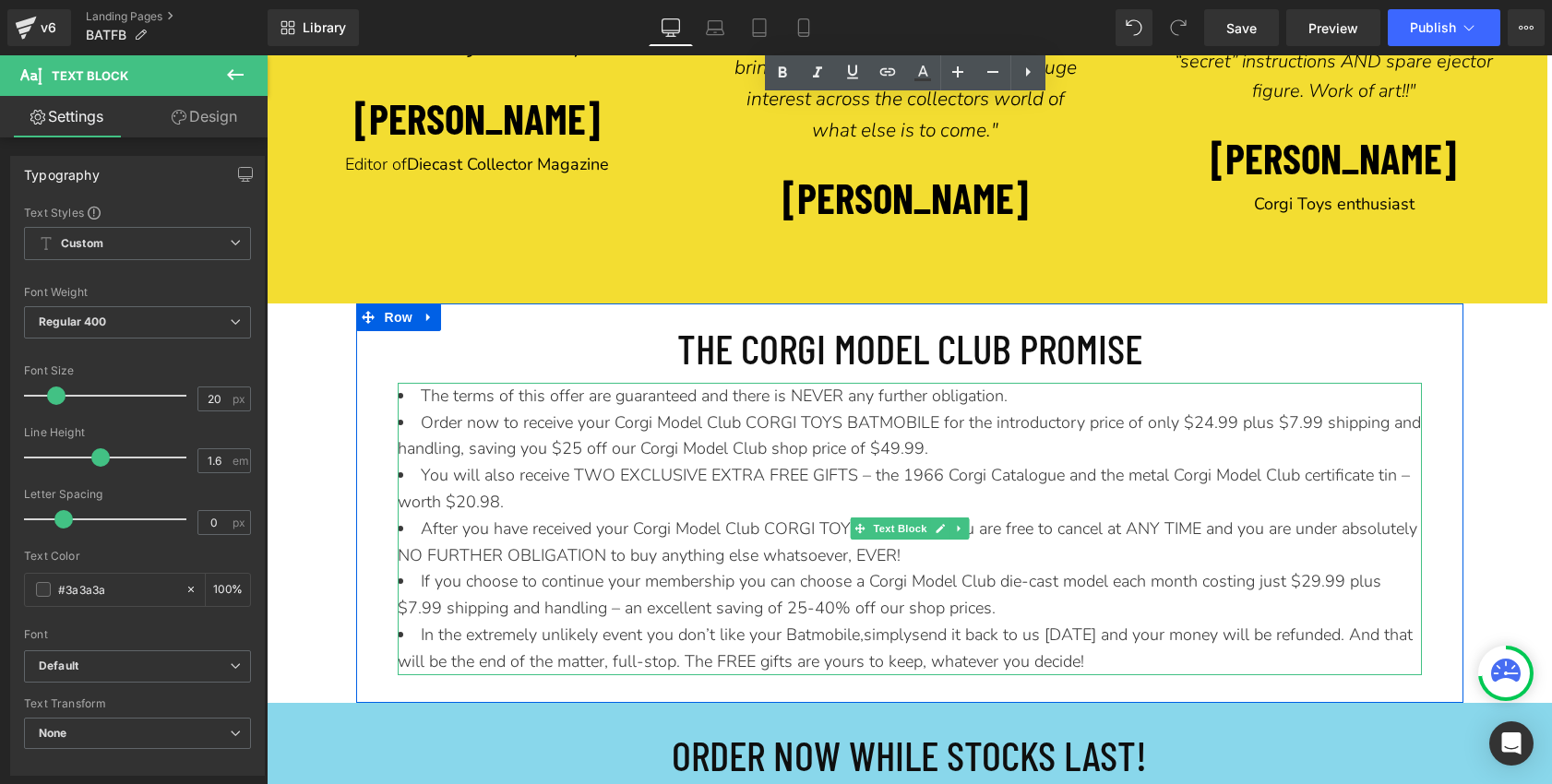
click at [1209, 424] on span "Order now to receive your Corgi Model Club CORGI TOYS BATMOBILE for the introdu…" at bounding box center [910, 435] width 1023 height 49
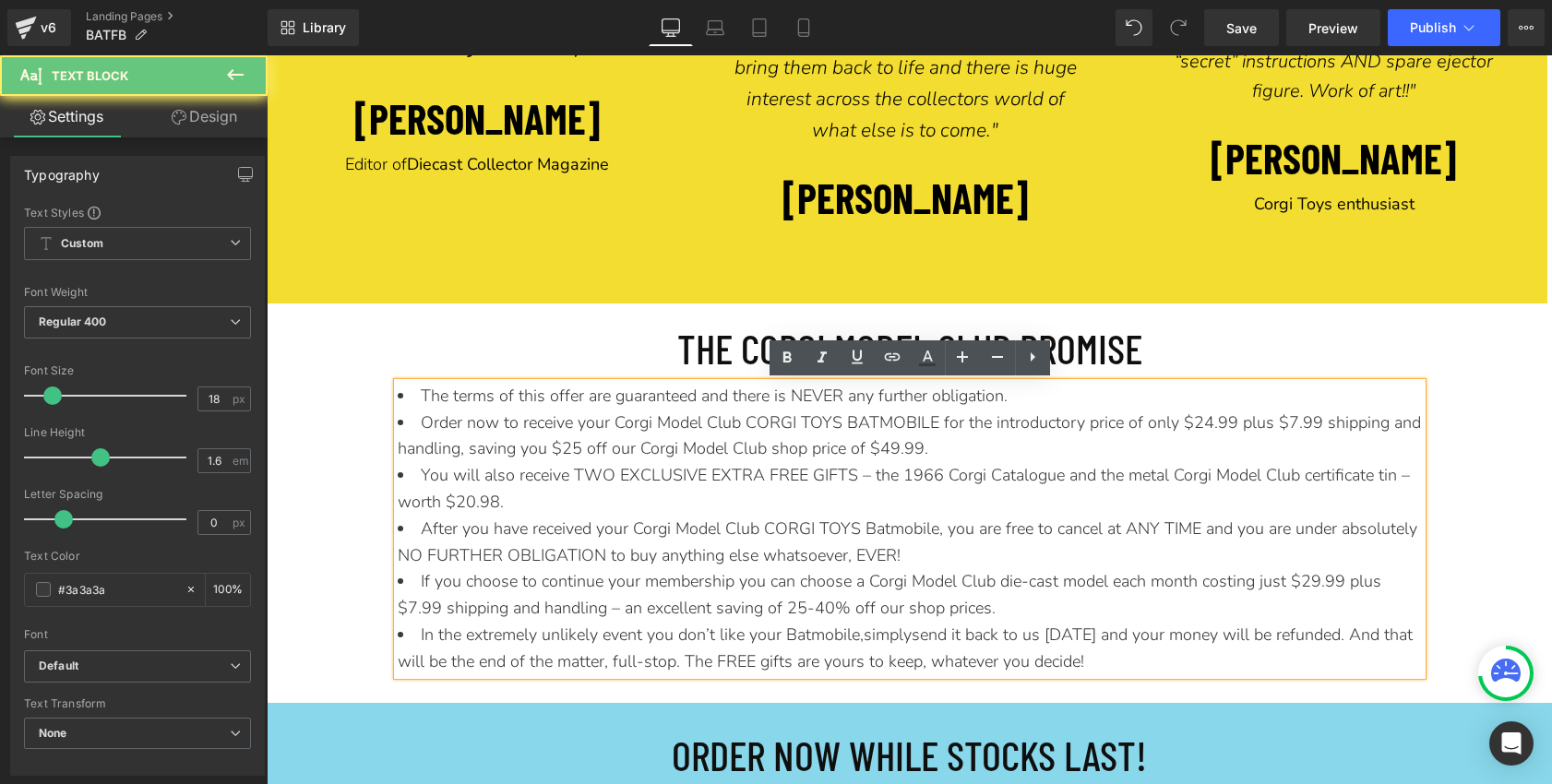
click at [1209, 424] on span "Order now to receive your Corgi Model Club CORGI TOYS BATMOBILE for the introdu…" at bounding box center [910, 435] width 1023 height 49
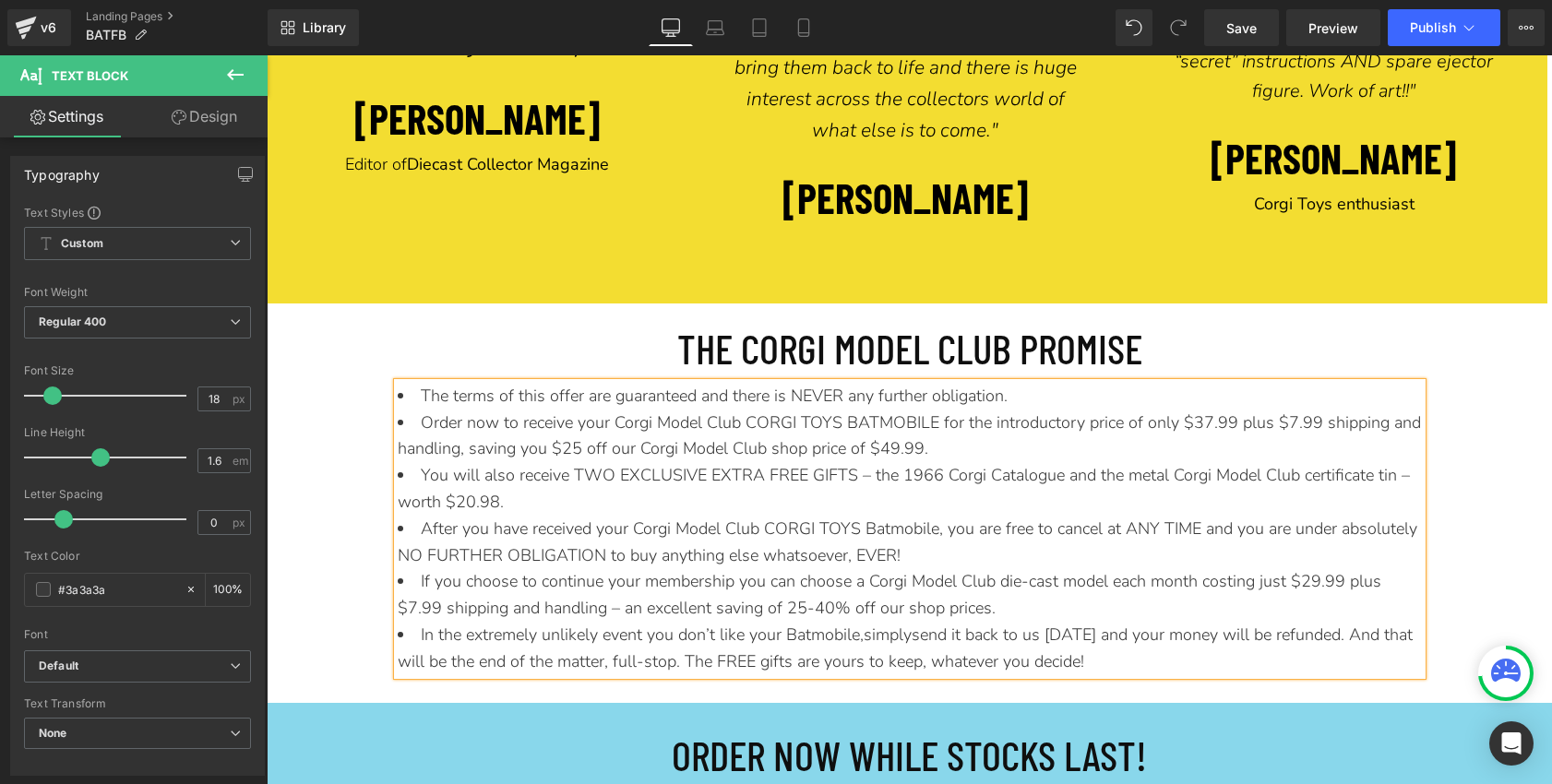
click at [1289, 426] on span "Order now to receive your Corgi Model Club CORGI TOYS BATMOBILE for the introdu…" at bounding box center [910, 435] width 1023 height 49
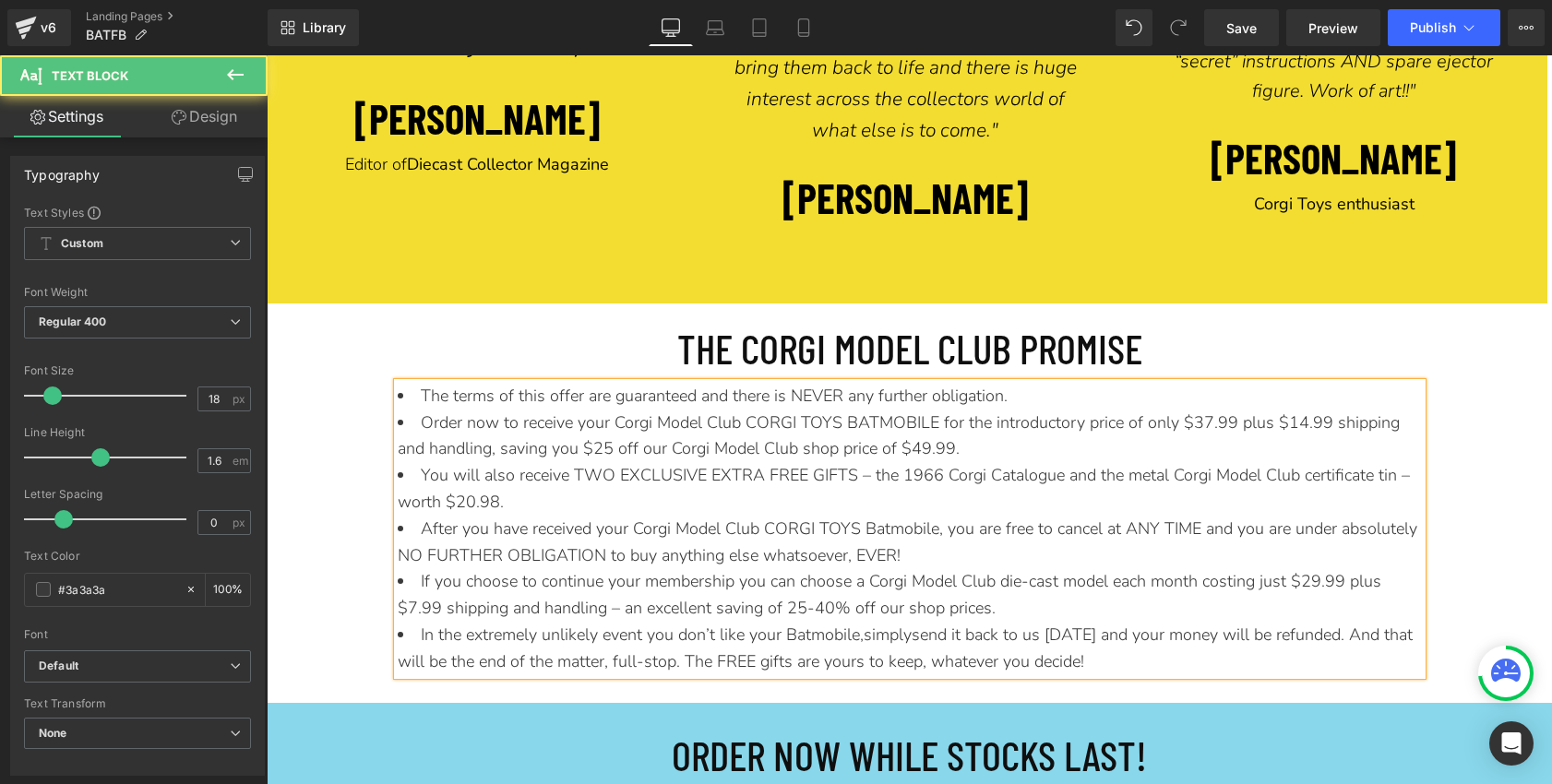
click at [611, 452] on span "Order now to receive your Corgi Model Club CORGI TOYS BATMOBILE for the introdu…" at bounding box center [898, 435] width 1002 height 49
click at [929, 452] on span "Order now to receive your Corgi Model Club CORGI TOYS BATMOBILE for the introdu…" at bounding box center [898, 435] width 1002 height 49
click at [758, 493] on li "You will also receive TWO EXCLUSIVE EXTRA FREE GIFTS – the 1966 Corgi Catalogue…" at bounding box center [910, 488] width 1024 height 54
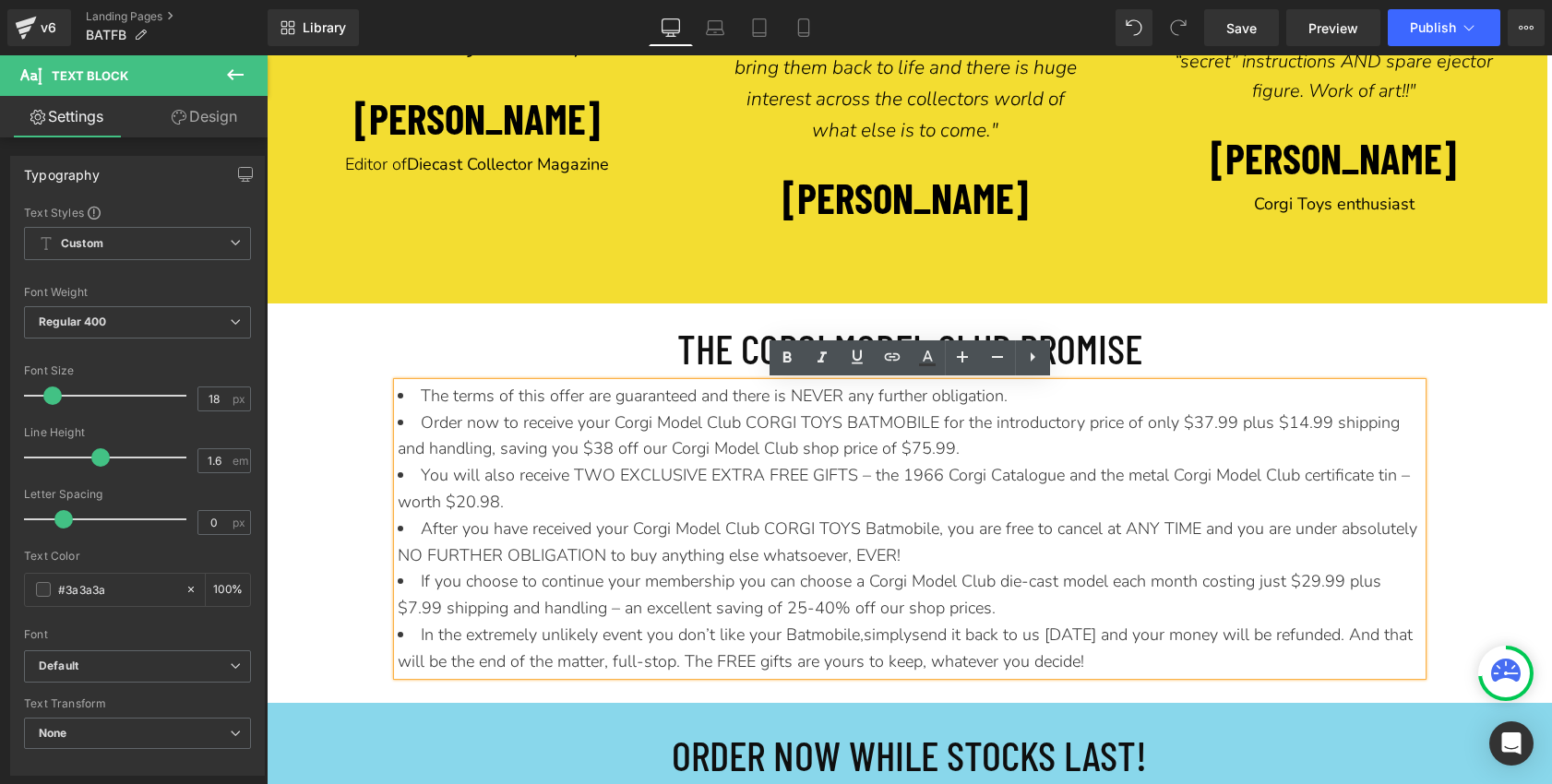
click at [474, 505] on span "You will also receive TWO EXCLUSIVE EXTRA FREE GIFTS – the 1966 Corgi Catalogue…" at bounding box center [904, 488] width 1012 height 49
click at [615, 583] on li "If you choose to continue your membership you can choose a Corgi Model Club die…" at bounding box center [910, 594] width 1024 height 54
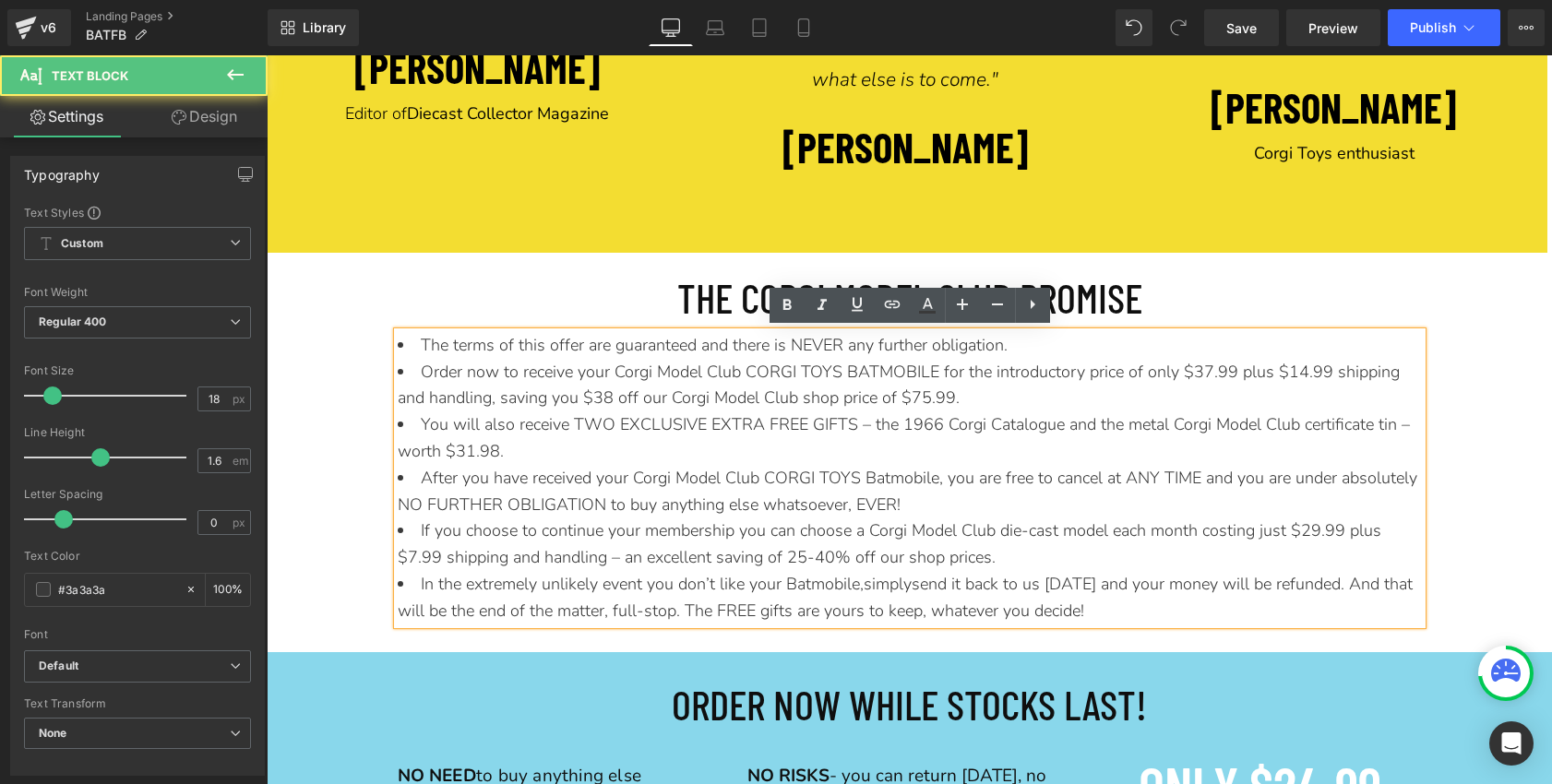
scroll to position [7801, 0]
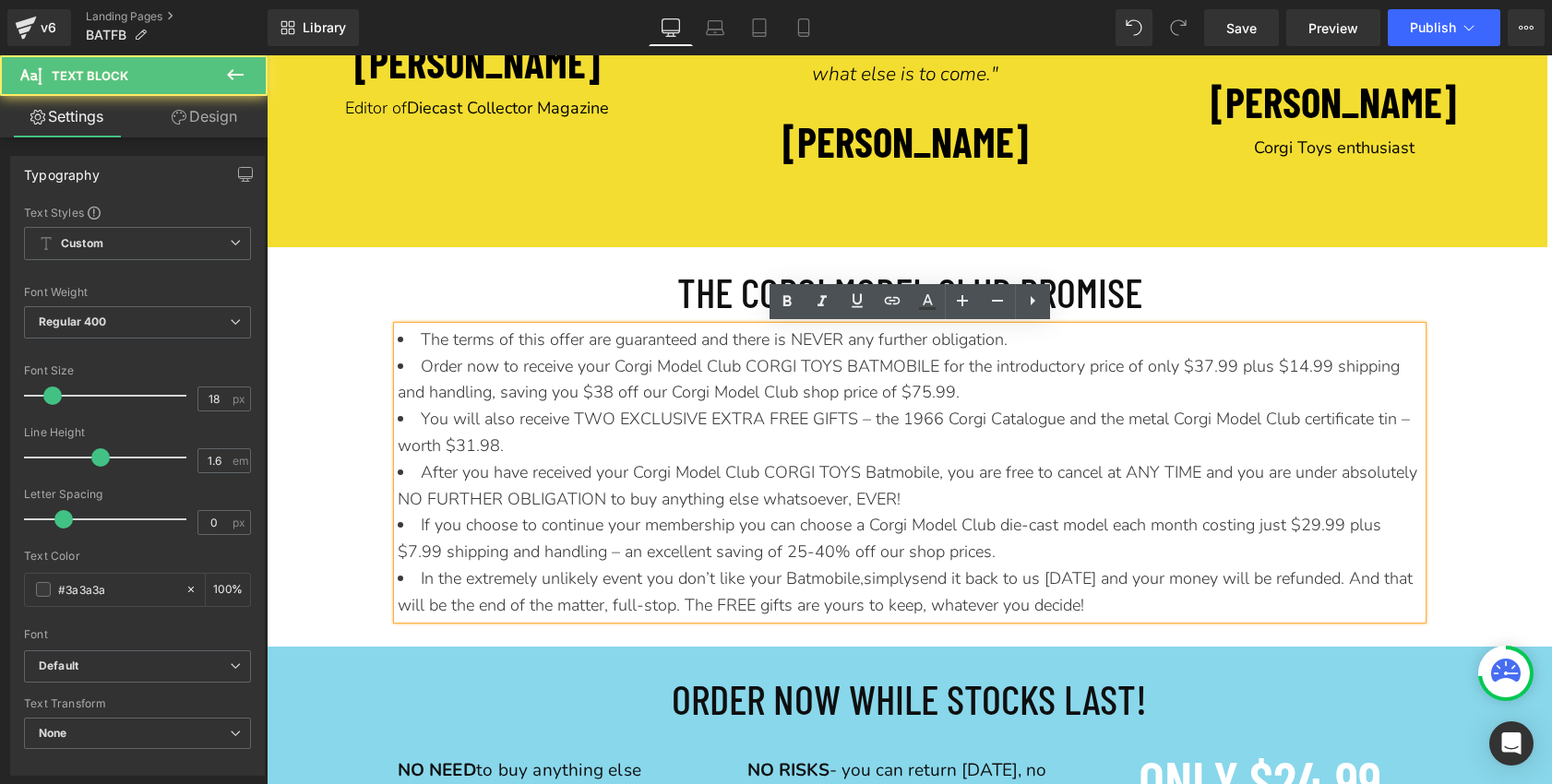
click at [1316, 528] on li "If you choose to continue your membership you can choose a Corgi Model Club die…" at bounding box center [910, 538] width 1024 height 54
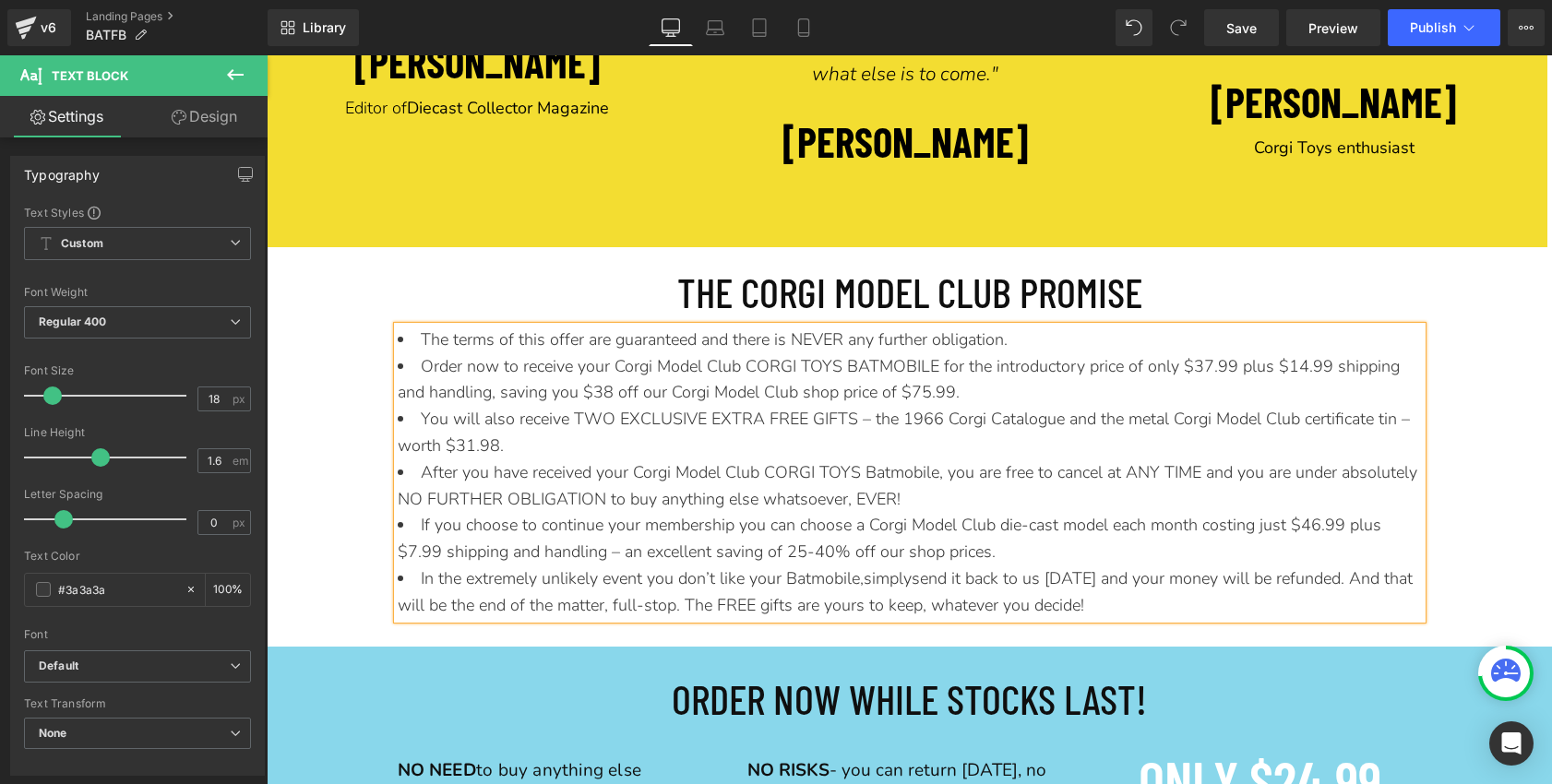
click at [415, 556] on li "If you choose to continue your membership you can choose a Corgi Model Club die…" at bounding box center [910, 538] width 1024 height 54
click at [535, 557] on li "If you choose to continue your membership you can choose a Corgi Model Club die…" at bounding box center [910, 538] width 1024 height 54
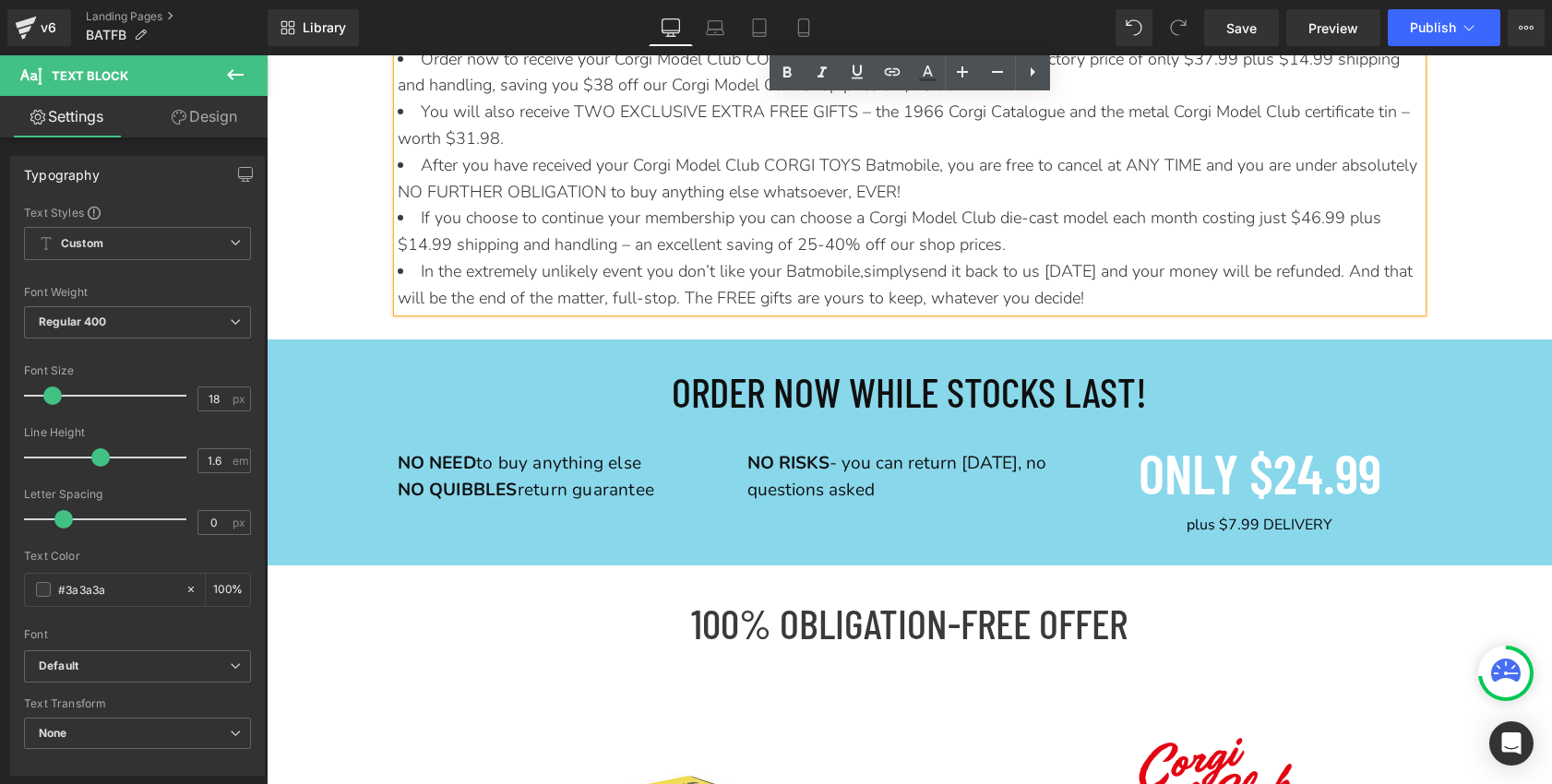
scroll to position [8110, 0]
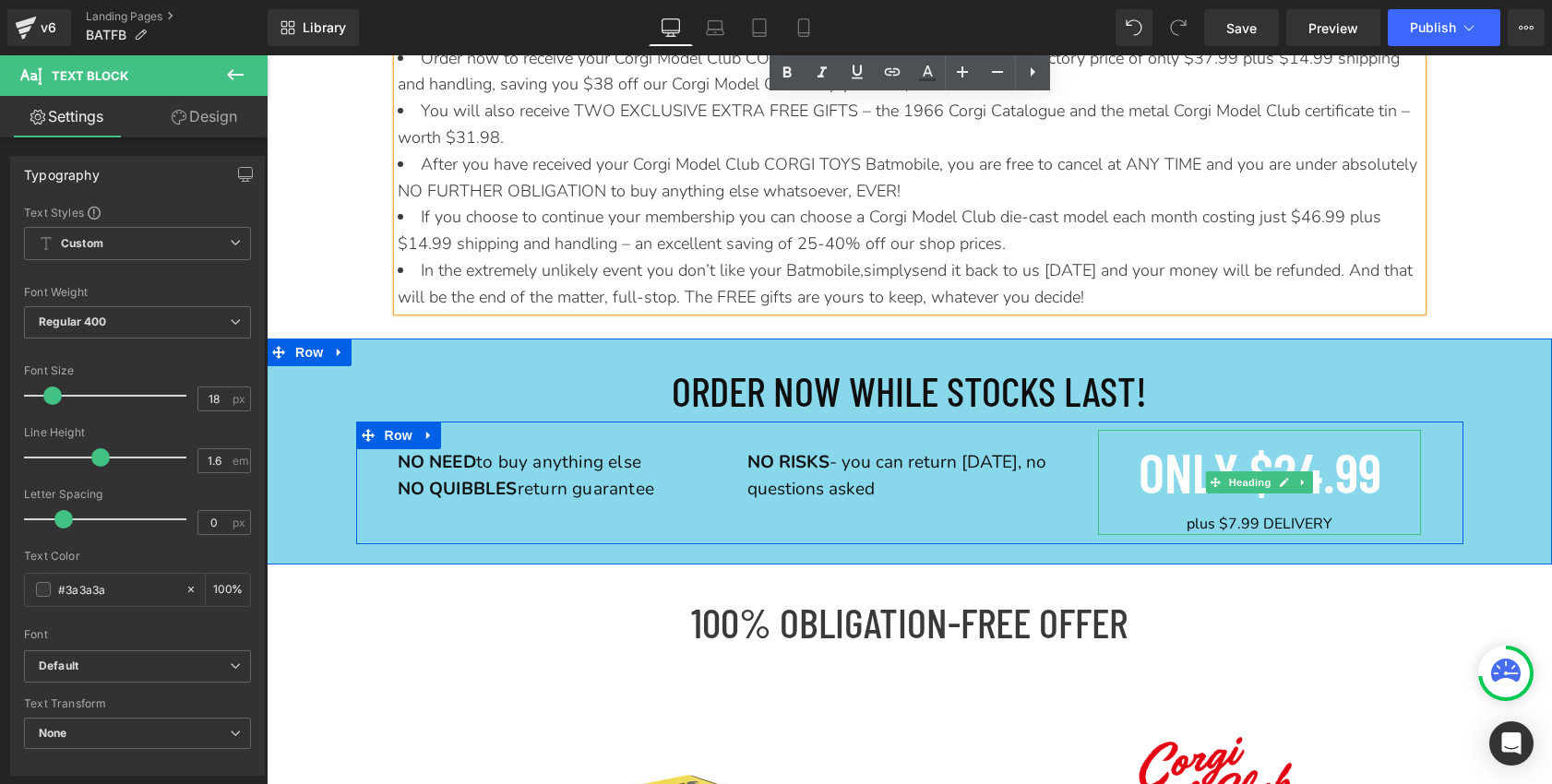
click at [1320, 482] on span "ONLY $24.99" at bounding box center [1259, 471] width 243 height 67
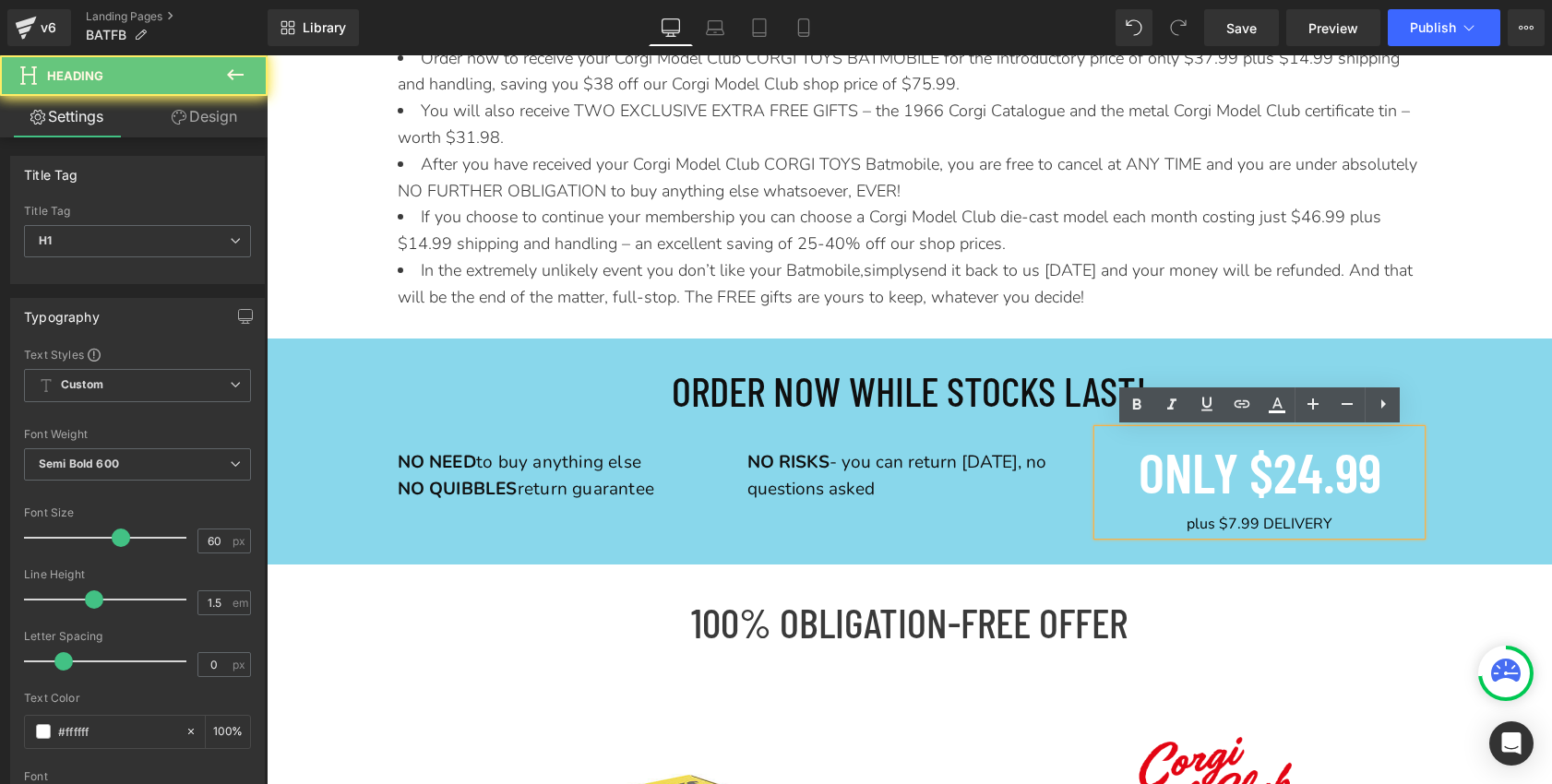
click at [1320, 482] on span "ONLY $24.99" at bounding box center [1259, 471] width 243 height 67
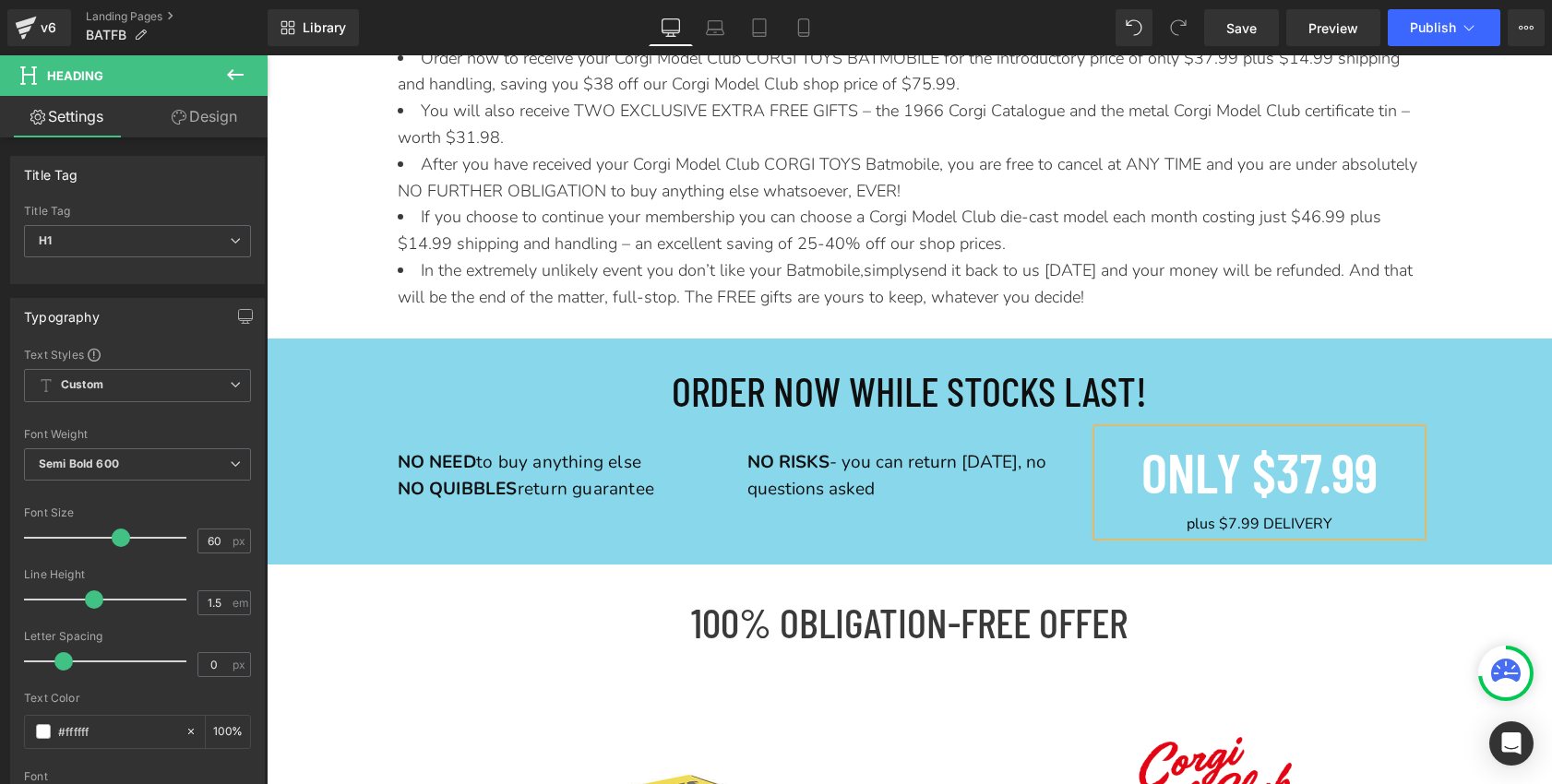
click at [1233, 525] on strong "plus $7.99 DELIVERY" at bounding box center [1259, 524] width 146 height 21
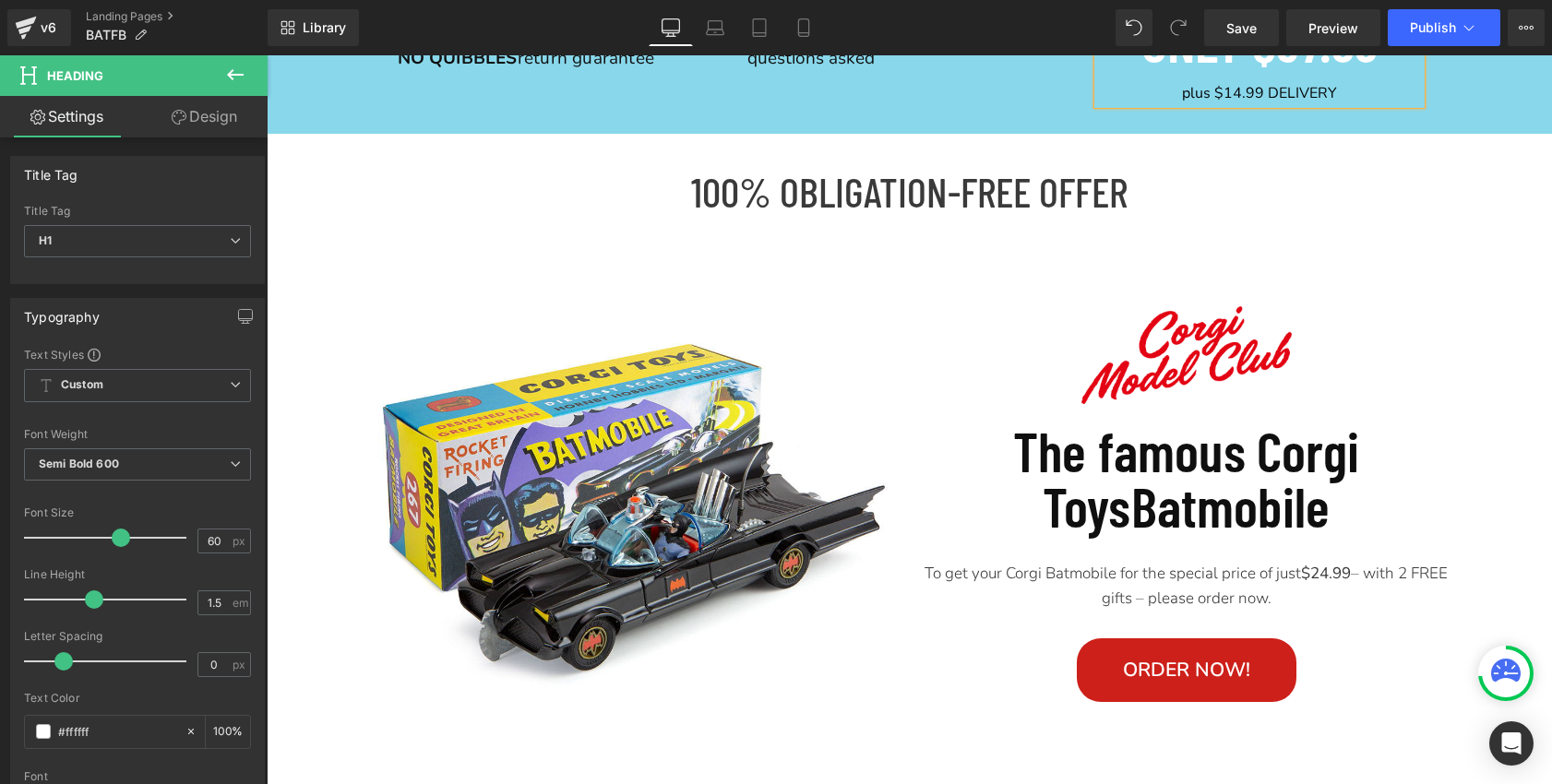
scroll to position [8578, 0]
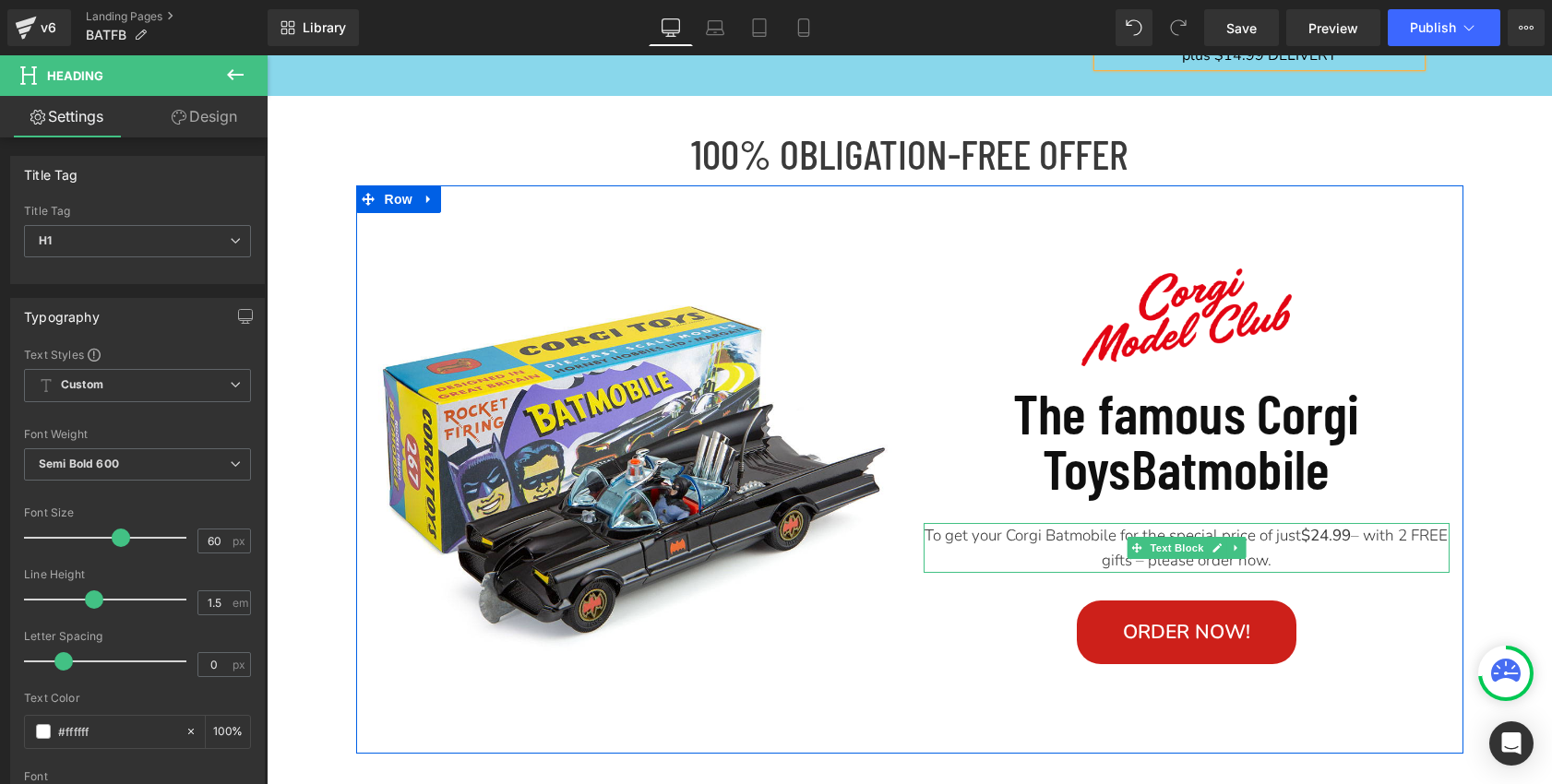
click at [1349, 540] on strong "$24.99" at bounding box center [1325, 535] width 50 height 22
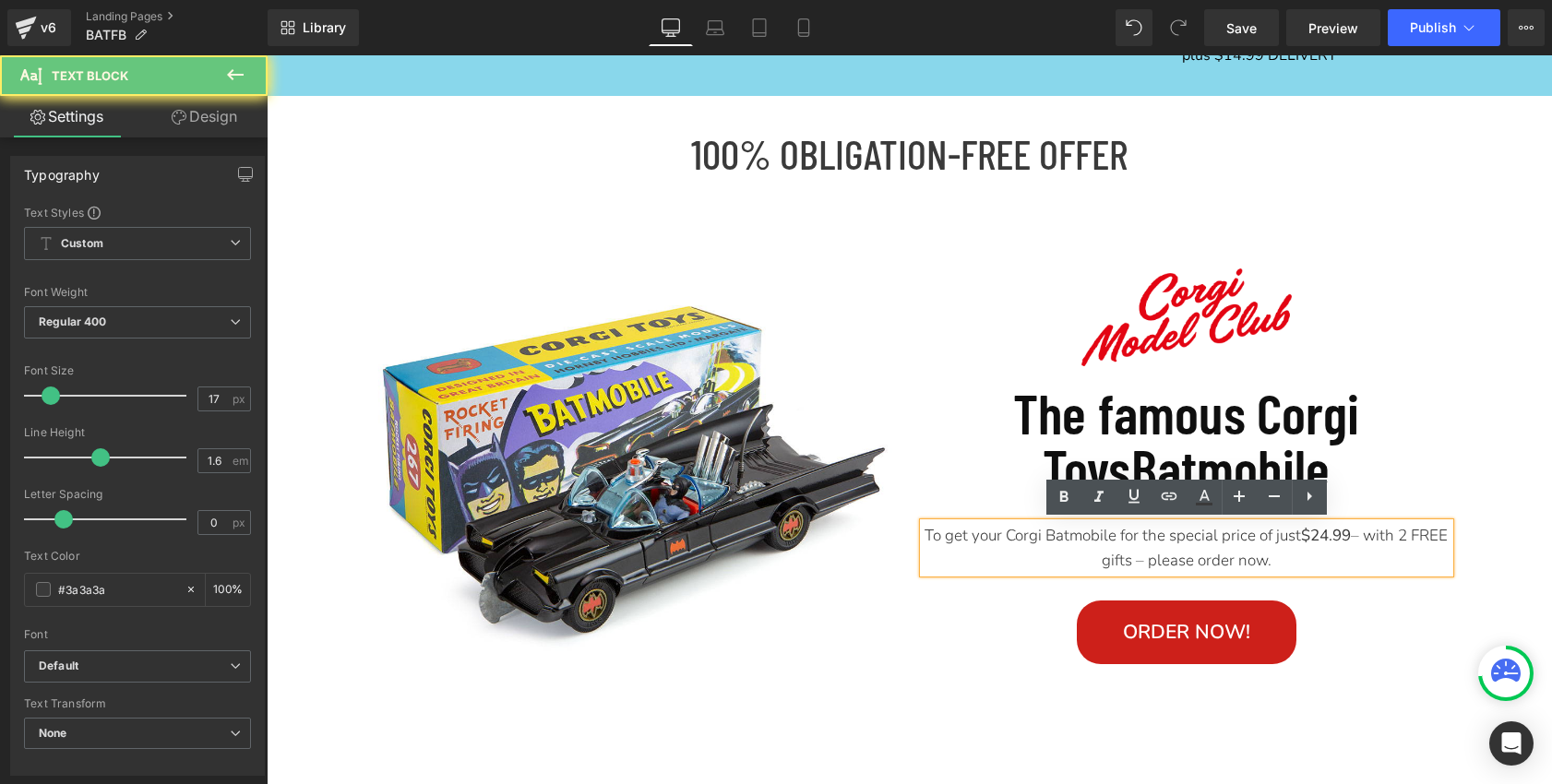
click at [1349, 540] on strong "$24.99" at bounding box center [1325, 535] width 50 height 22
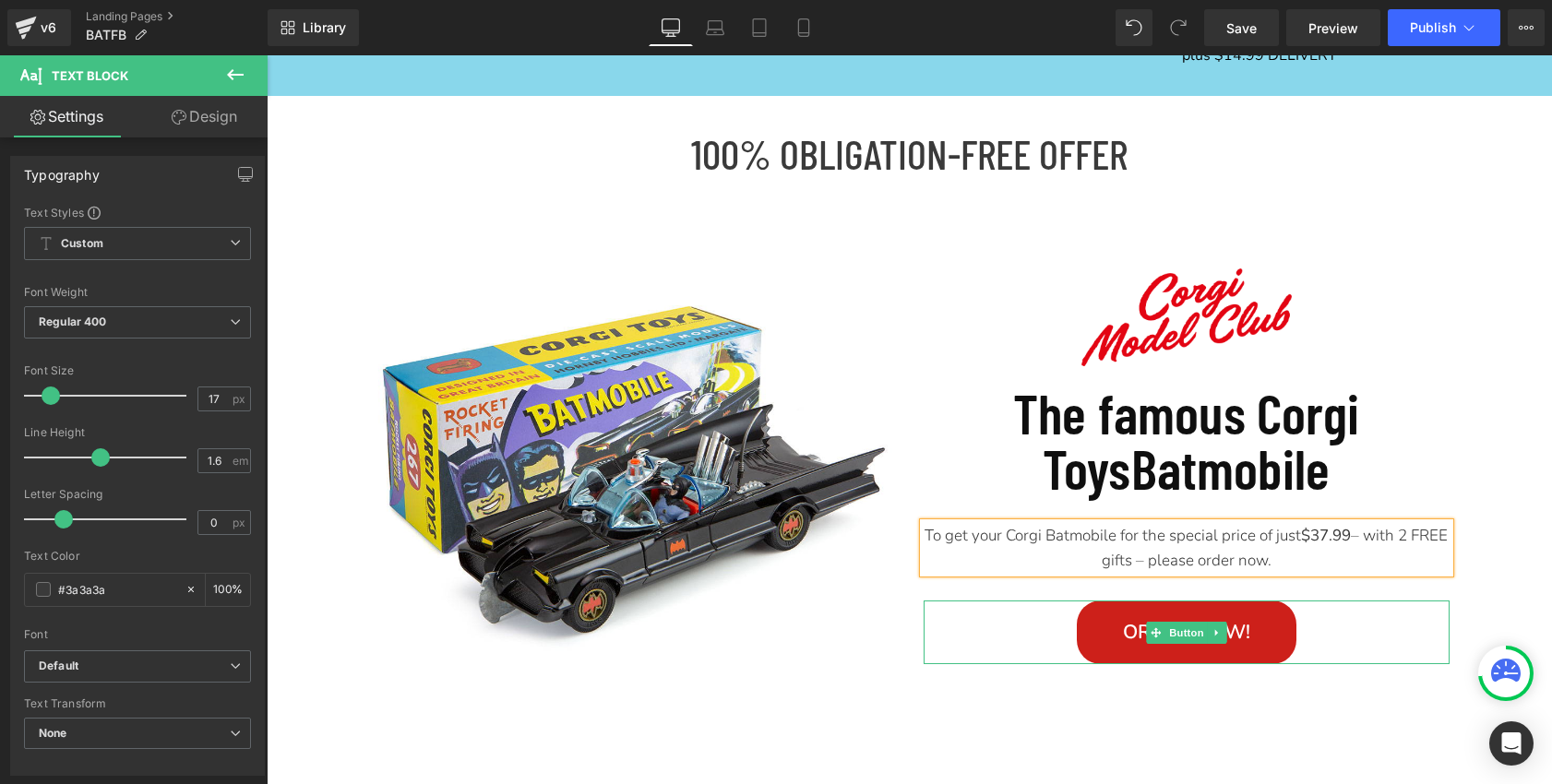
click at [1120, 628] on link "Order NOW!" at bounding box center [1186, 632] width 219 height 64
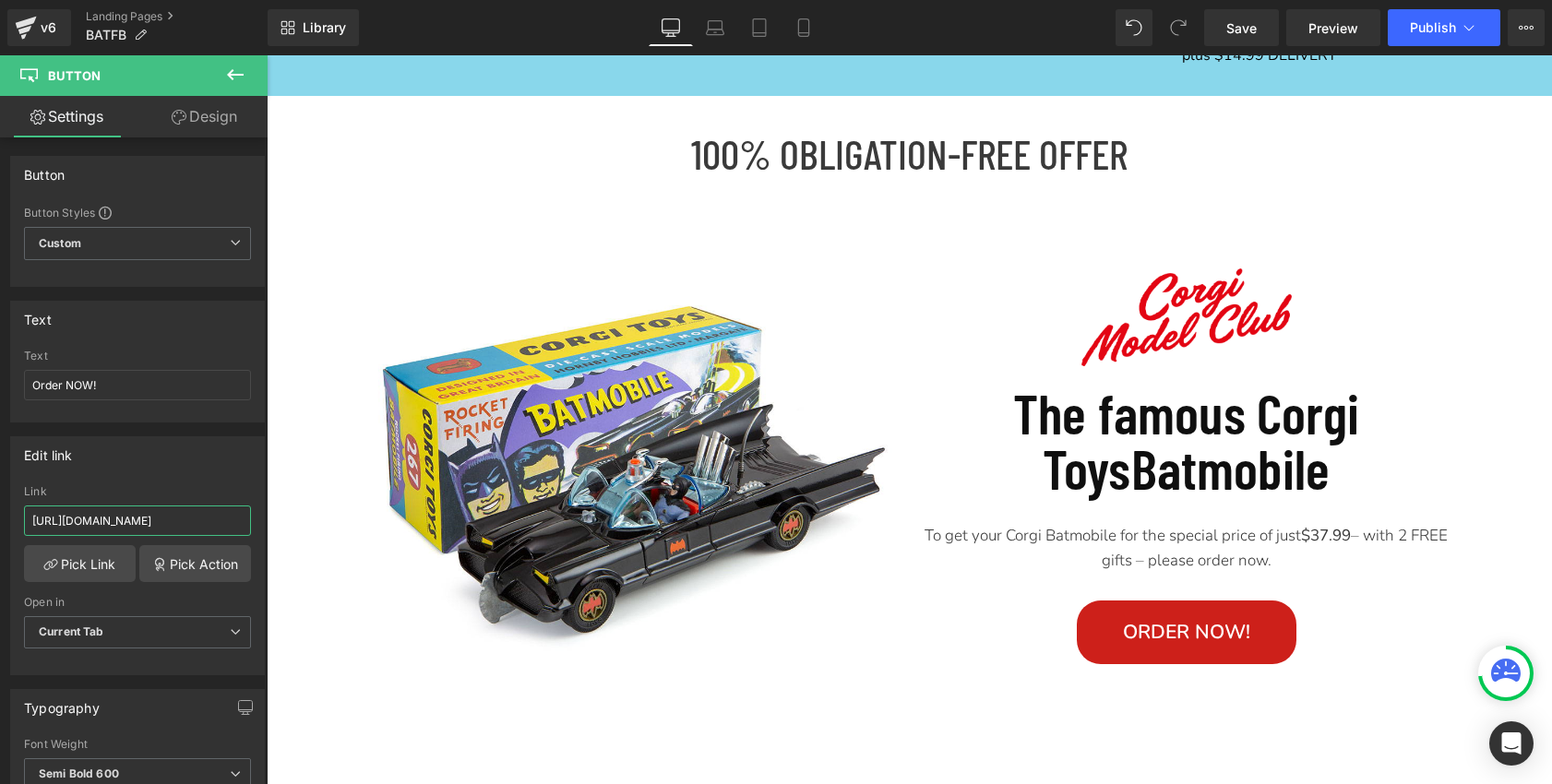
scroll to position [0, 378]
drag, startPoint x: 297, startPoint y: 578, endPoint x: 295, endPoint y: 525, distance: 53.0
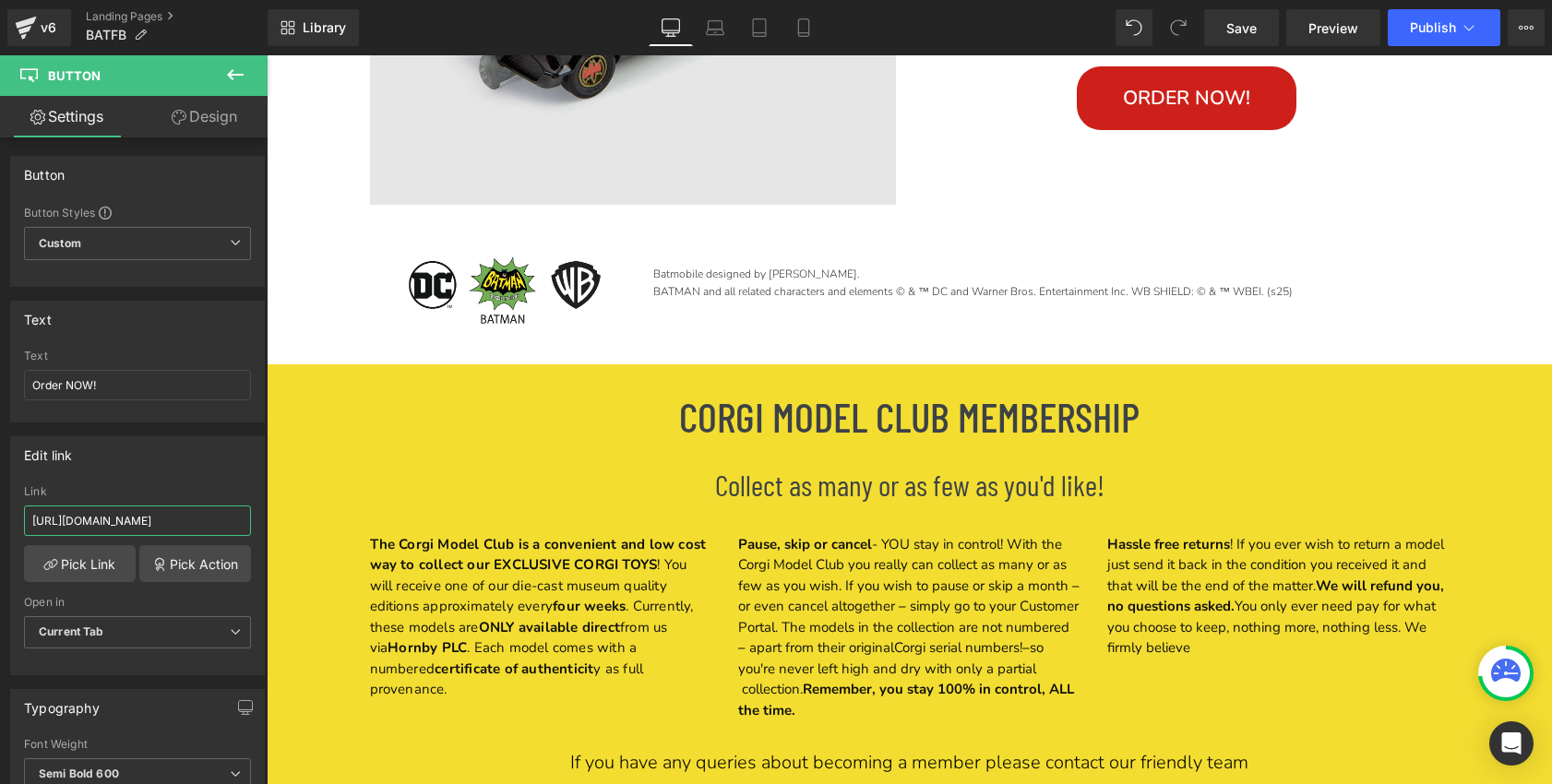
scroll to position [9134, 0]
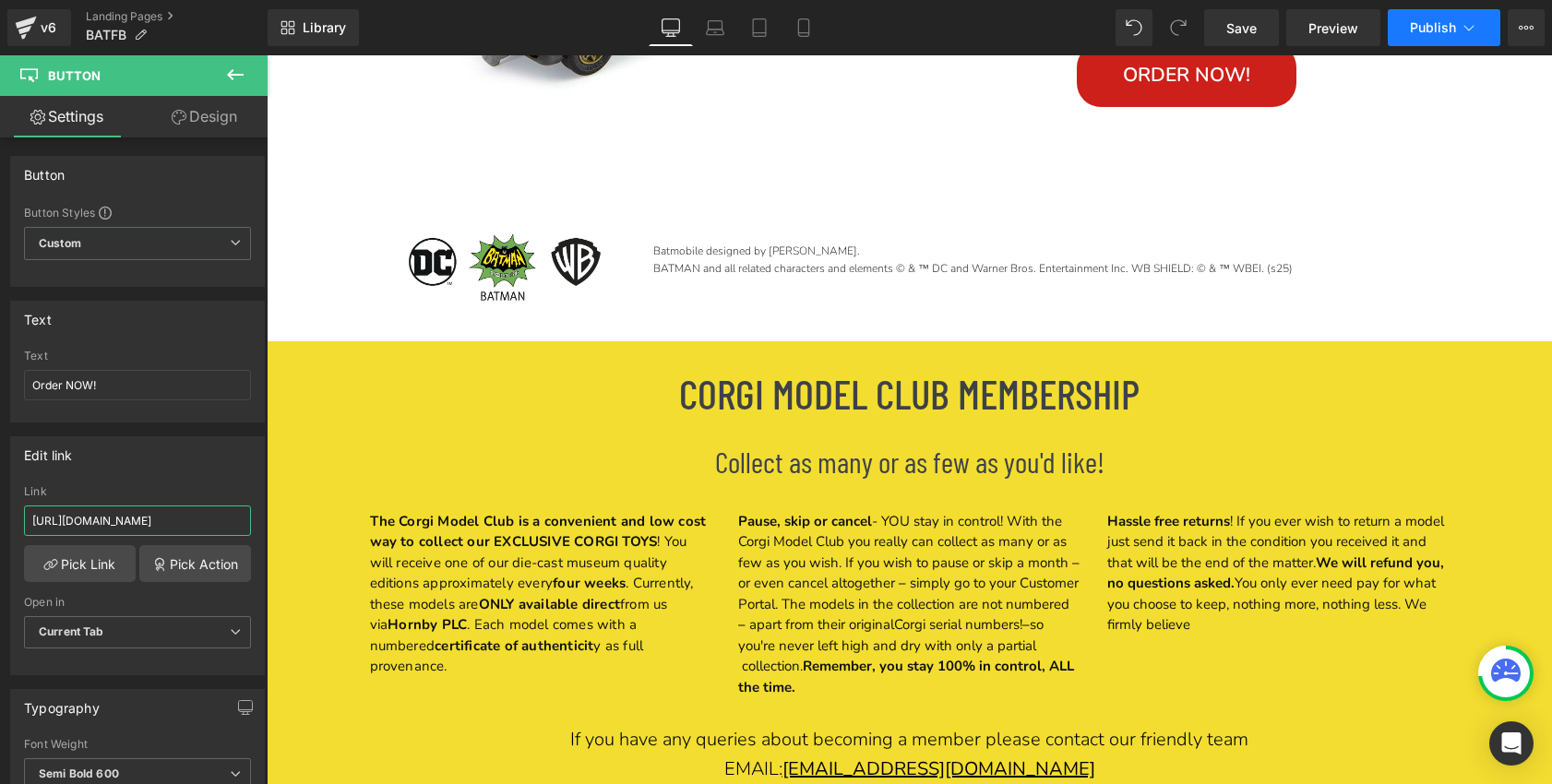
type input "[URL][DOMAIN_NAME]"
click at [1422, 24] on span "Publish" at bounding box center [1433, 28] width 46 height 15
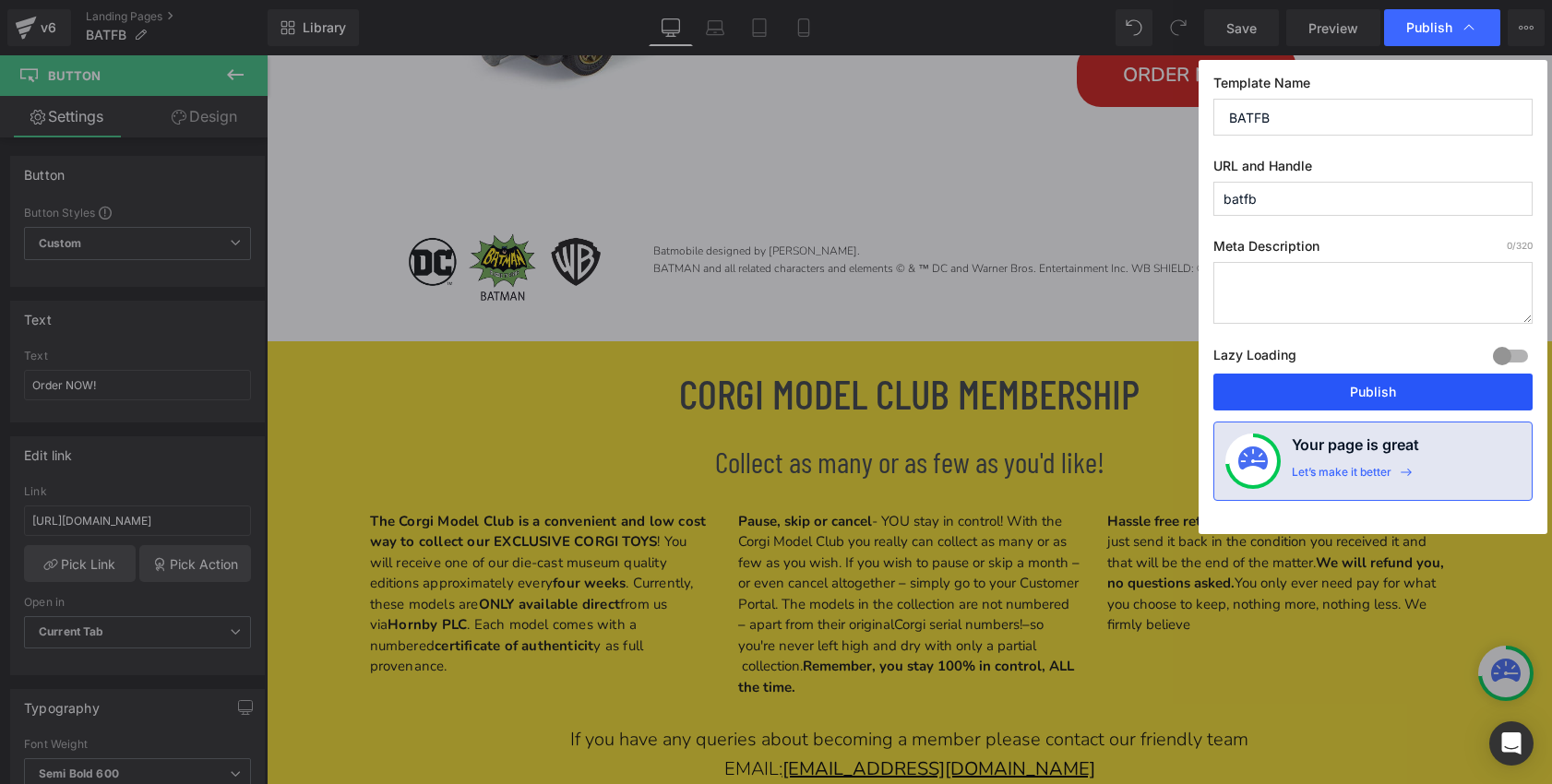
click at [1374, 391] on button "Publish" at bounding box center [1372, 391] width 319 height 37
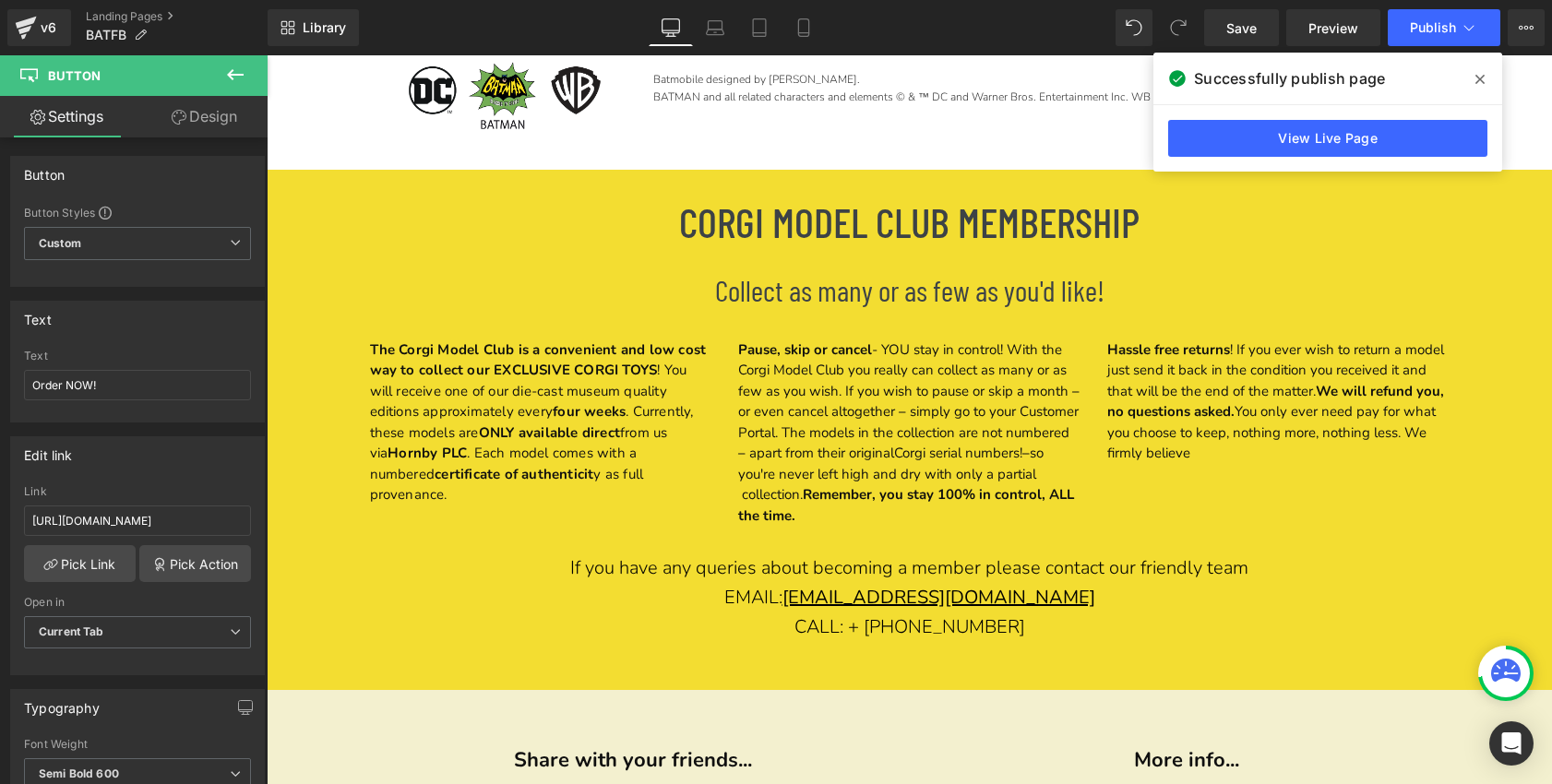
scroll to position [9353, 0]
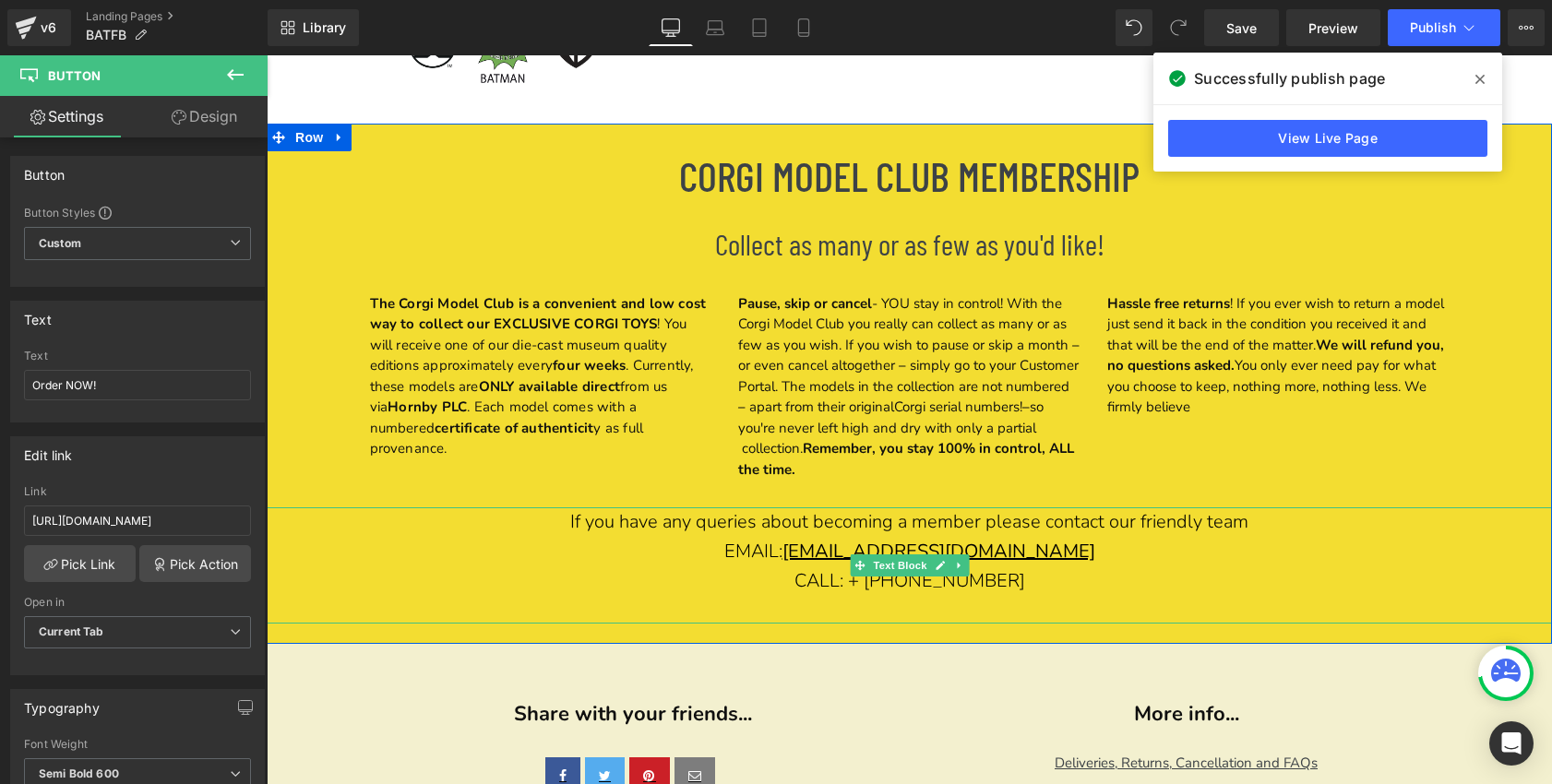
click at [1119, 555] on p "If you have any queries about becoming a member please contact our friendly tea…" at bounding box center [909, 536] width 1285 height 59
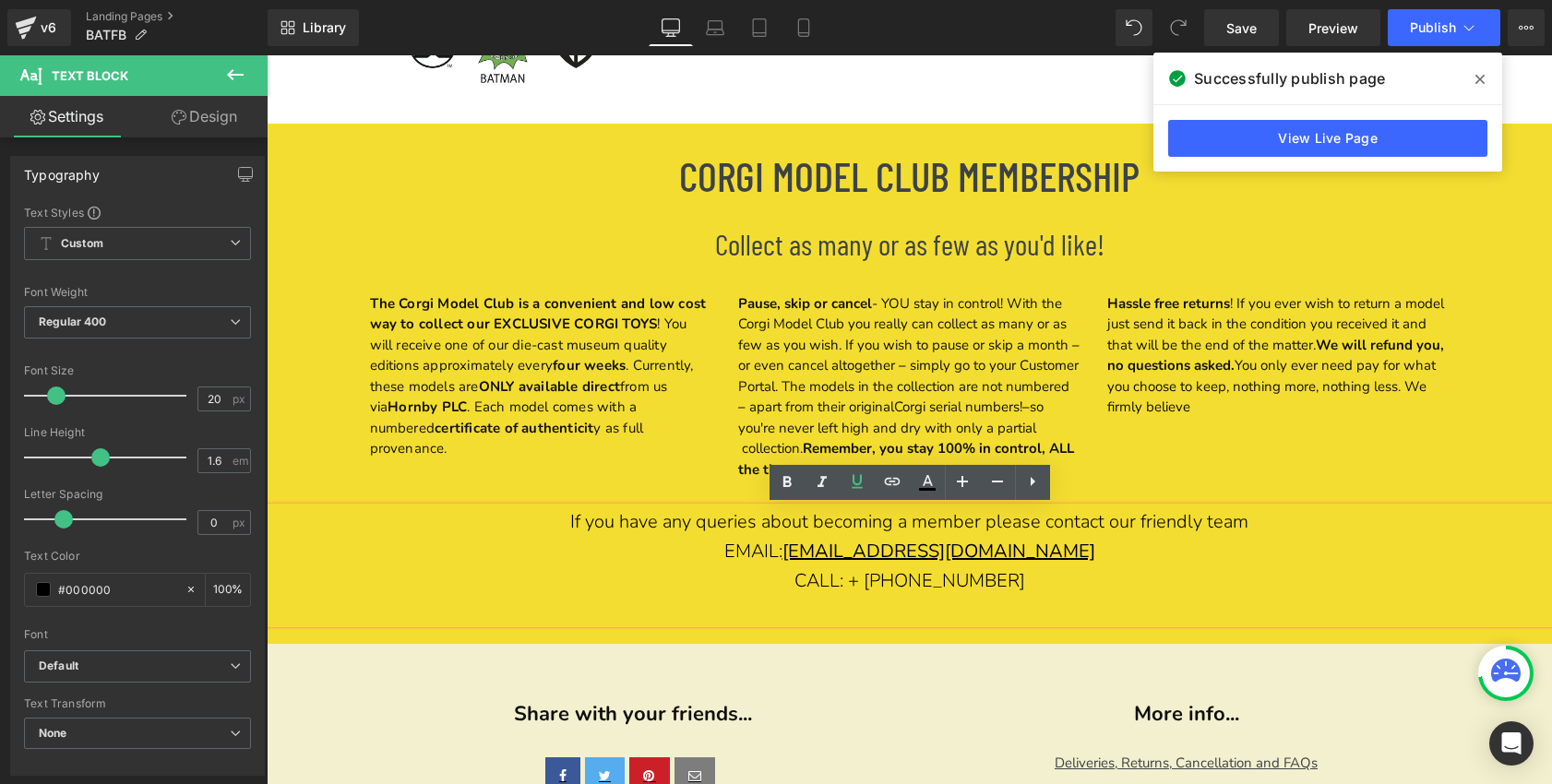
drag, startPoint x: 1119, startPoint y: 555, endPoint x: 798, endPoint y: 555, distance: 321.0
click at [798, 555] on p "If you have any queries about becoming a member please contact our friendly tea…" at bounding box center [909, 536] width 1285 height 59
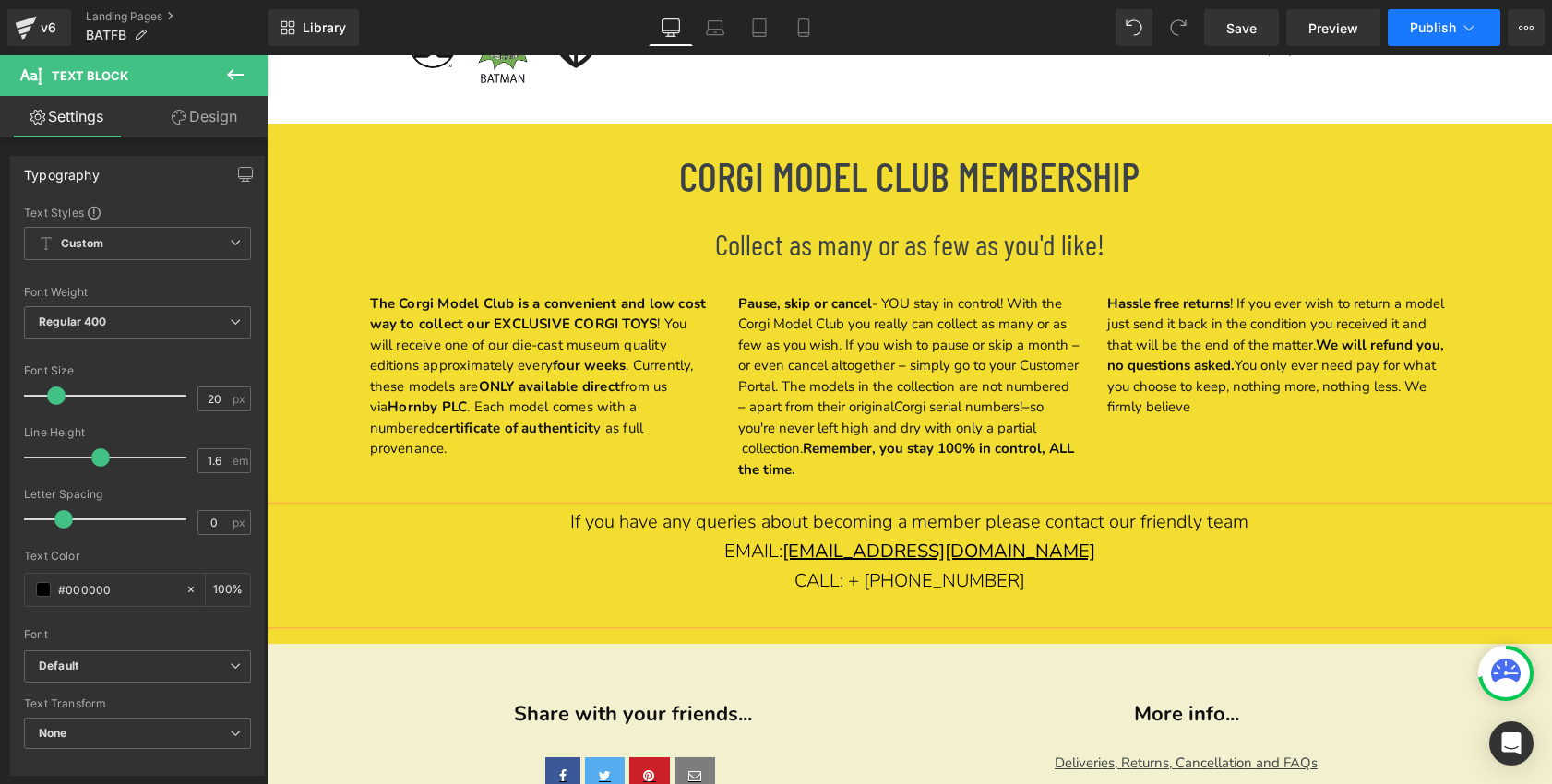
click at [1417, 28] on span "Publish" at bounding box center [1433, 28] width 46 height 15
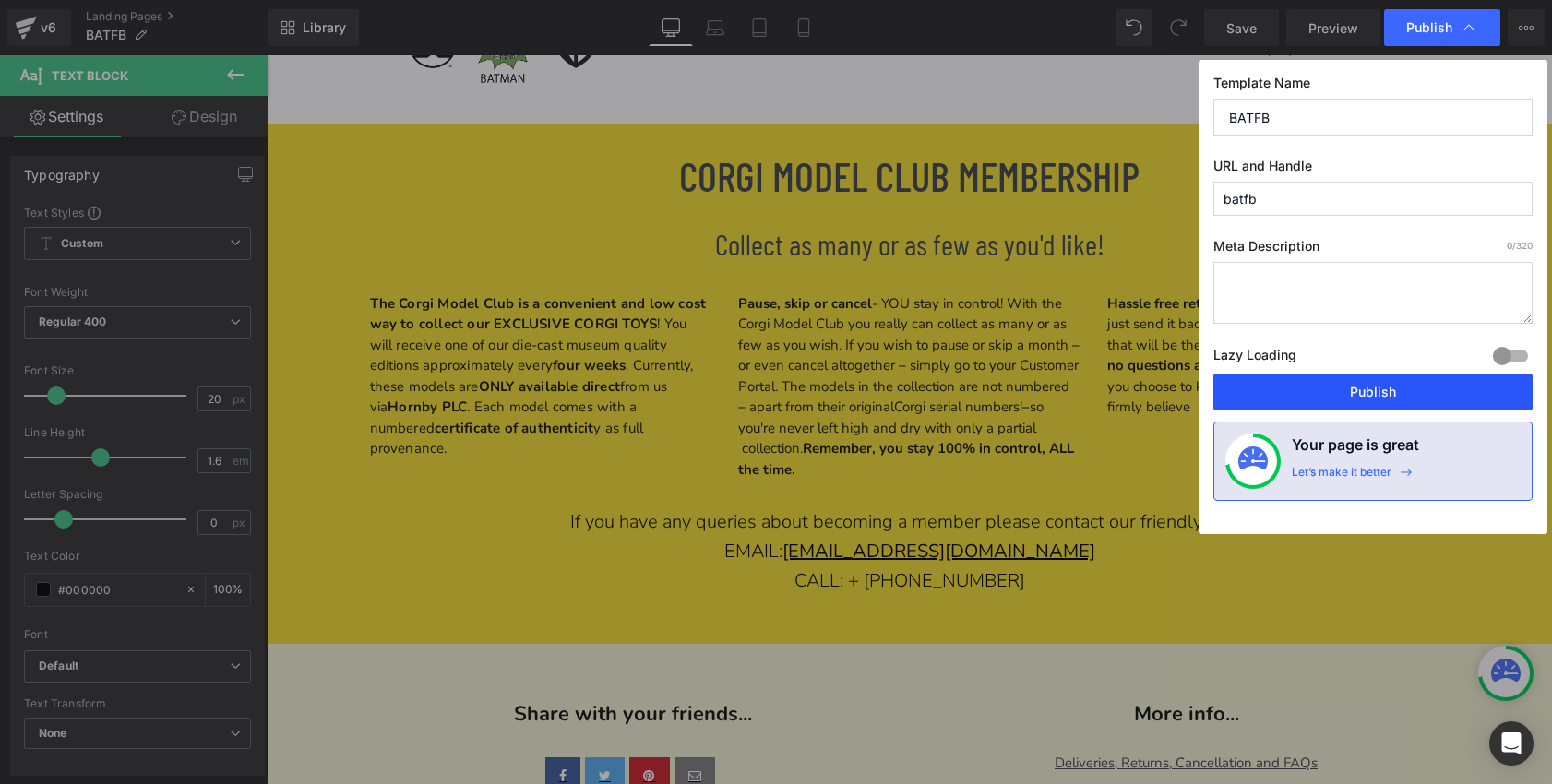
click at [1372, 389] on button "Publish" at bounding box center [1372, 391] width 319 height 37
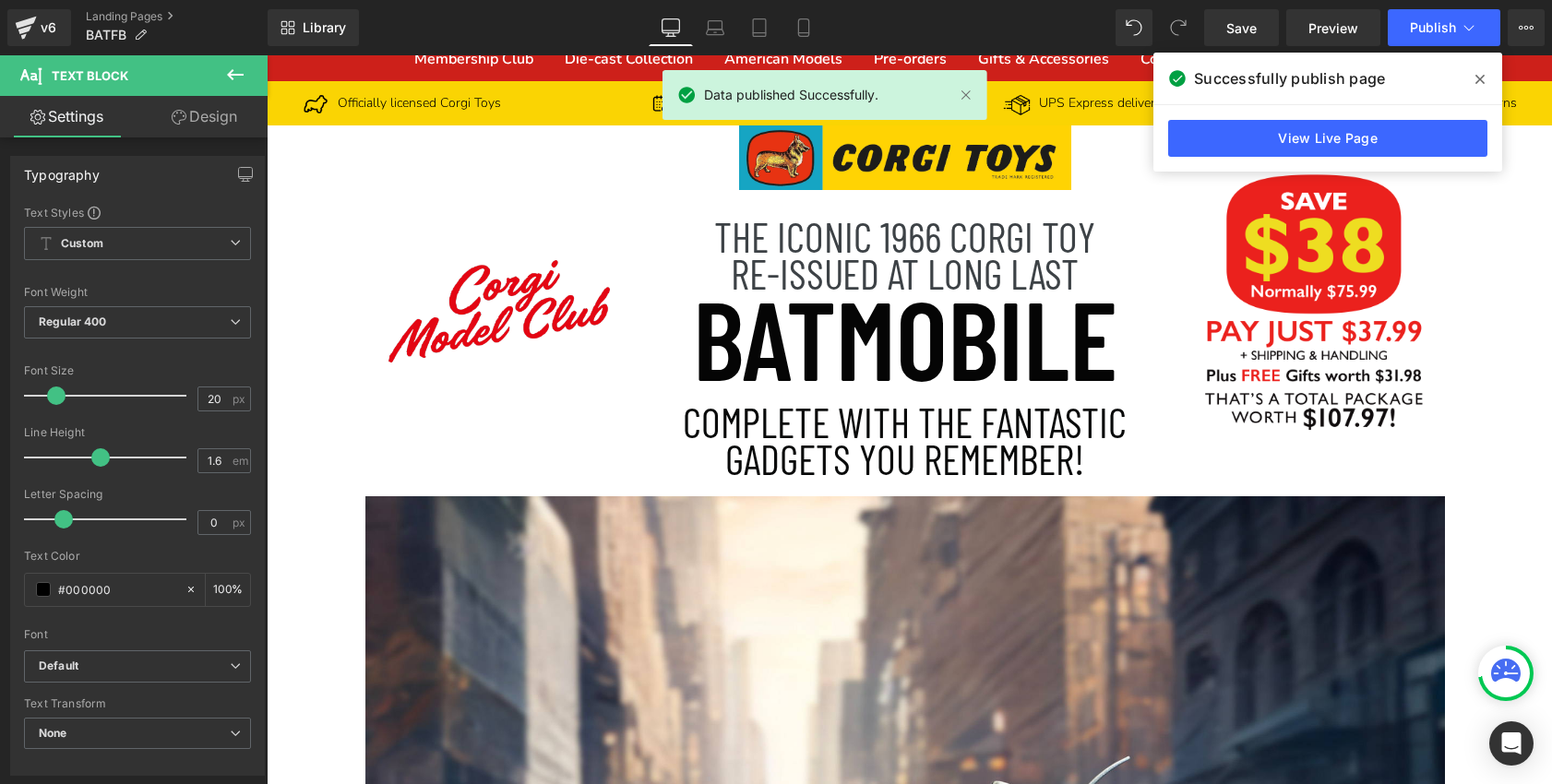
scroll to position [49, 0]
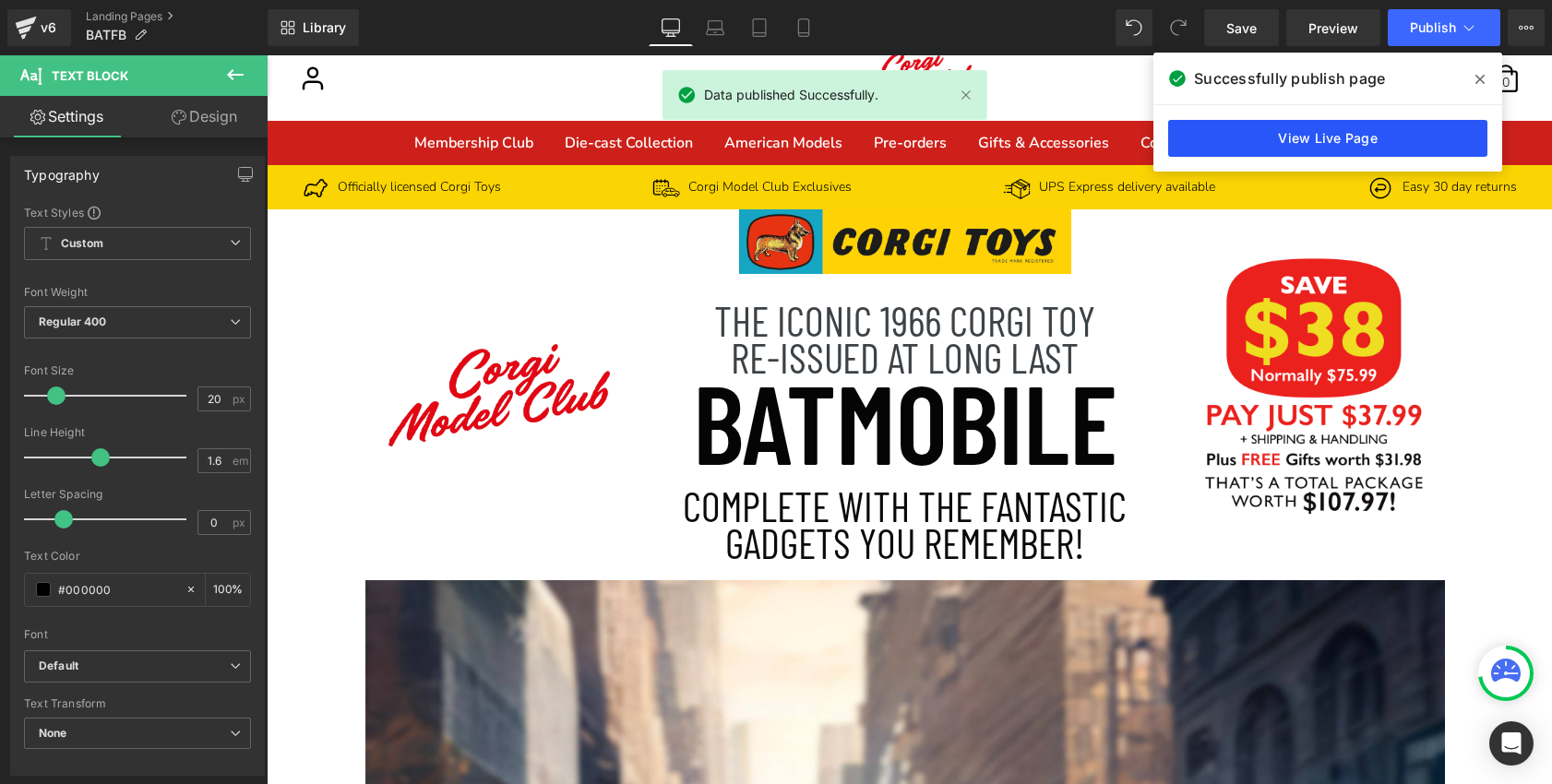
click at [1212, 129] on link "View Live Page" at bounding box center [1327, 138] width 319 height 37
